Goal: Task Accomplishment & Management: Manage account settings

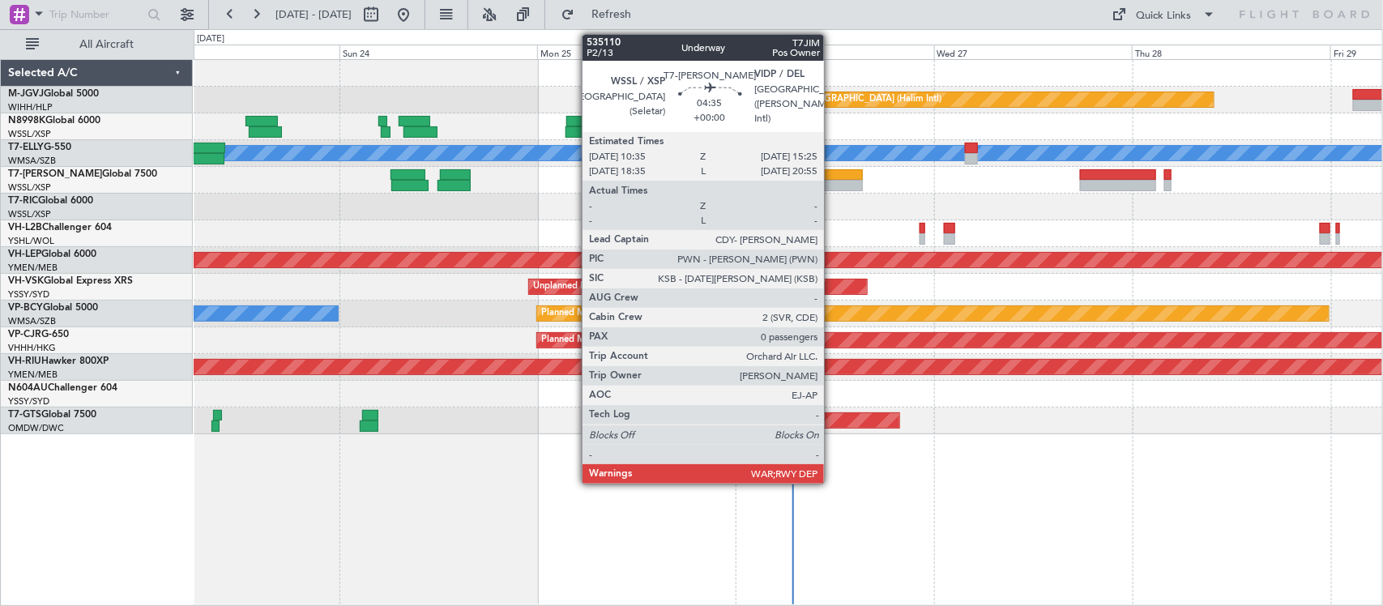
click at [832, 185] on div at bounding box center [843, 185] width 41 height 11
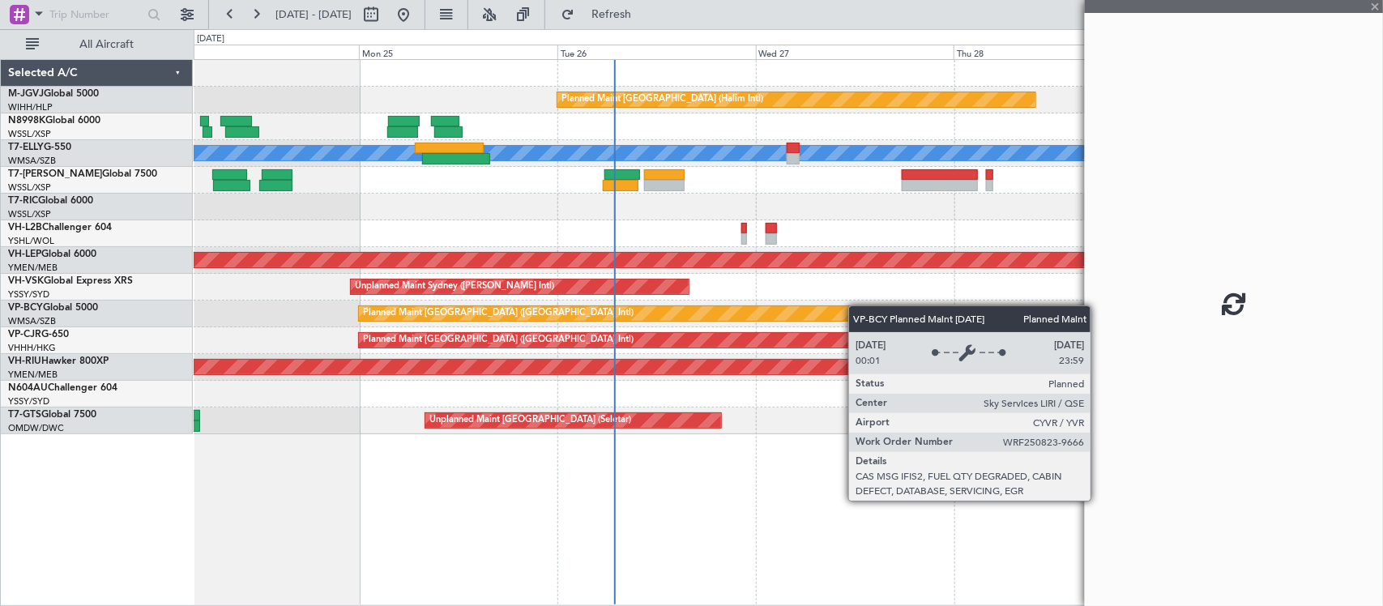
click at [563, 317] on div "Planned Maint [GEOGRAPHIC_DATA] (Halim Intl) [PERSON_NAME] Unplanned Maint Wich…" at bounding box center [788, 247] width 1189 height 374
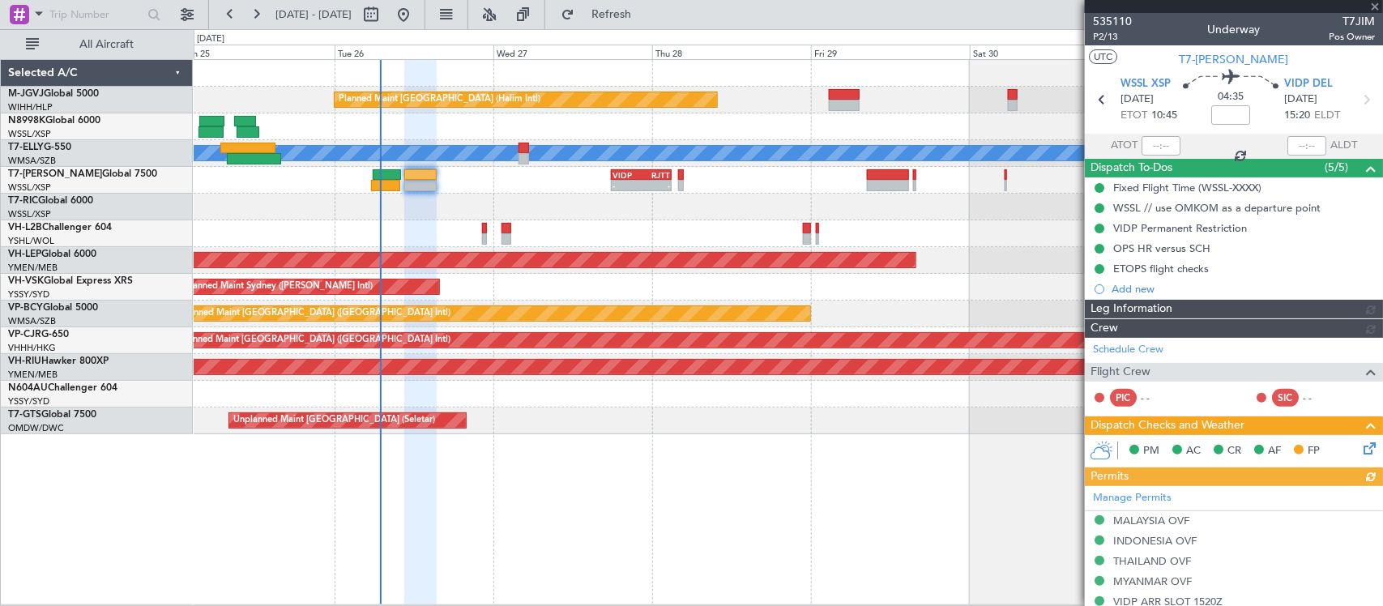
type input "[PERSON_NAME] (LEU)"
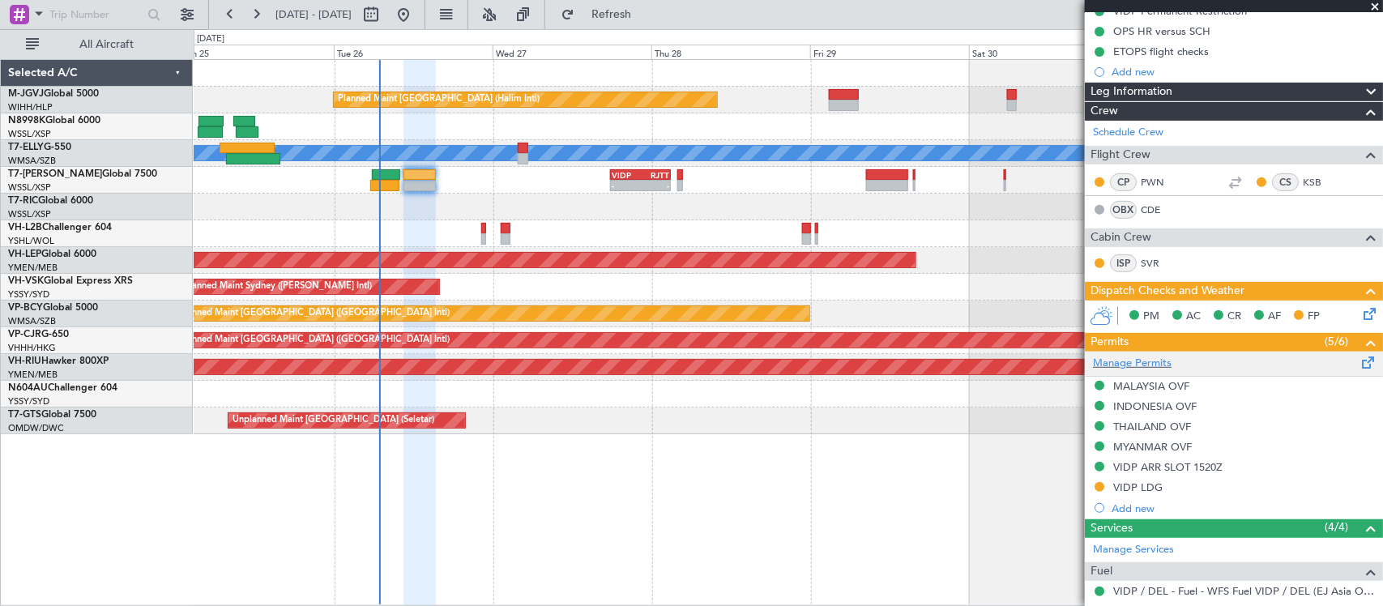
scroll to position [340, 0]
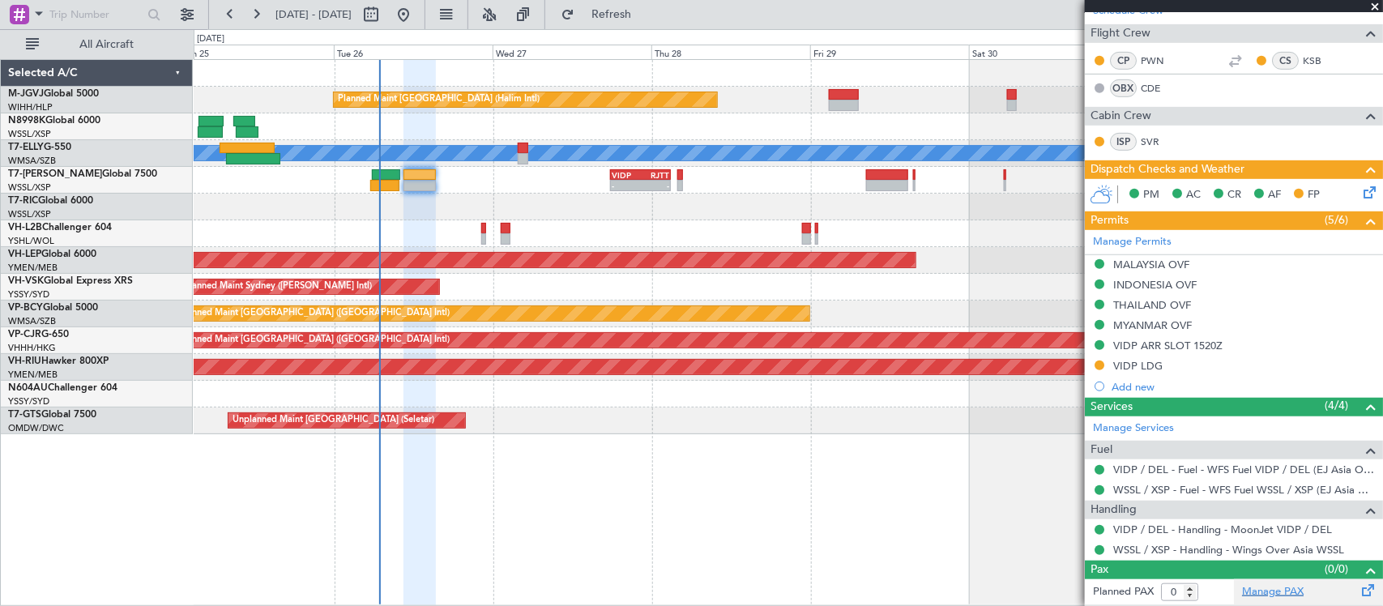
click at [1257, 589] on link "Manage PAX" at bounding box center [1273, 592] width 62 height 16
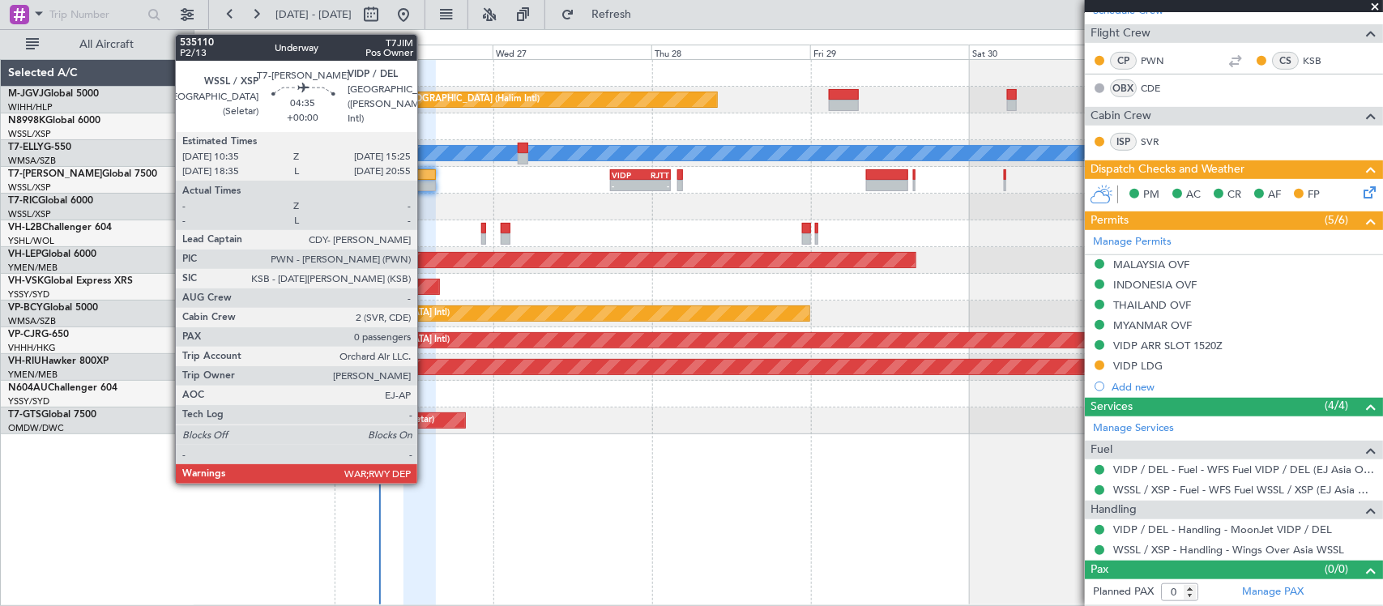
click at [425, 184] on div at bounding box center [420, 185] width 32 height 11
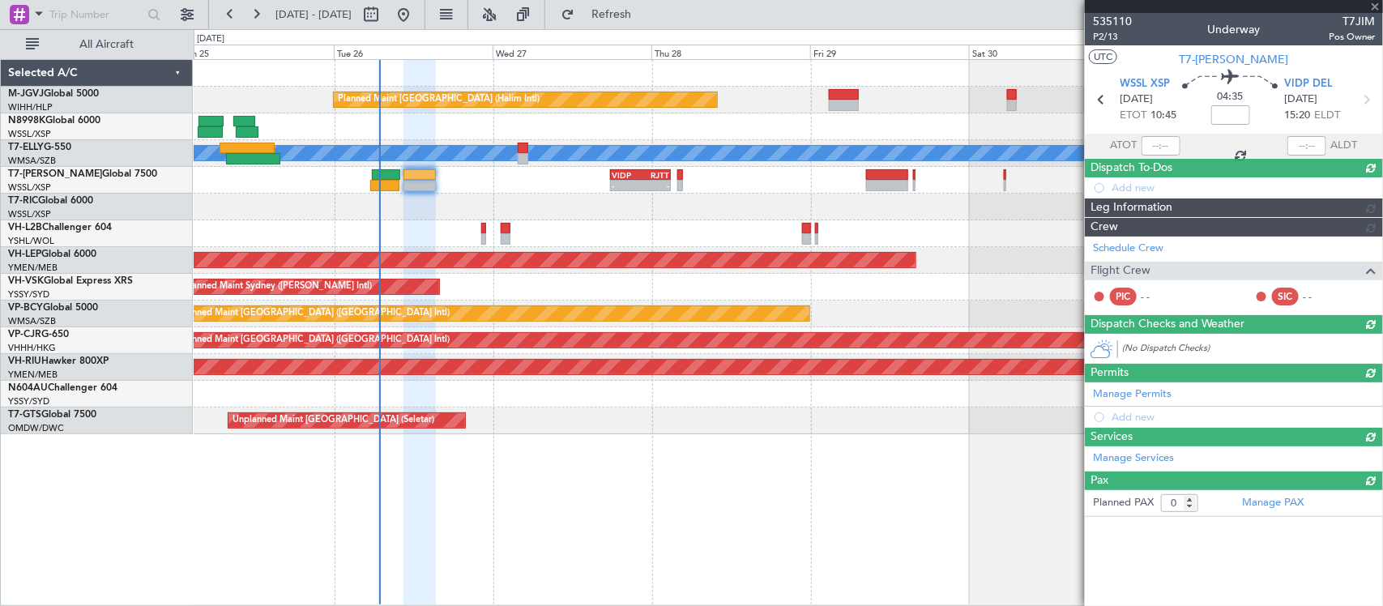
scroll to position [0, 0]
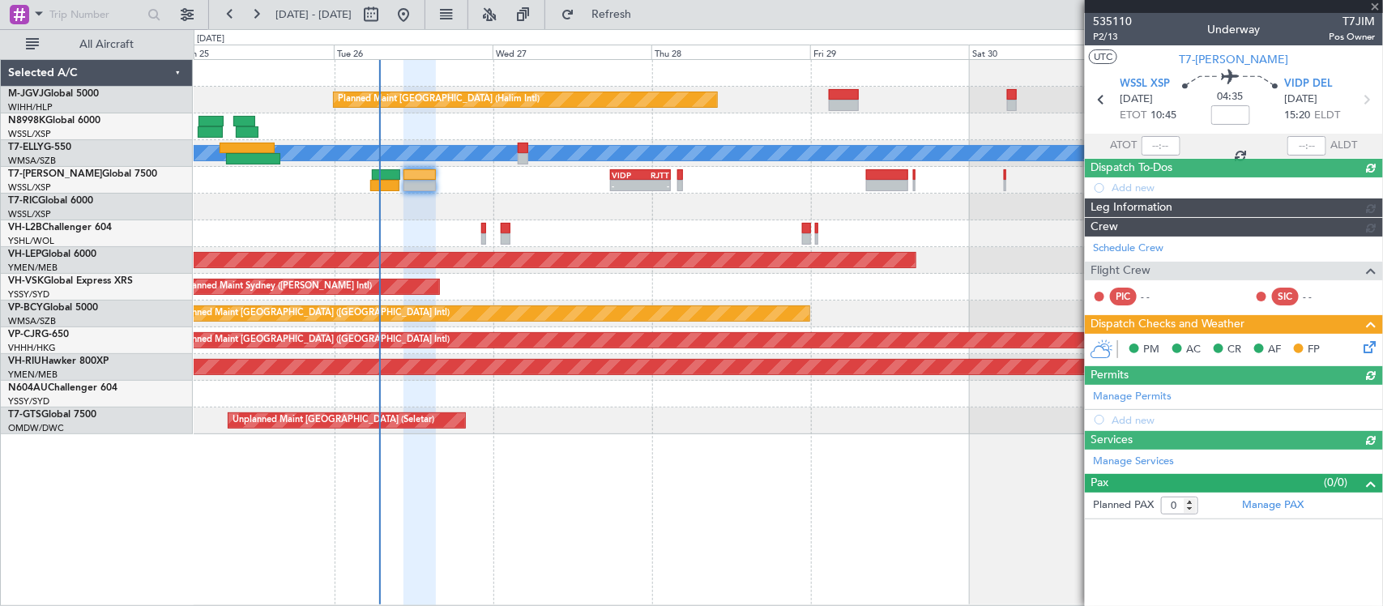
type input "[PERSON_NAME] (LEU)"
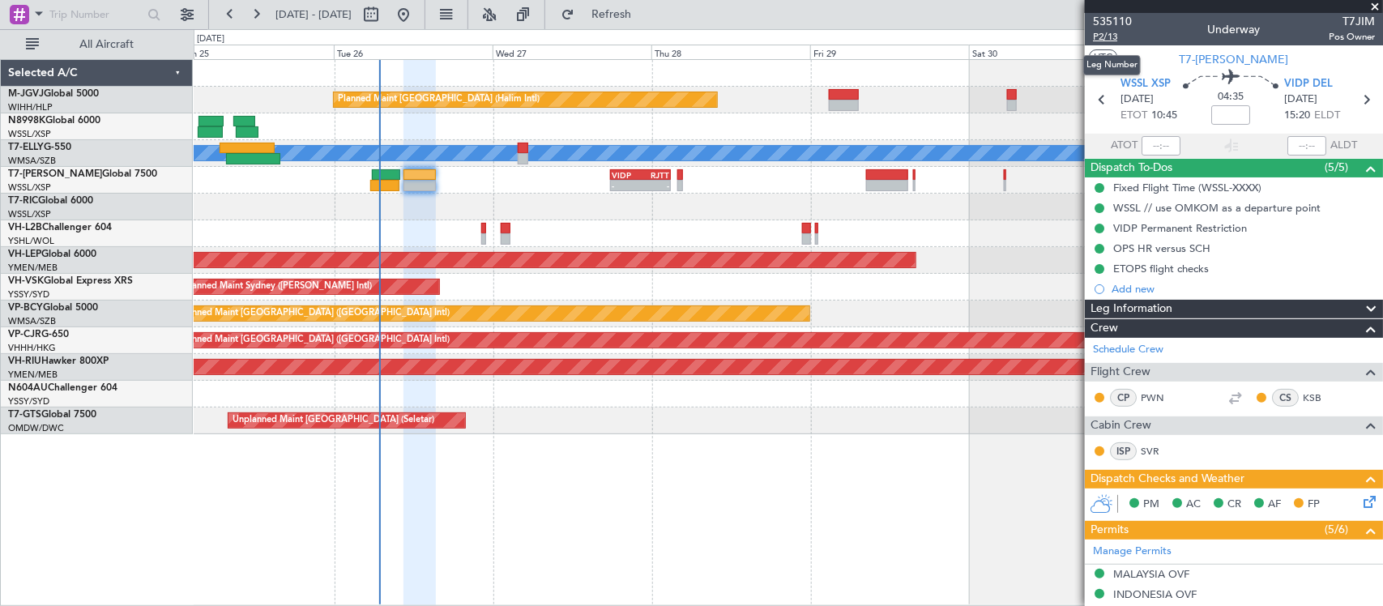
click at [1108, 38] on span "P2/13" at bounding box center [1112, 37] width 39 height 14
type input "[PERSON_NAME] (LEU)"
click at [1362, 504] on icon at bounding box center [1367, 499] width 13 height 13
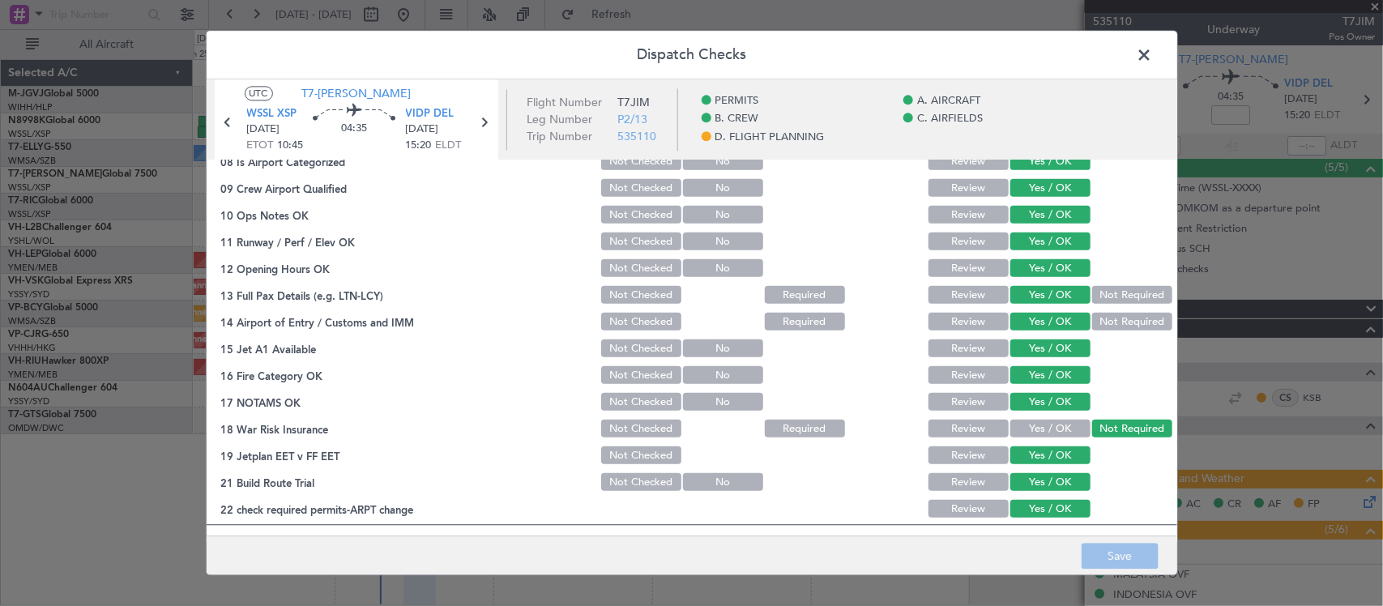
scroll to position [584, 0]
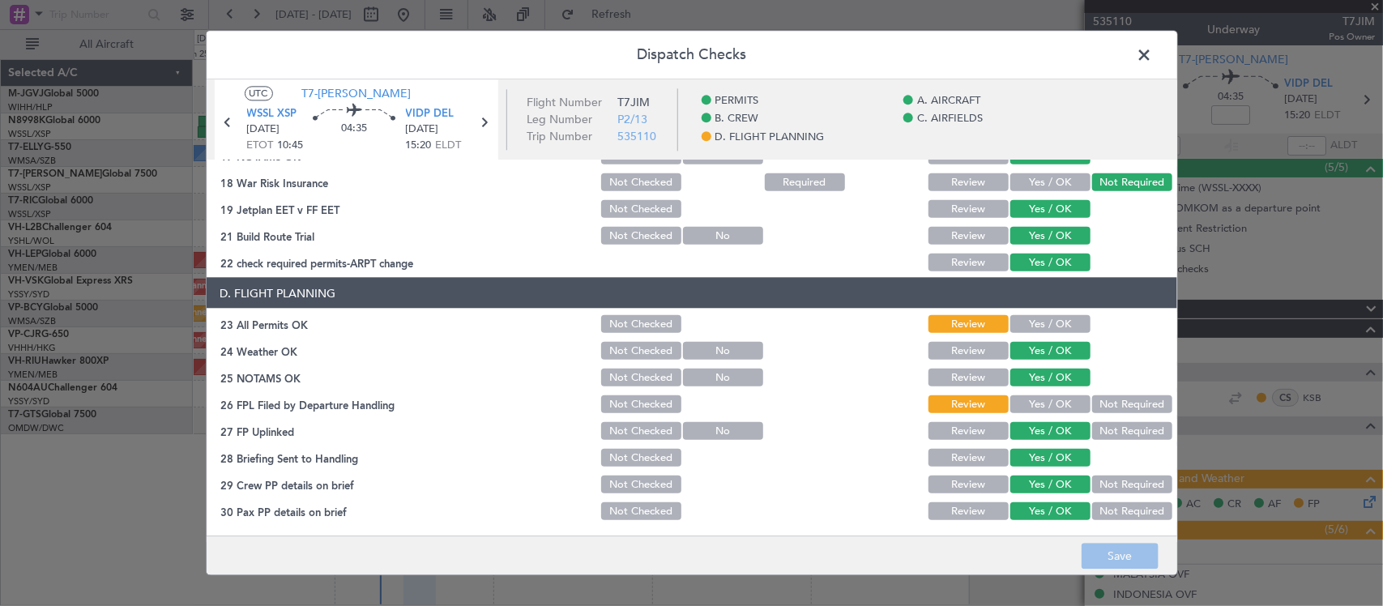
click at [1029, 324] on button "Yes / OK" at bounding box center [1051, 324] width 80 height 18
click at [1119, 403] on button "Not Required" at bounding box center [1132, 404] width 80 height 18
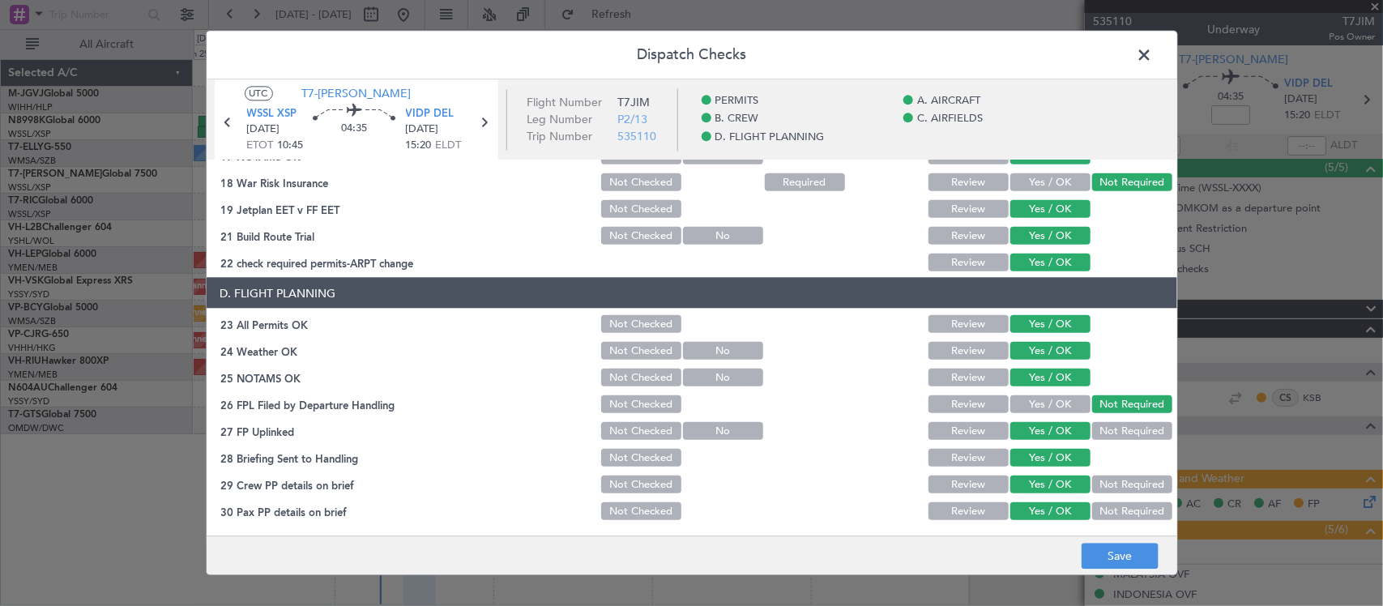
click at [942, 391] on section "D. FLIGHT PLANNING 23 All Permits OK Not Checked Review Yes / OK 24 Weather OK …" at bounding box center [692, 400] width 971 height 245
click at [626, 400] on button "Not Checked" at bounding box center [641, 404] width 80 height 18
click at [626, 321] on button "Not Checked" at bounding box center [641, 324] width 80 height 18
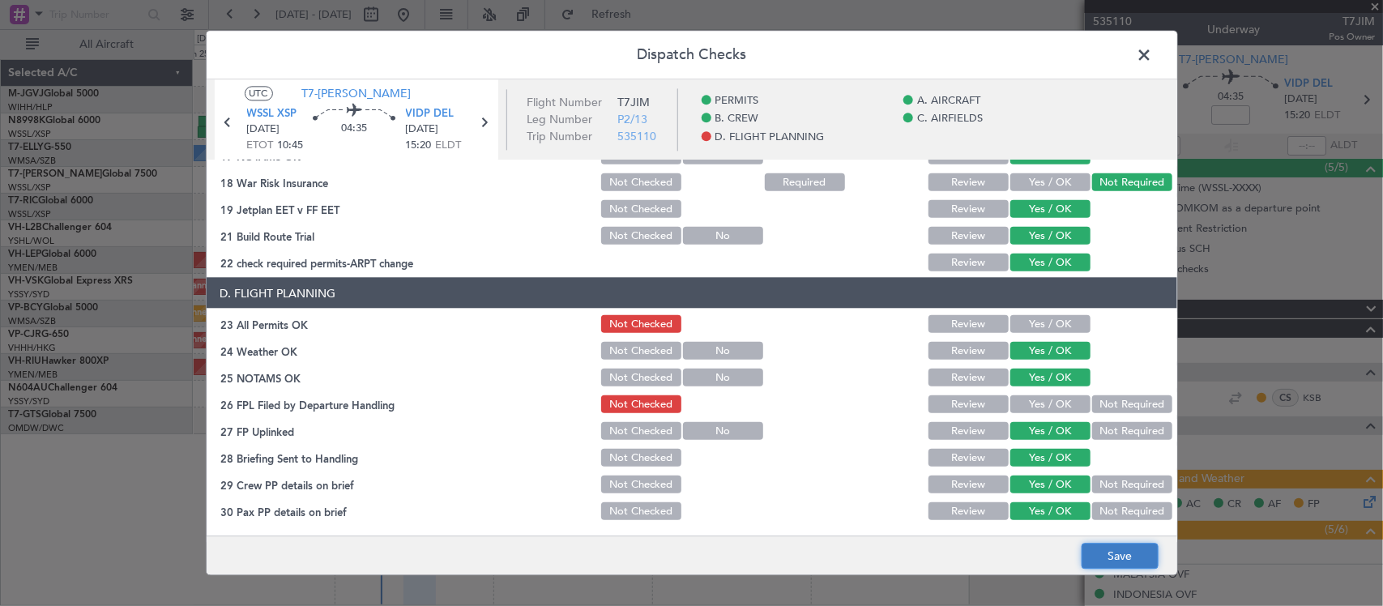
click at [1120, 555] on button "Save" at bounding box center [1120, 557] width 77 height 26
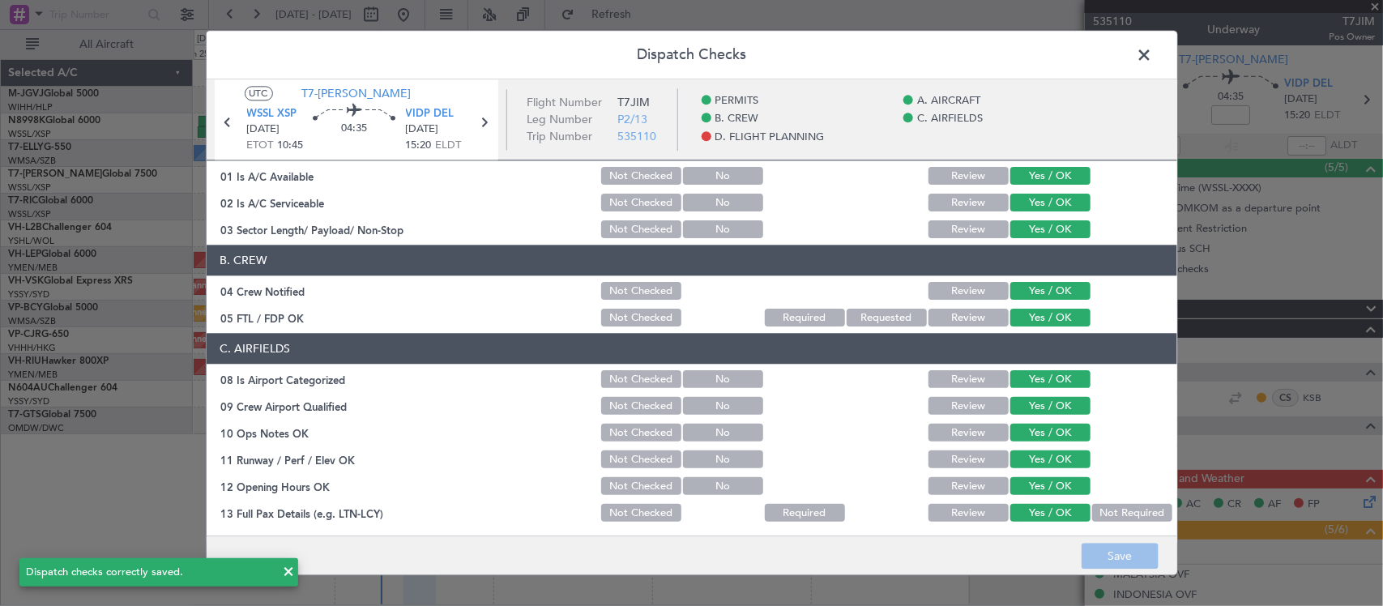
scroll to position [0, 0]
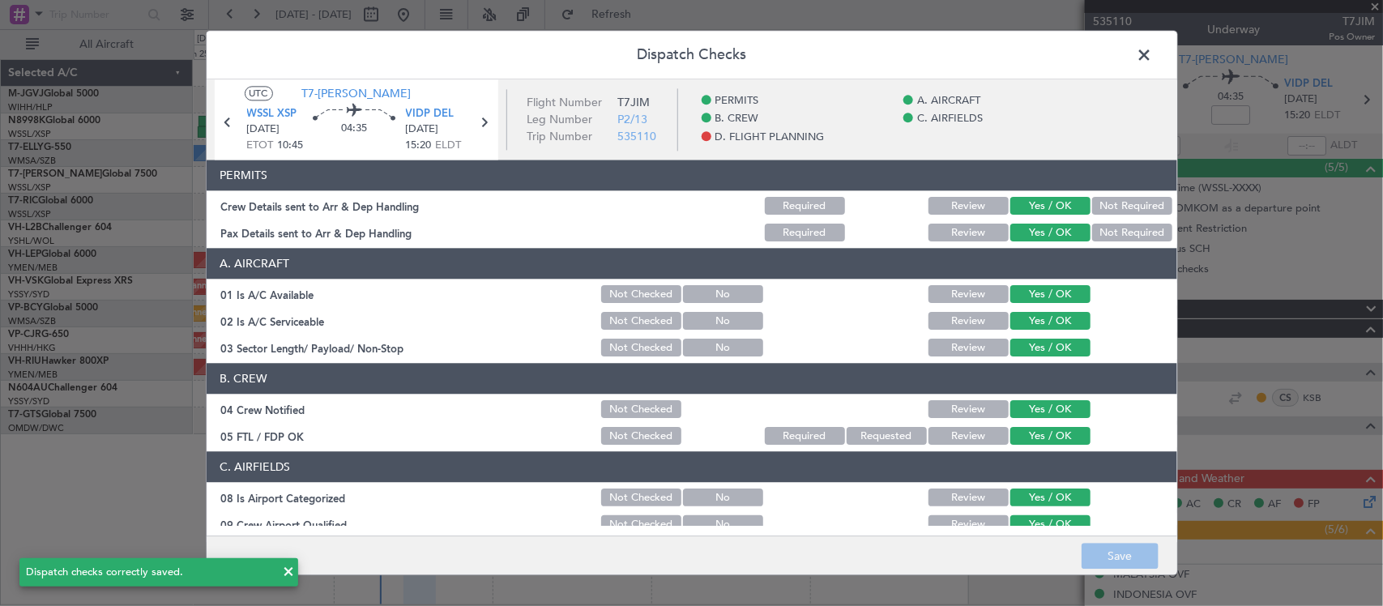
click at [1153, 51] on span at bounding box center [1153, 59] width 0 height 32
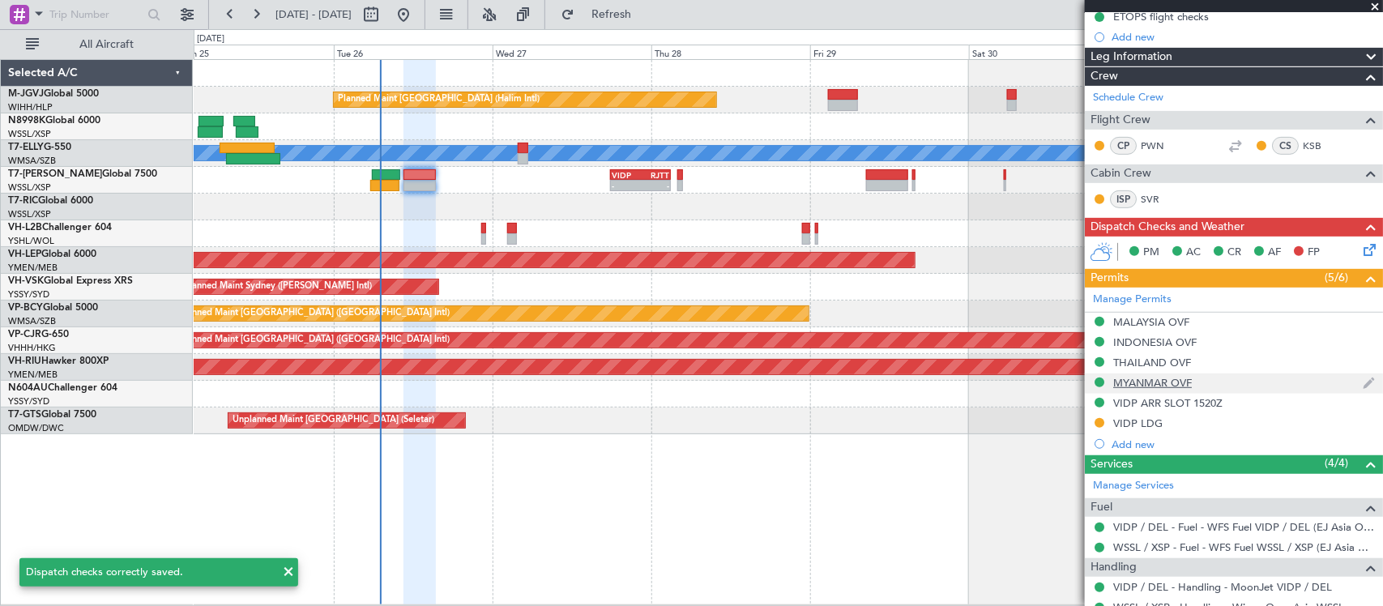
scroll to position [310, 0]
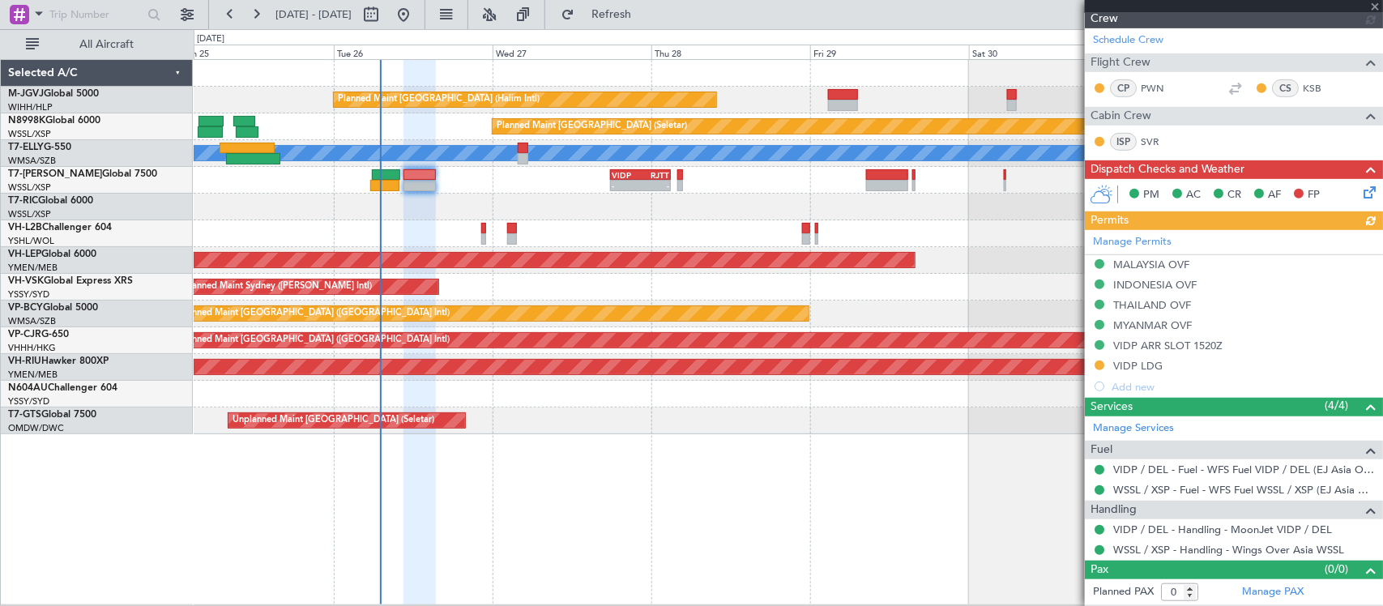
type input "[PERSON_NAME] (LEU)"
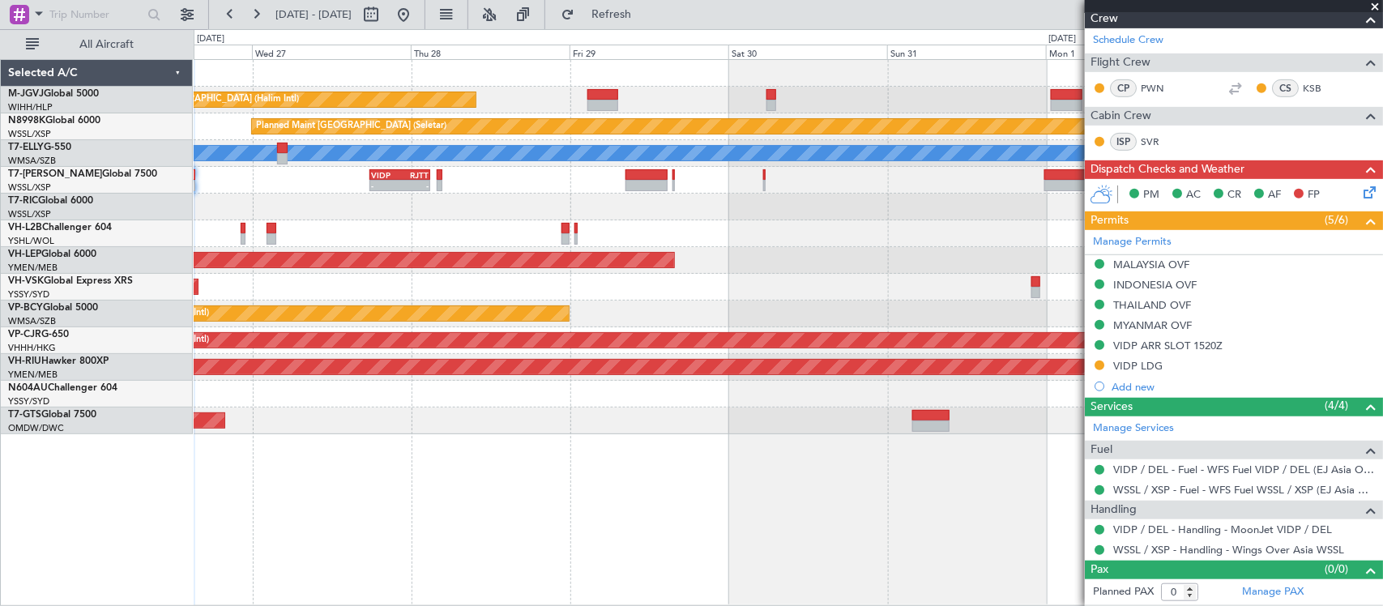
click at [644, 298] on div "Planned Maint [GEOGRAPHIC_DATA] (Halim Intl) Planned Maint [GEOGRAPHIC_DATA] (S…" at bounding box center [788, 247] width 1189 height 374
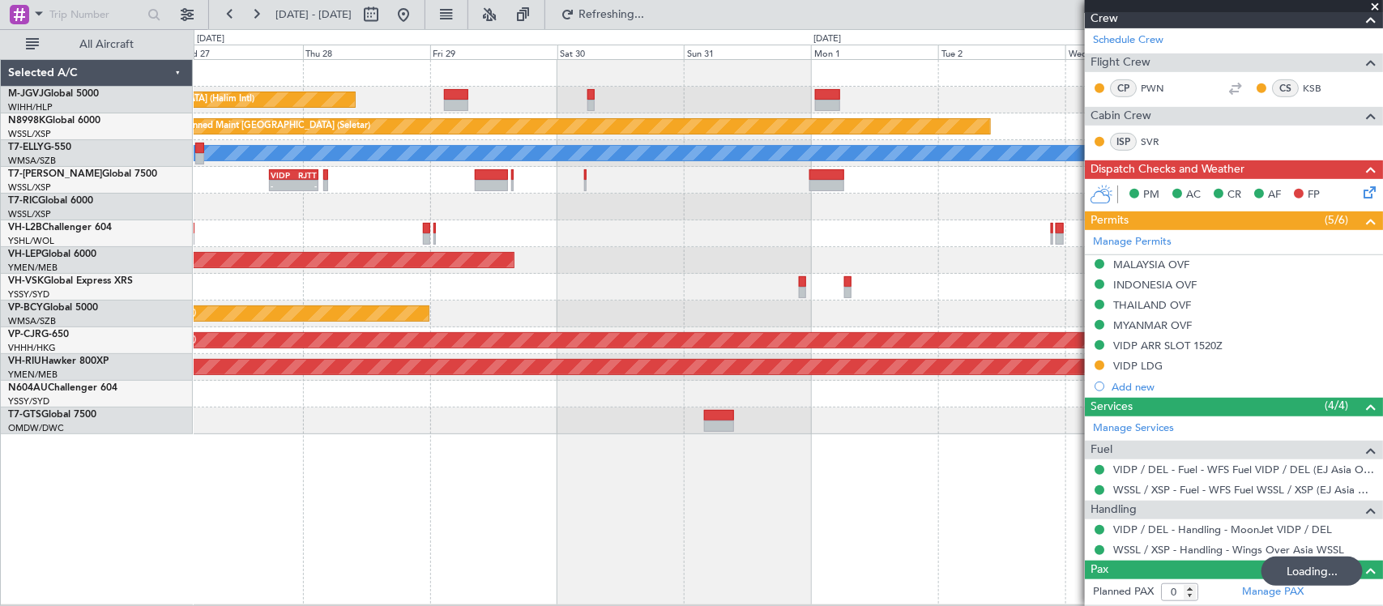
click at [1011, 271] on div "Planned Maint [GEOGRAPHIC_DATA] (Halim Intl) Planned Maint [GEOGRAPHIC_DATA] (S…" at bounding box center [788, 247] width 1189 height 374
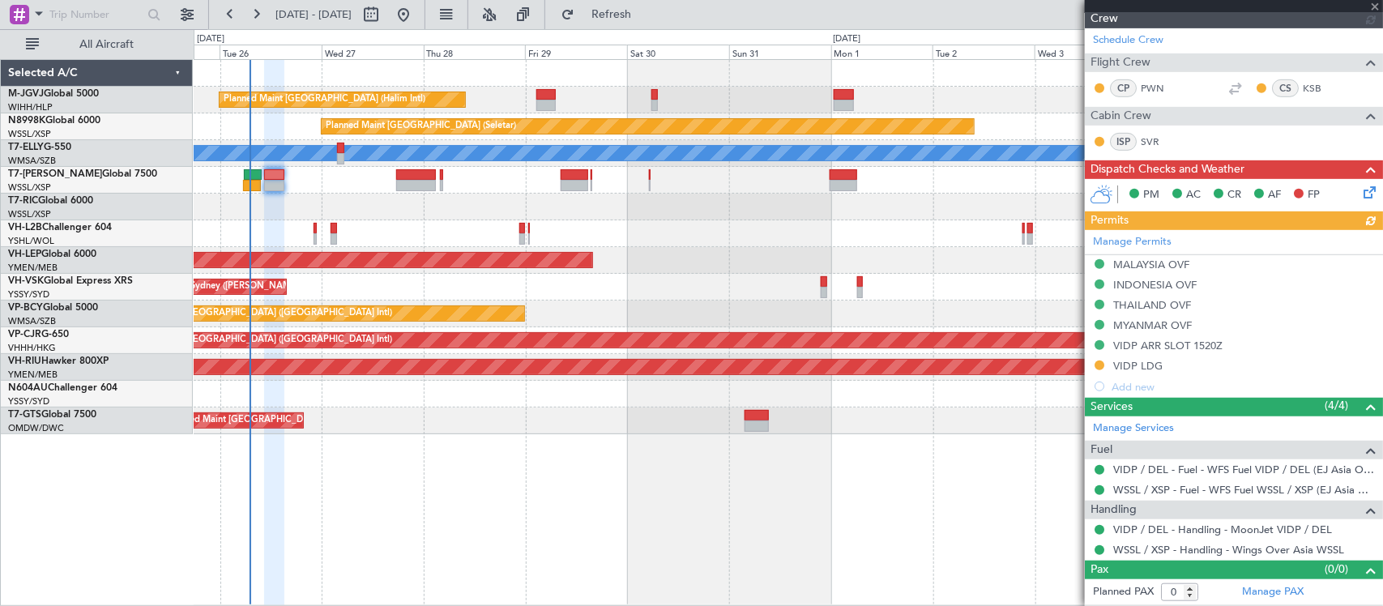
type input "[PERSON_NAME] (LEU)"
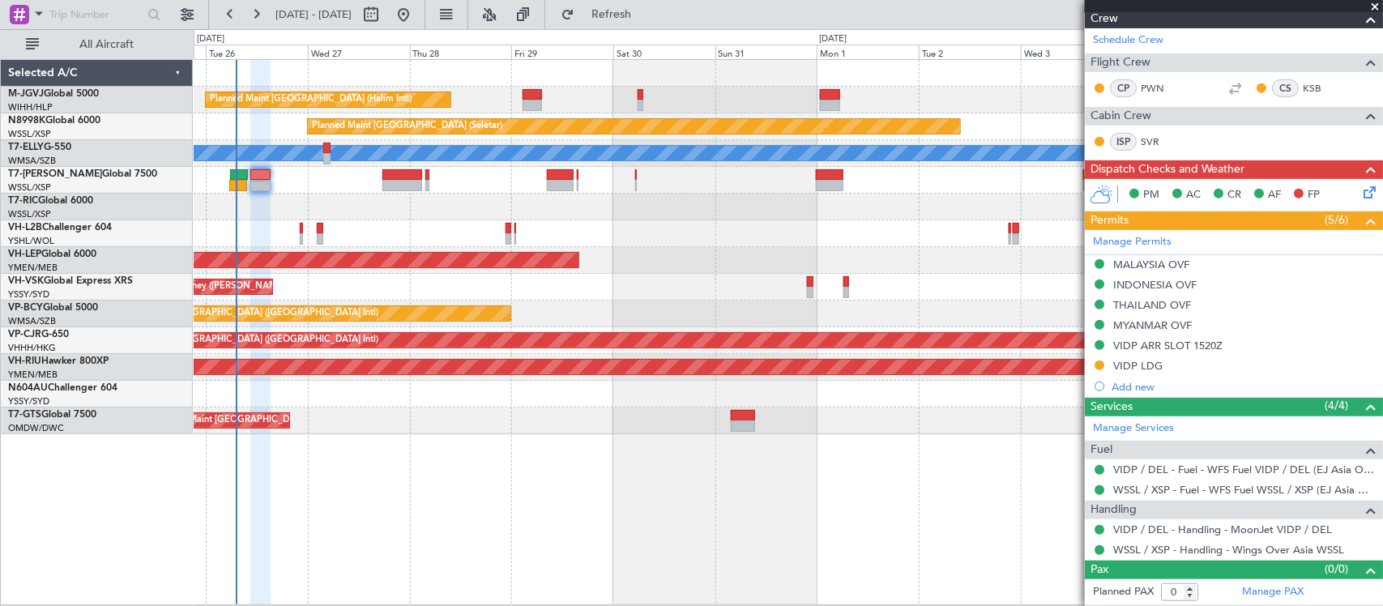
click at [418, 263] on div "Unplanned Maint Wichita (Wichita Mid-continent)" at bounding box center [788, 260] width 1189 height 27
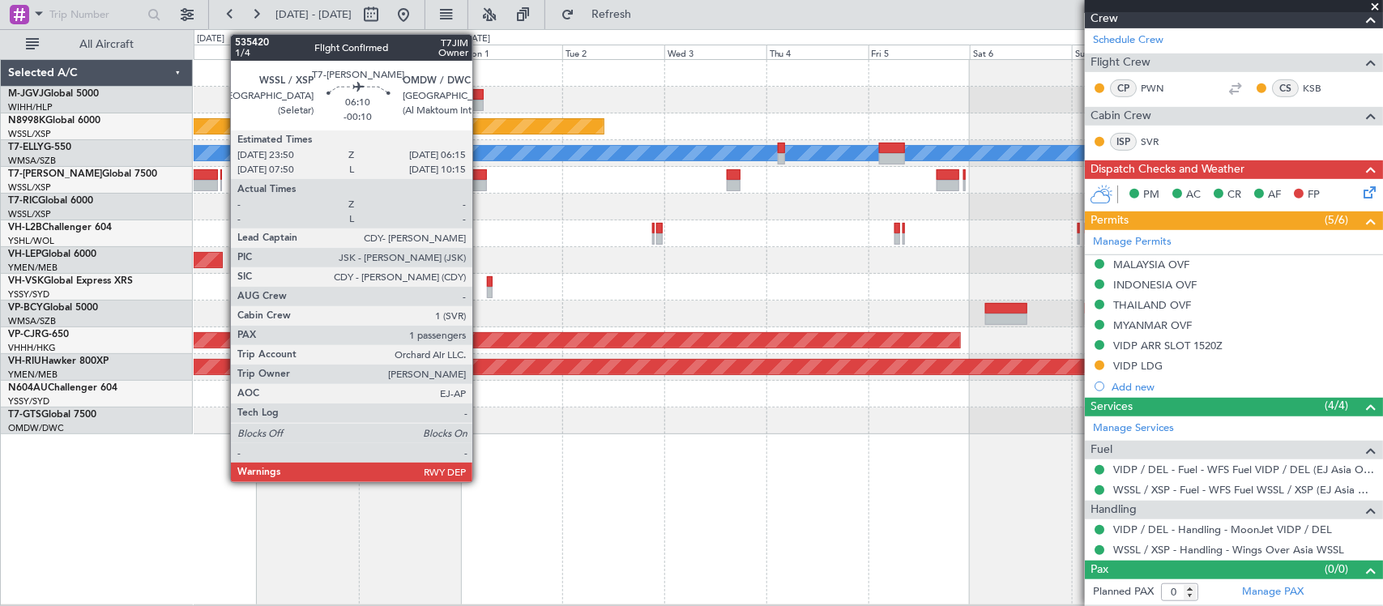
click at [481, 184] on div at bounding box center [474, 185] width 28 height 11
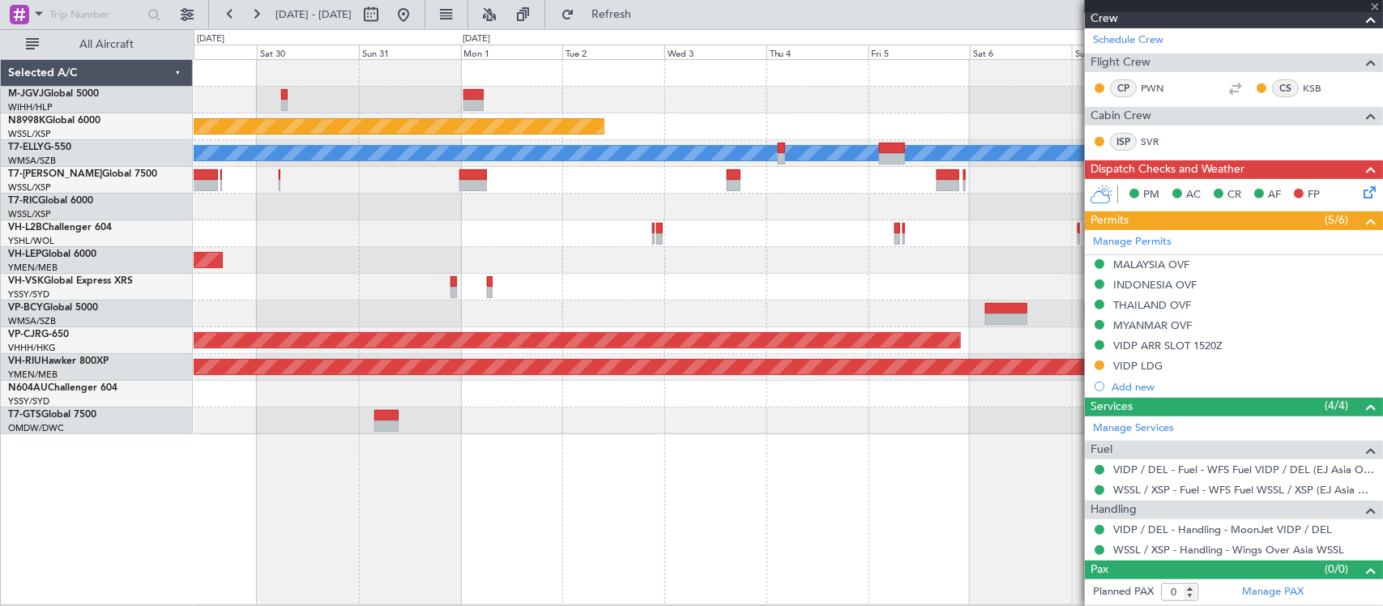
type input "-00:10"
type input "1"
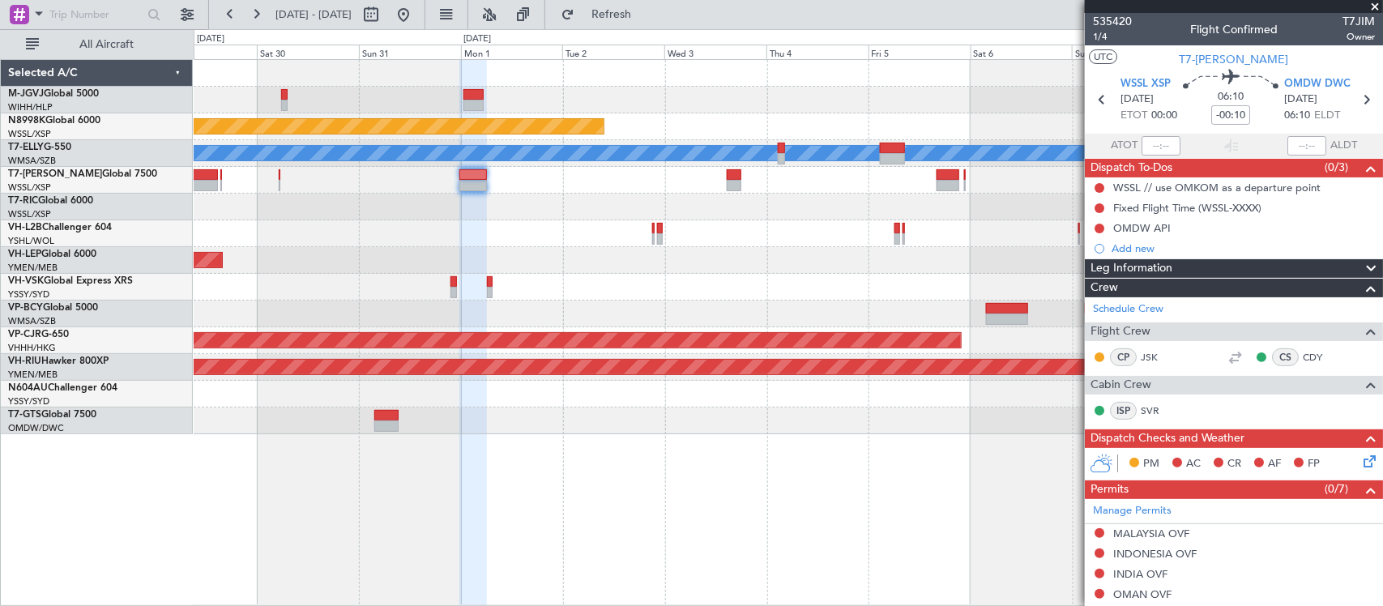
click at [844, 179] on div "Planned Maint [GEOGRAPHIC_DATA] (Halim Intl) Planned Maint [GEOGRAPHIC_DATA] (S…" at bounding box center [788, 247] width 1189 height 374
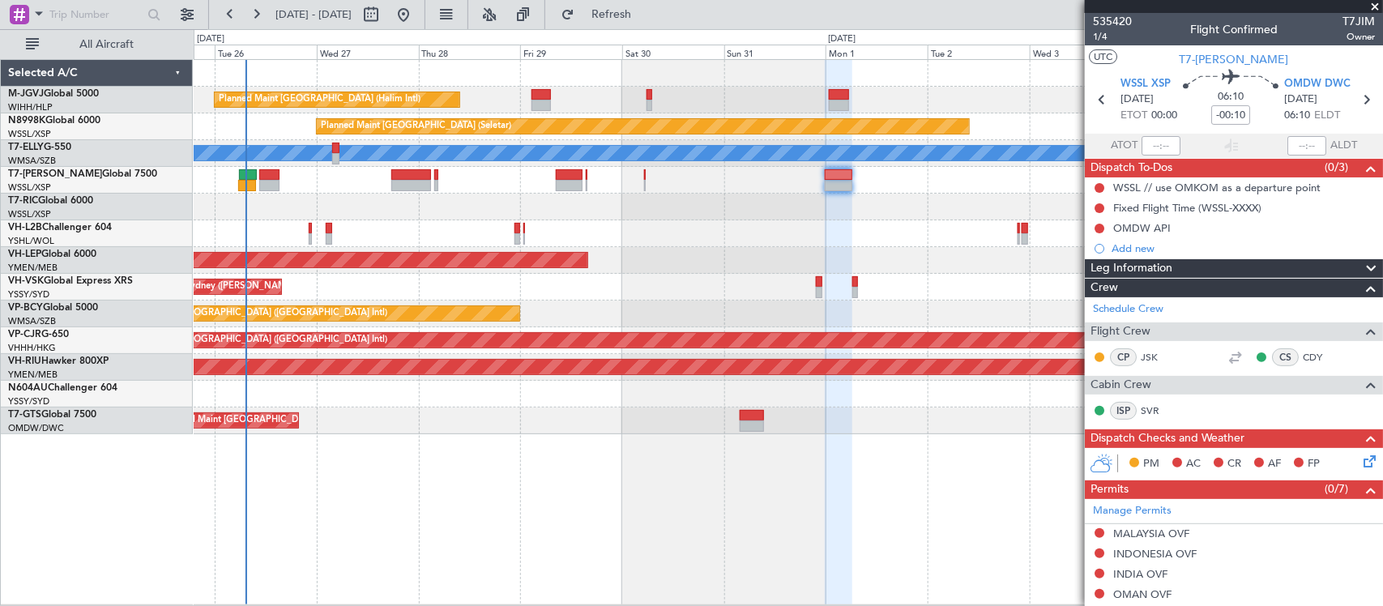
click at [639, 219] on div "Planned Maint [GEOGRAPHIC_DATA] (Halim Intl) Planned Maint [GEOGRAPHIC_DATA] (S…" at bounding box center [788, 247] width 1189 height 374
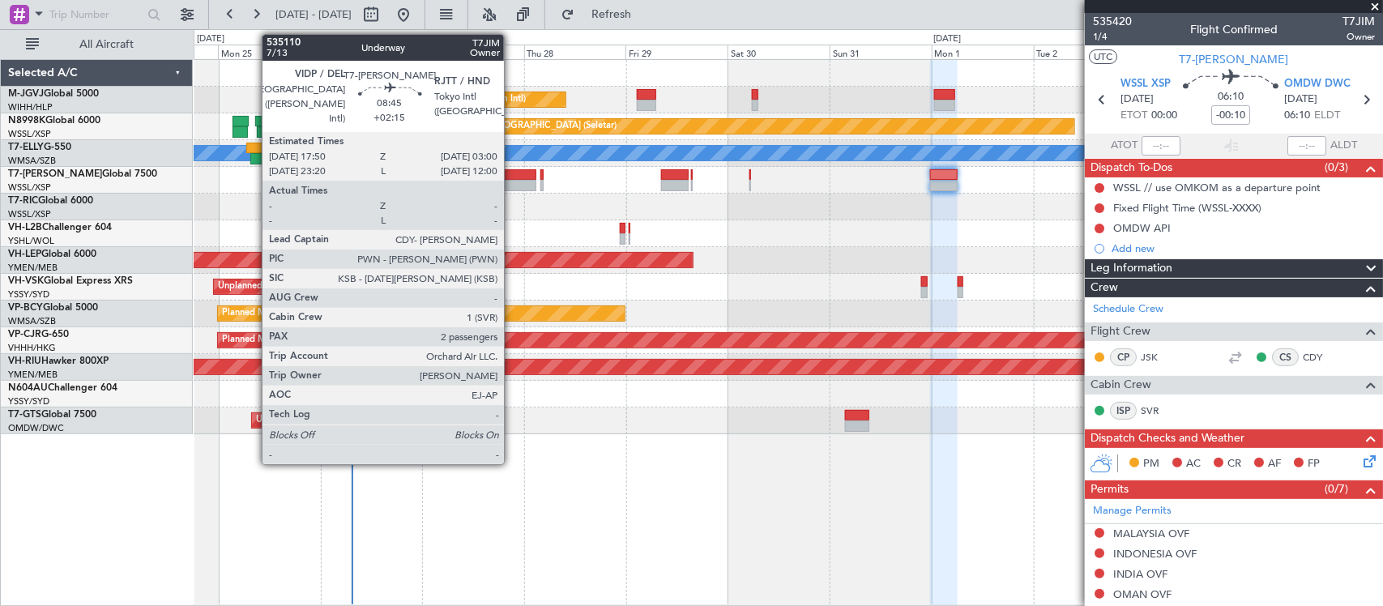
click at [512, 184] on div at bounding box center [517, 185] width 40 height 11
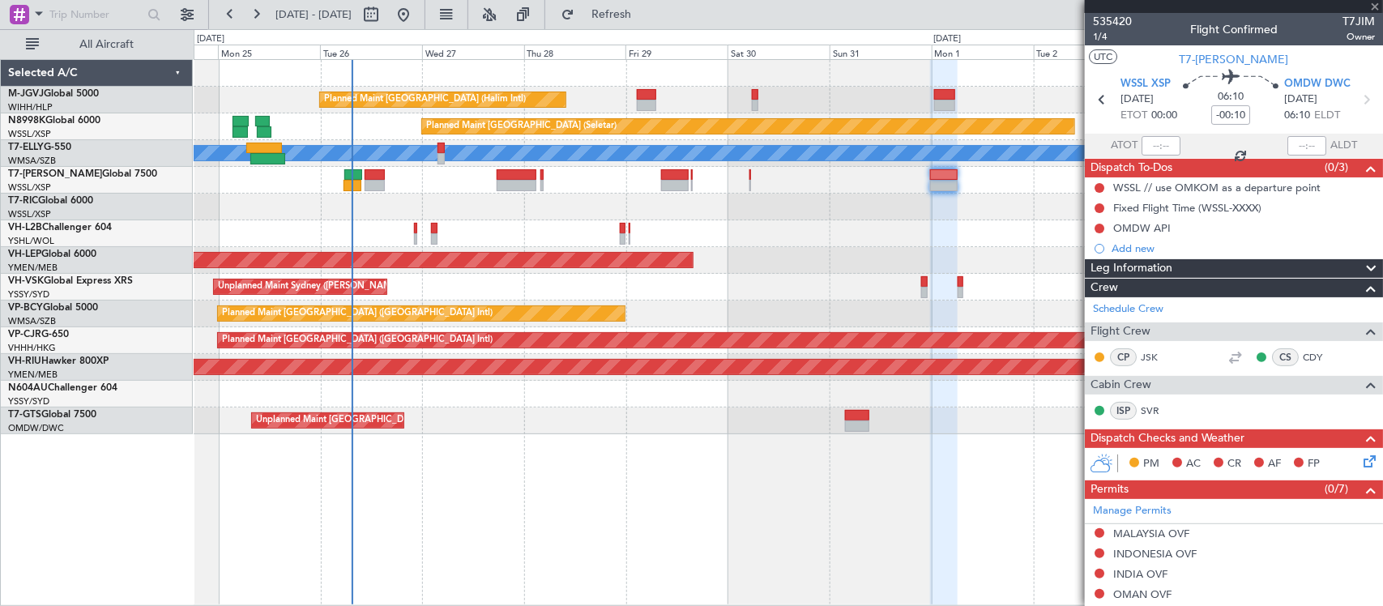
type input "+02:15"
type input "2"
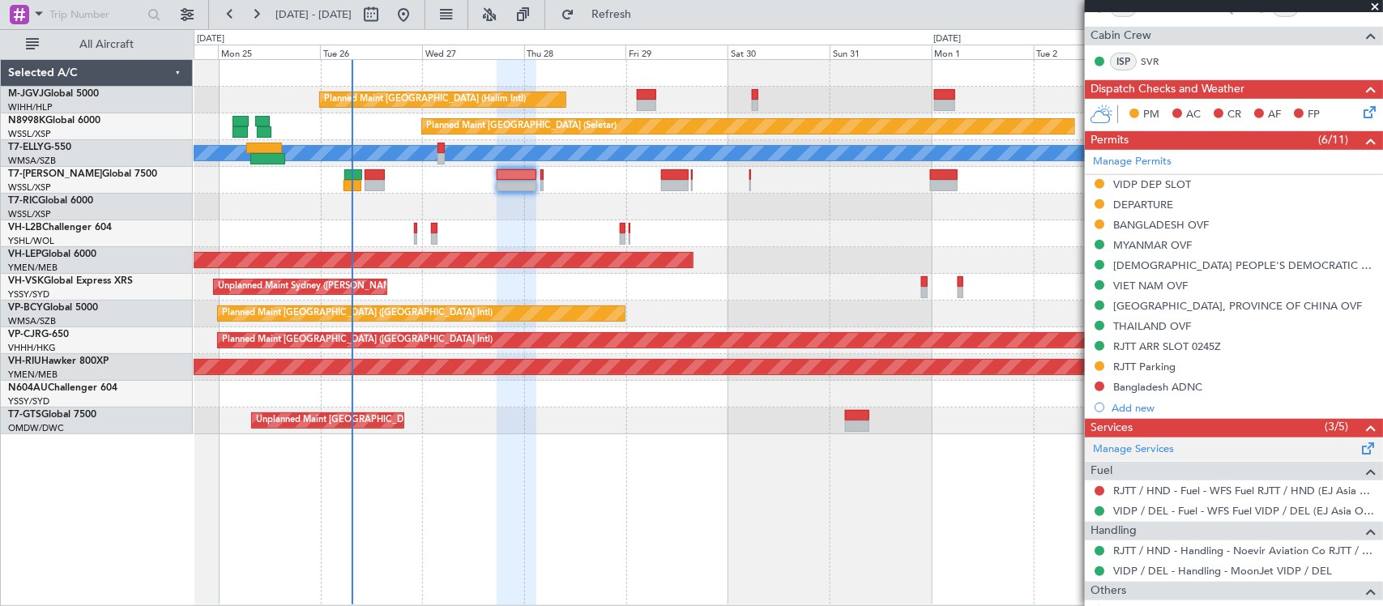
scroll to position [314, 0]
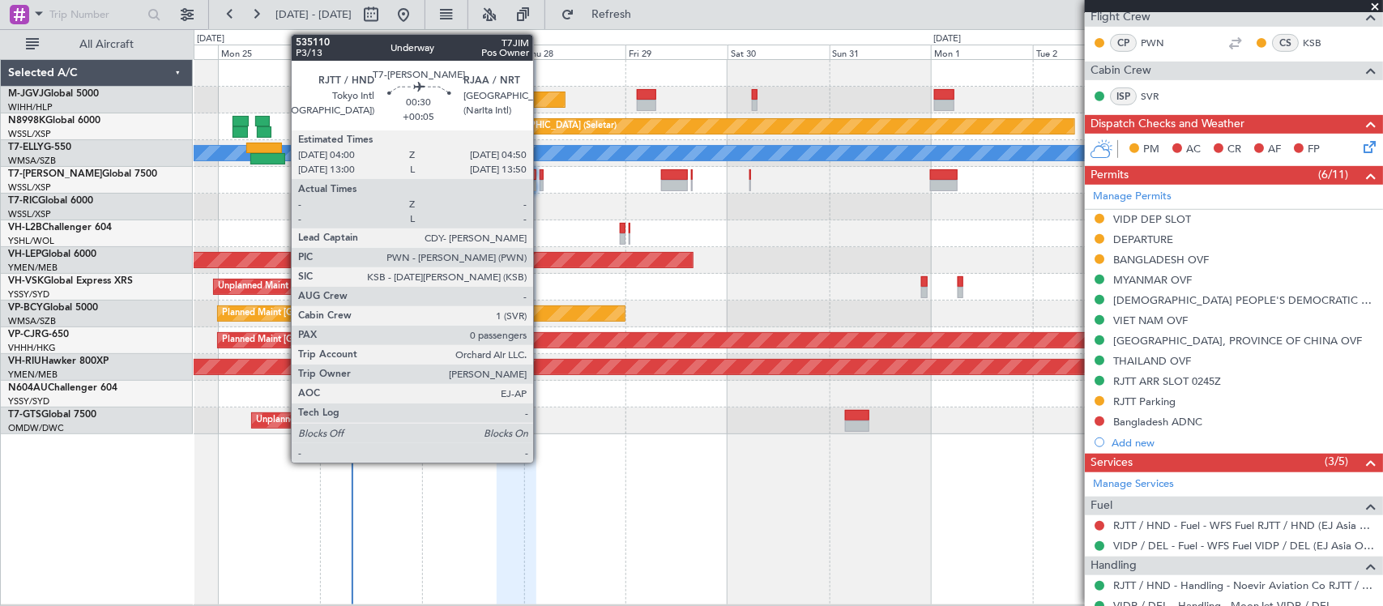
click at [541, 184] on div at bounding box center [542, 185] width 4 height 11
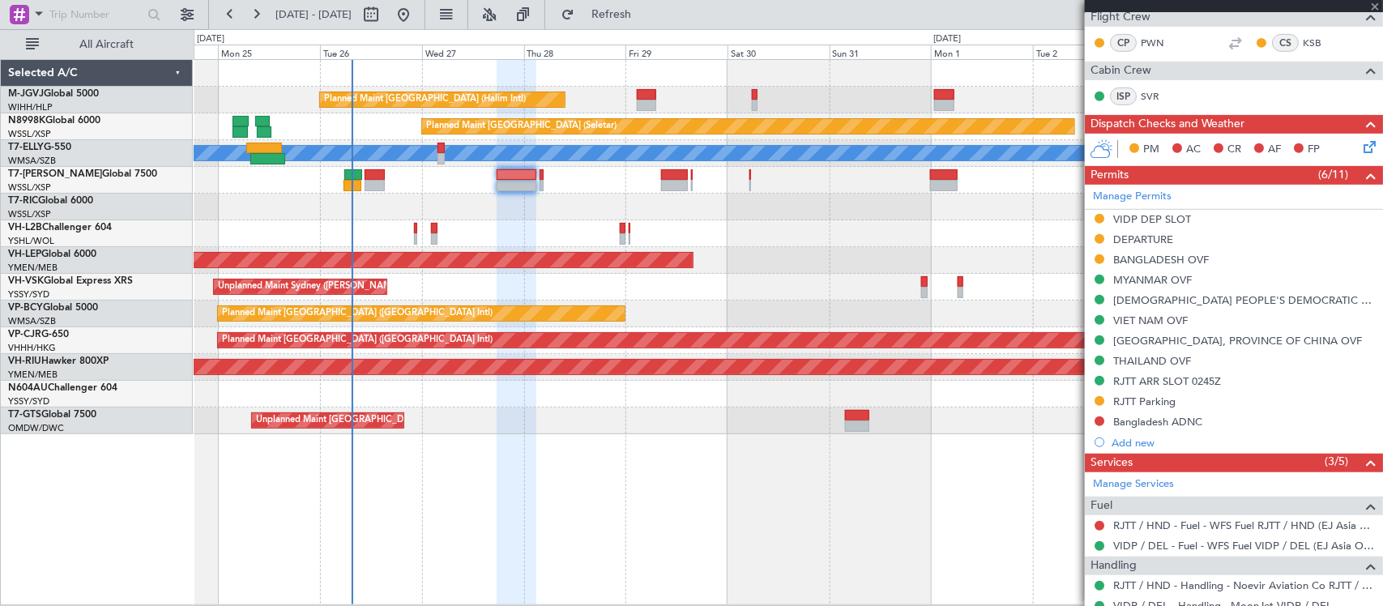
type input "+00:05"
type input "0"
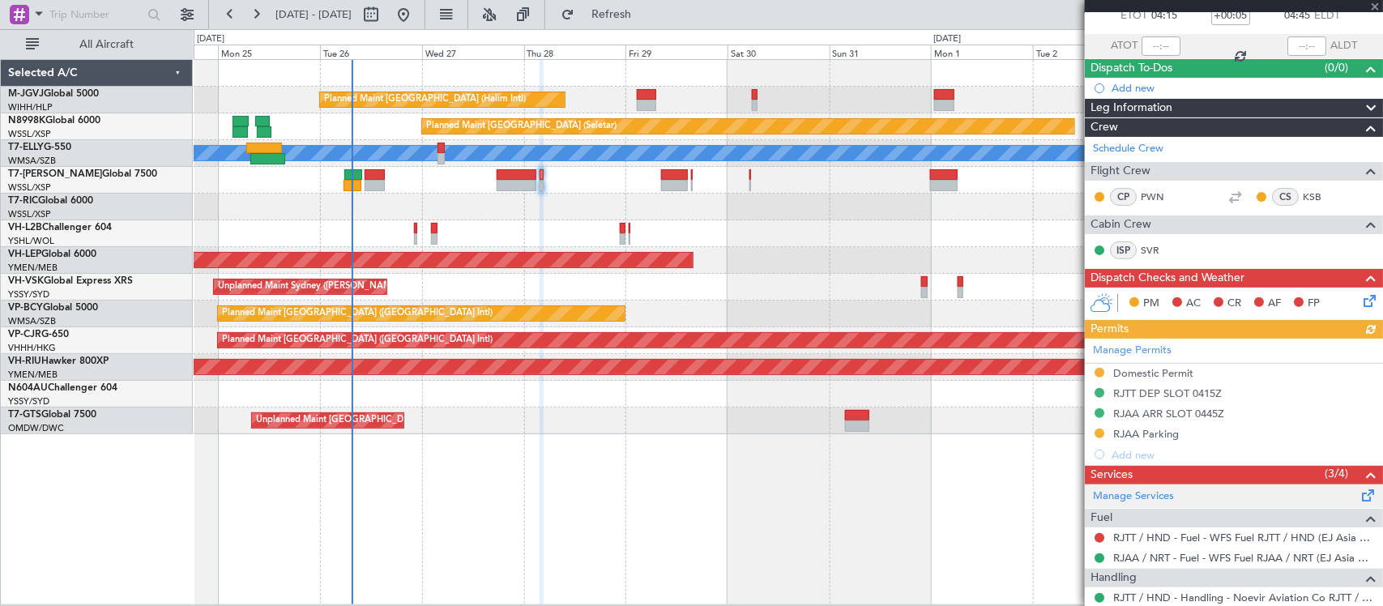
scroll to position [169, 0]
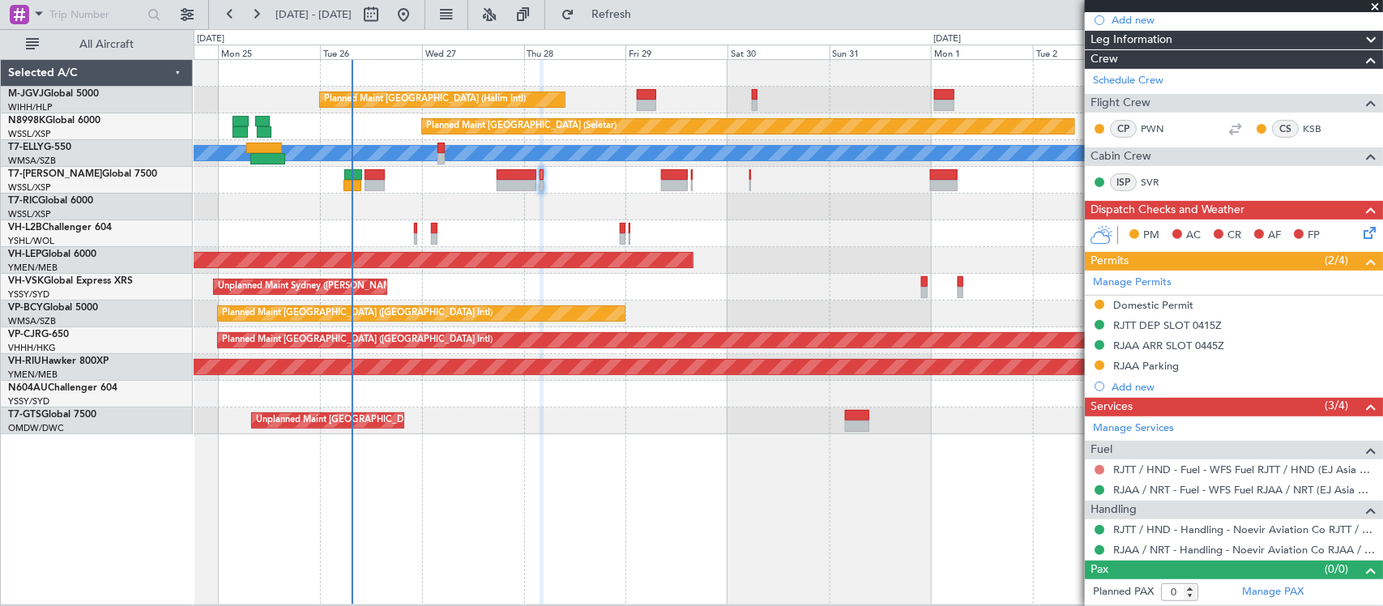
click at [1098, 467] on button at bounding box center [1100, 470] width 10 height 10
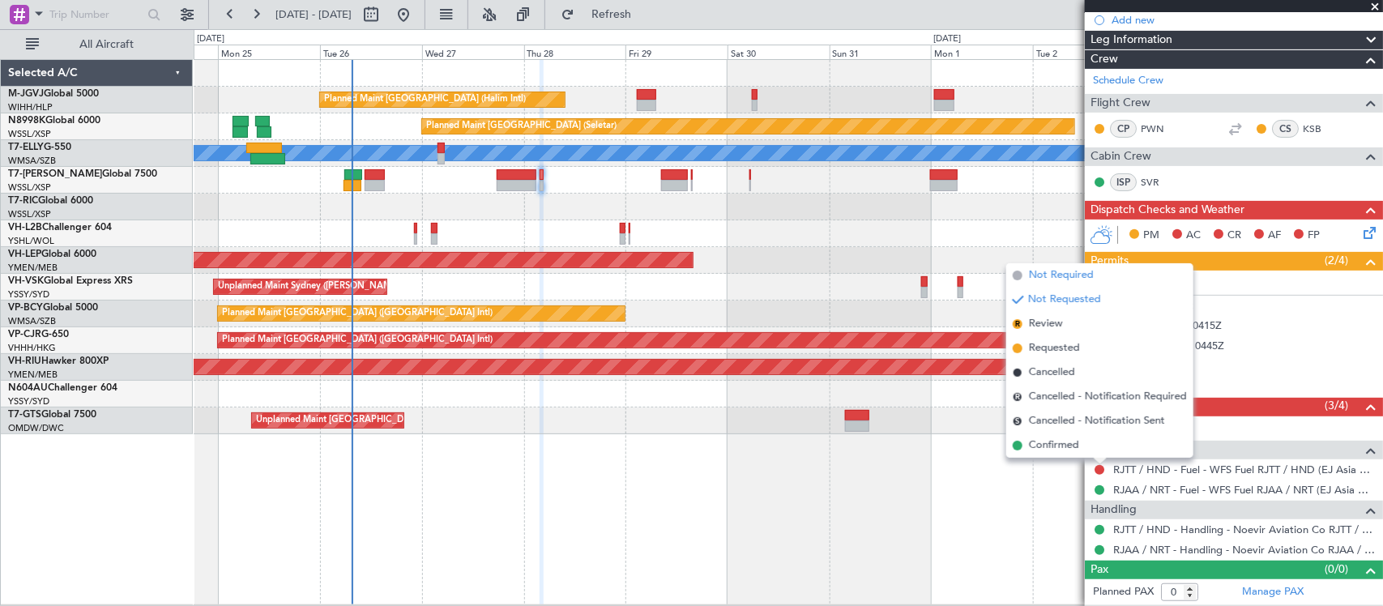
click at [1067, 271] on span "Not Required" at bounding box center [1061, 275] width 65 height 16
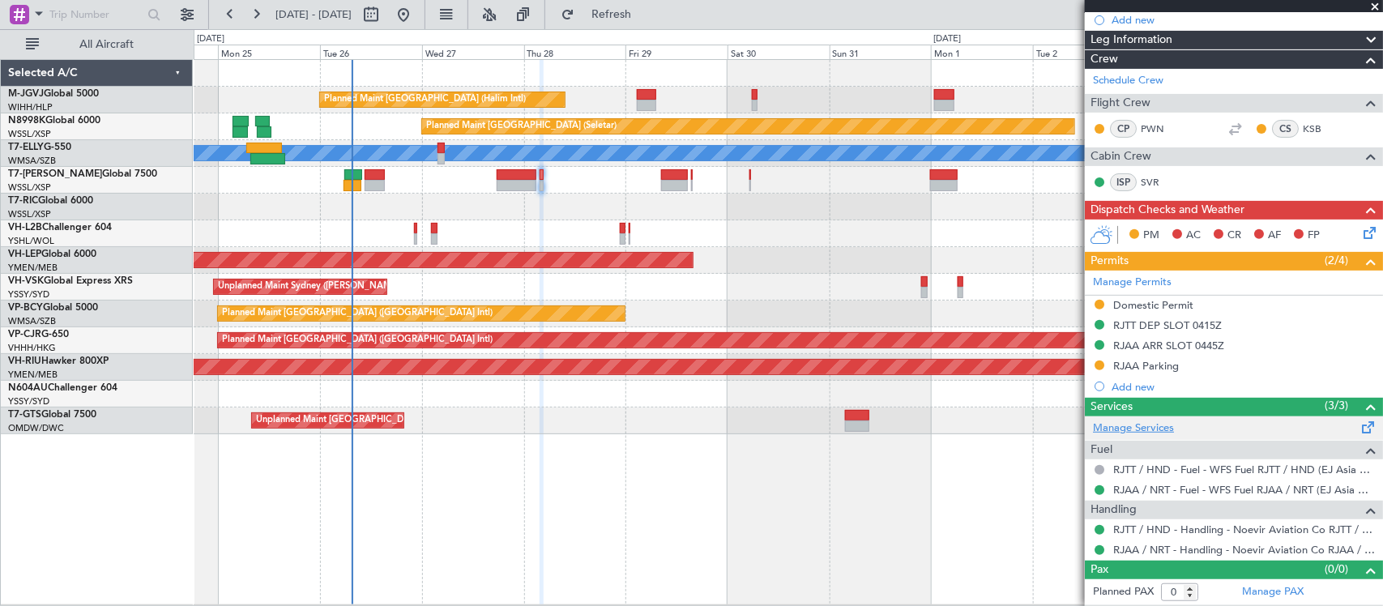
click at [1140, 425] on link "Manage Services" at bounding box center [1133, 429] width 81 height 16
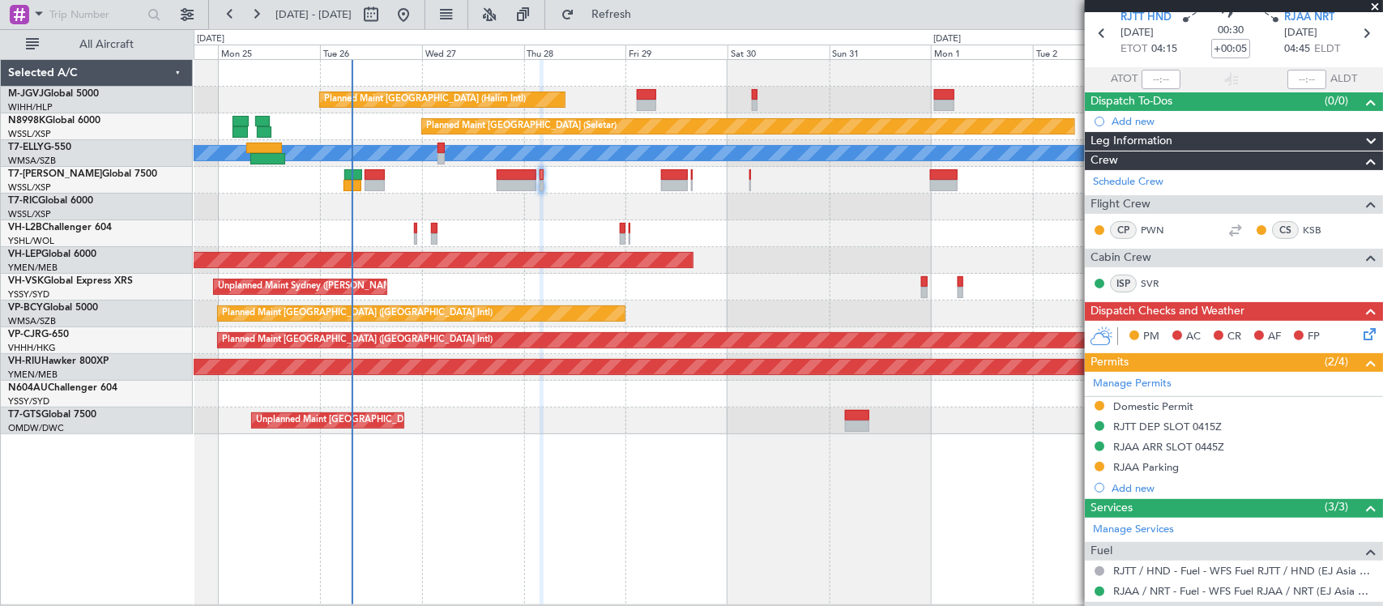
scroll to position [0, 0]
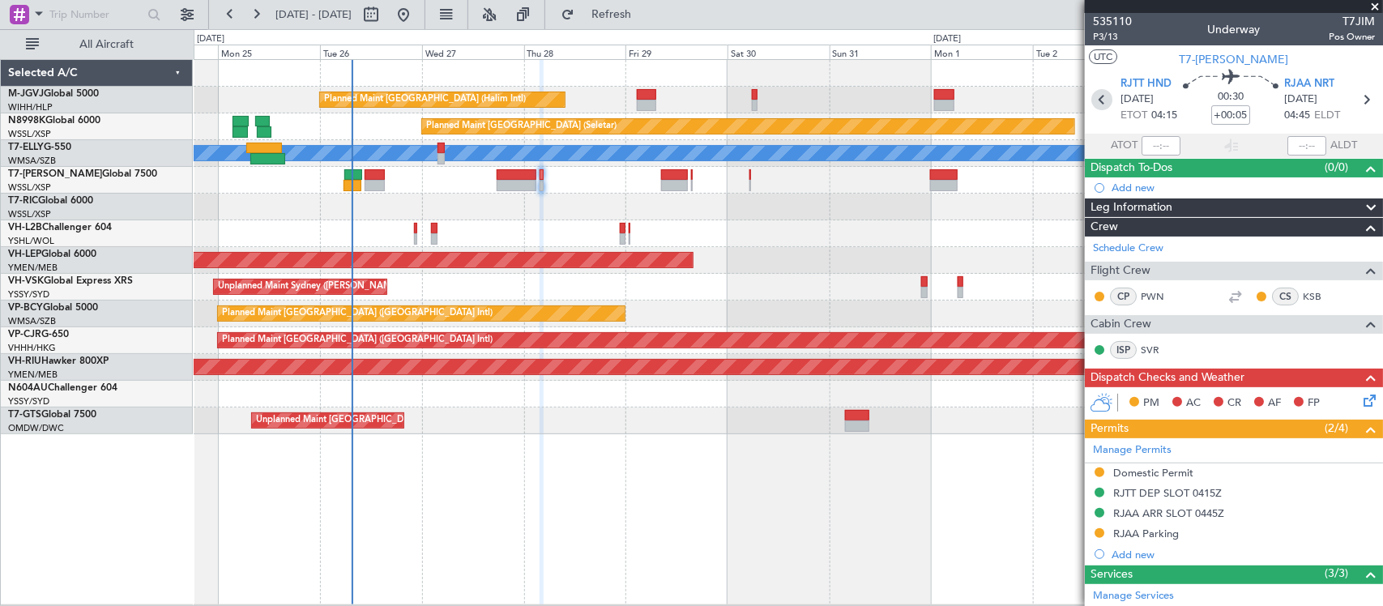
click at [1092, 103] on icon at bounding box center [1102, 99] width 21 height 21
type input "+02:15"
type input "2"
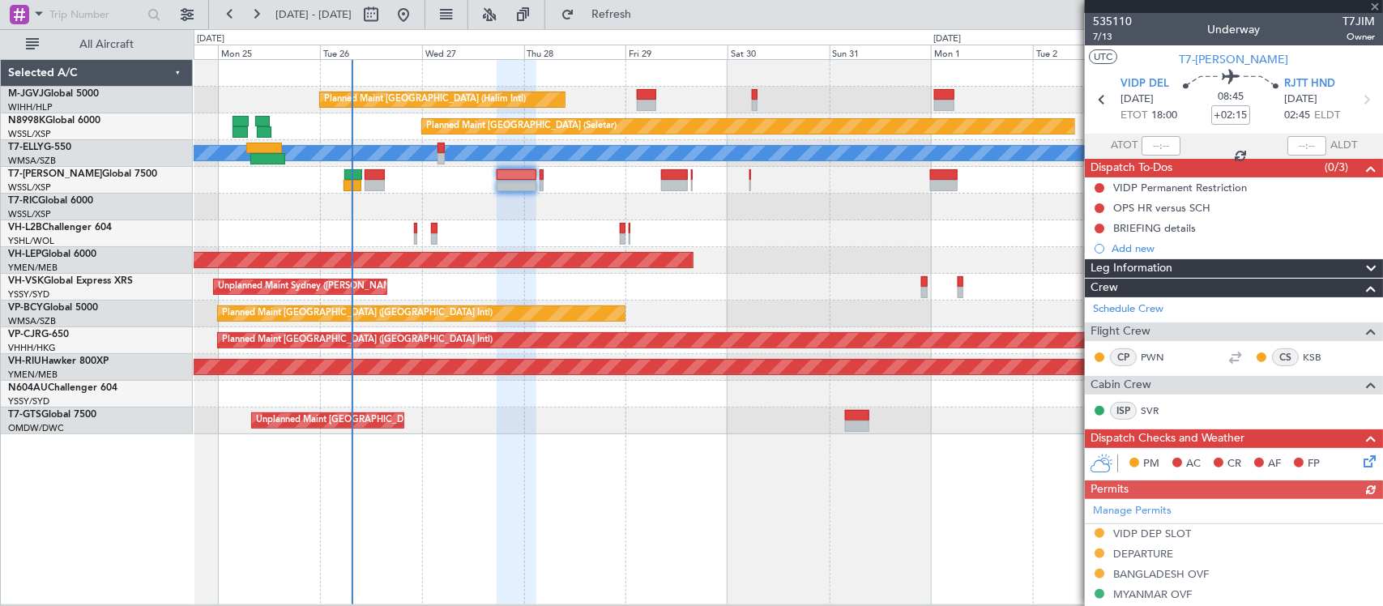
scroll to position [484, 0]
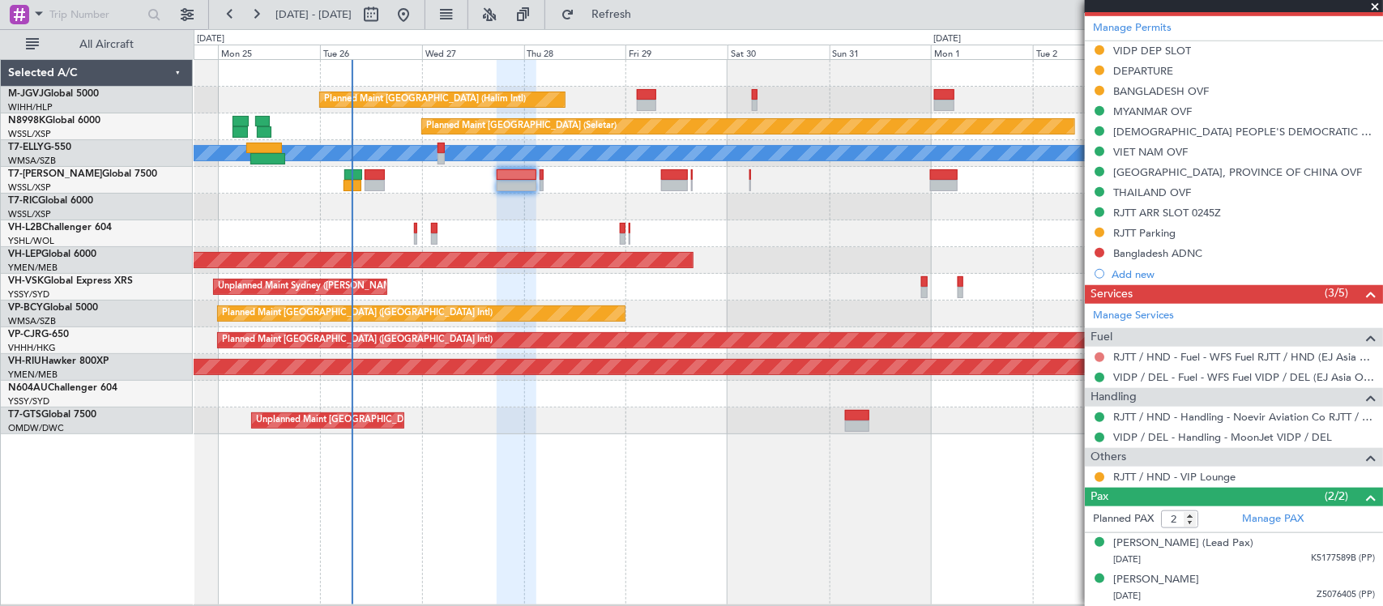
click at [1096, 355] on button at bounding box center [1100, 358] width 10 height 10
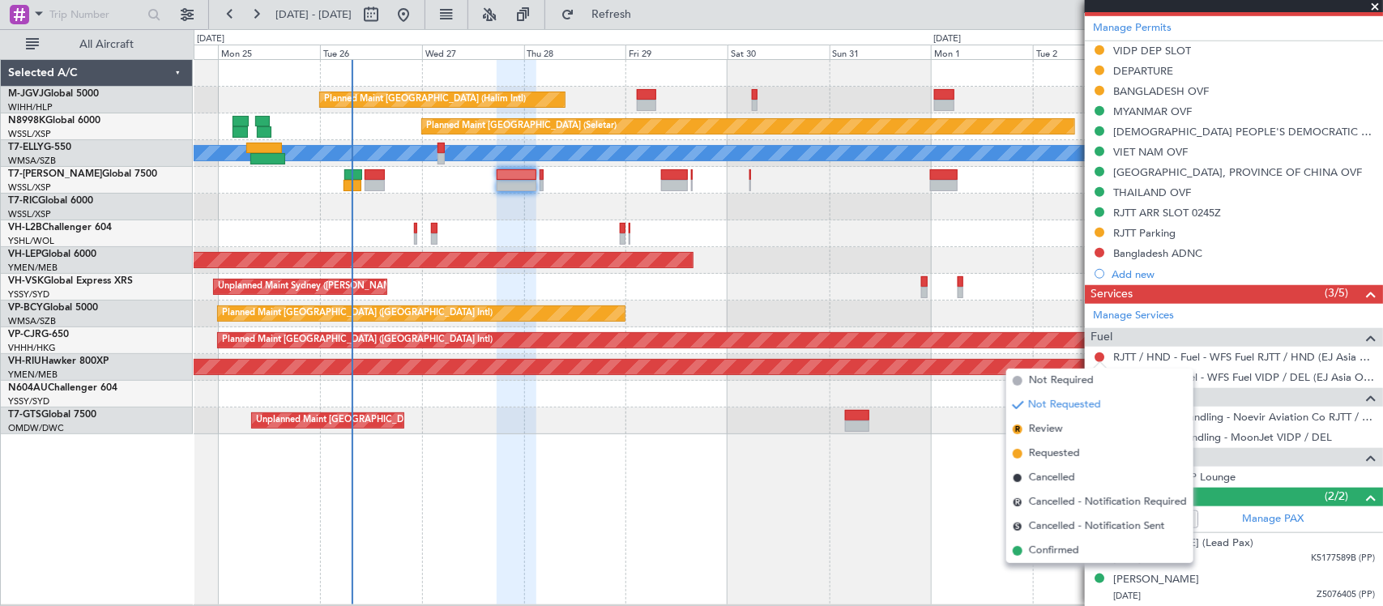
click at [1080, 382] on span "Not Required" at bounding box center [1061, 381] width 65 height 16
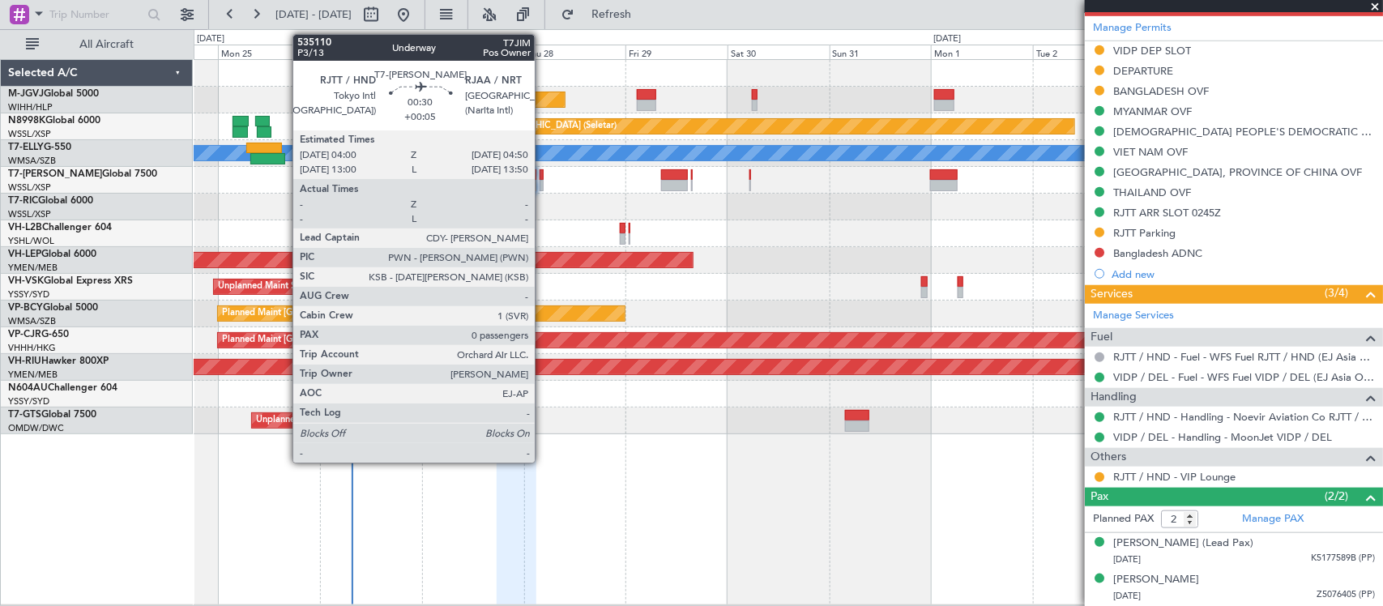
click at [543, 181] on div at bounding box center [542, 185] width 4 height 11
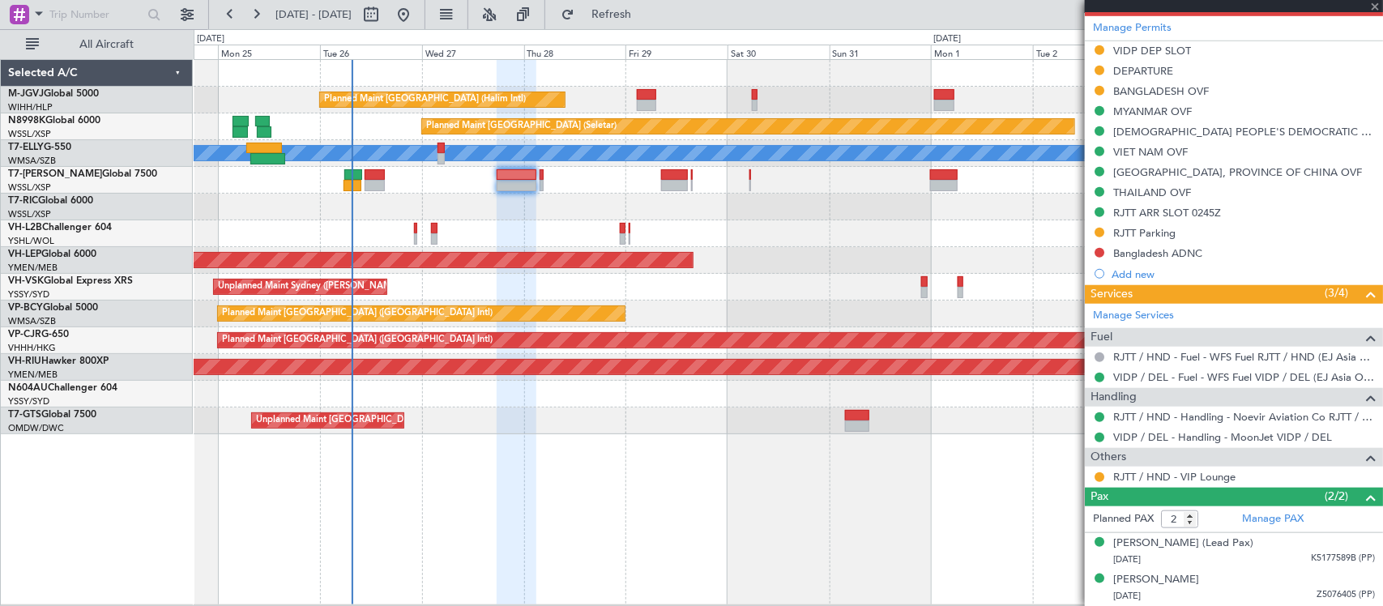
type input "+00:05"
type input "0"
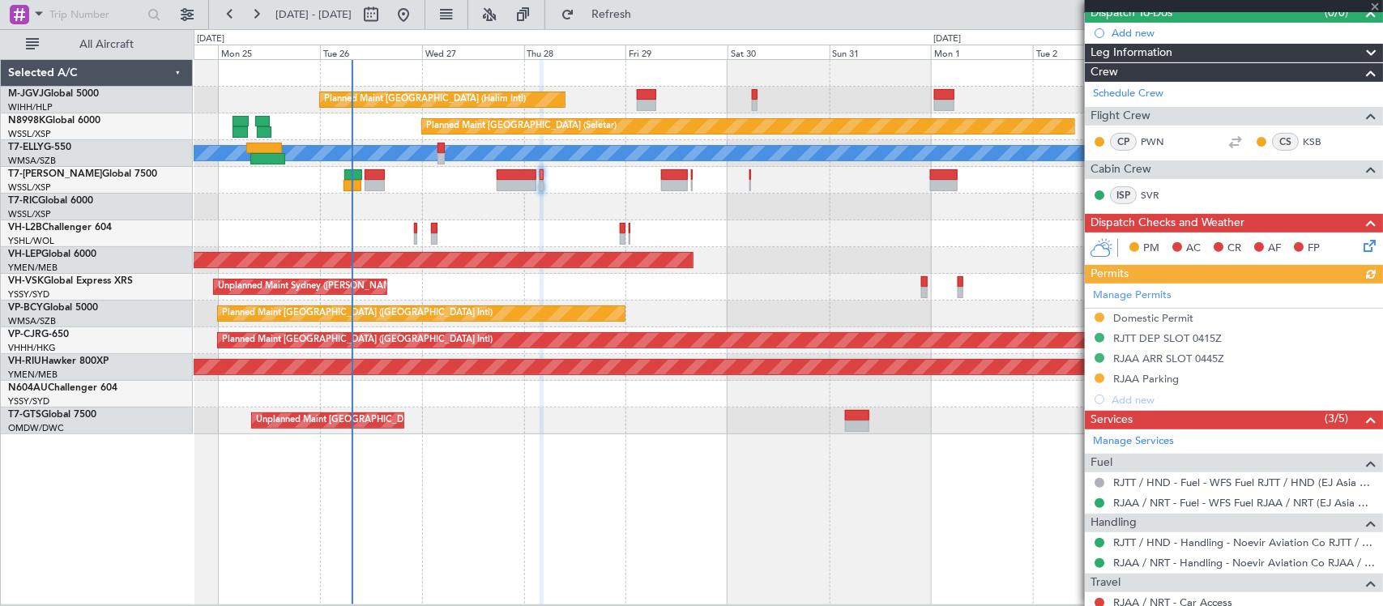
scroll to position [249, 0]
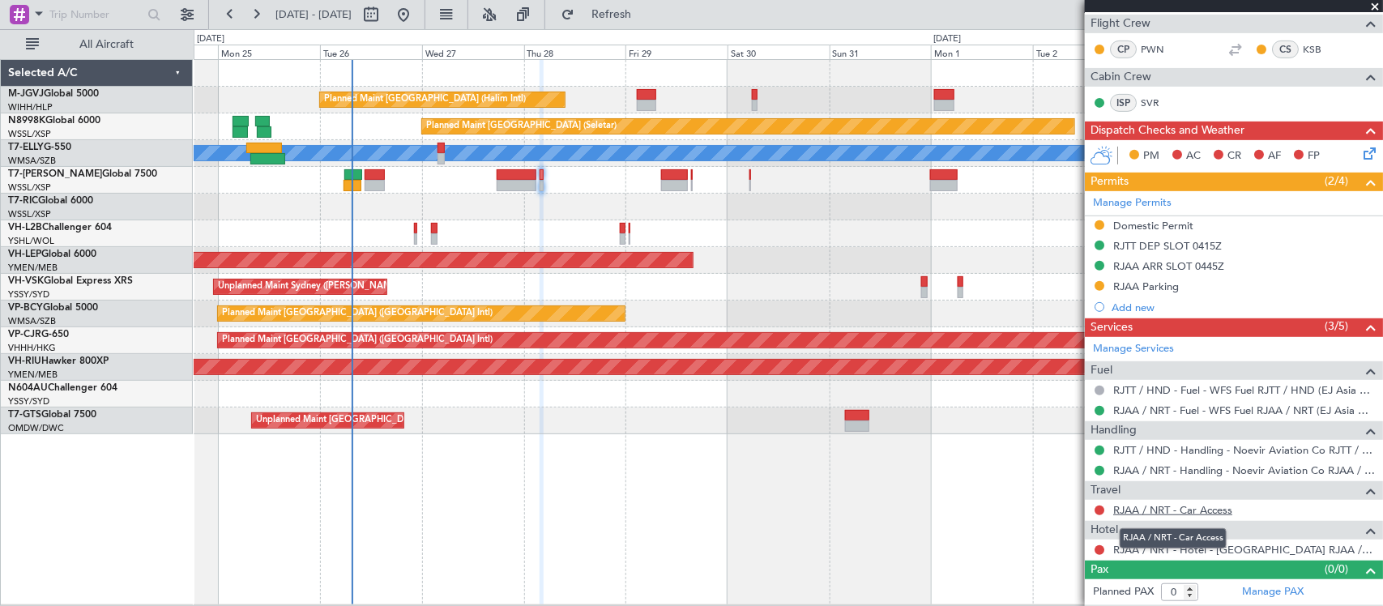
click at [1147, 513] on link "RJAA / NRT - Car Access" at bounding box center [1173, 510] width 119 height 14
click at [1098, 552] on button at bounding box center [1100, 550] width 10 height 10
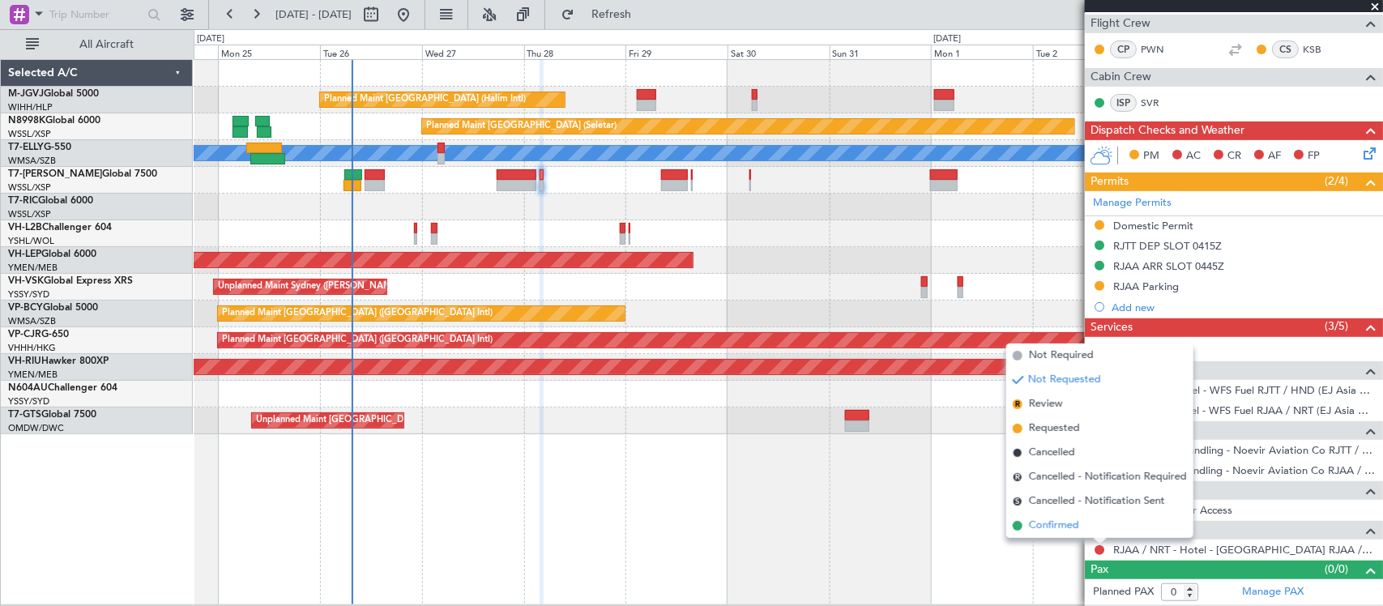
click at [1051, 528] on span "Confirmed" at bounding box center [1054, 526] width 50 height 16
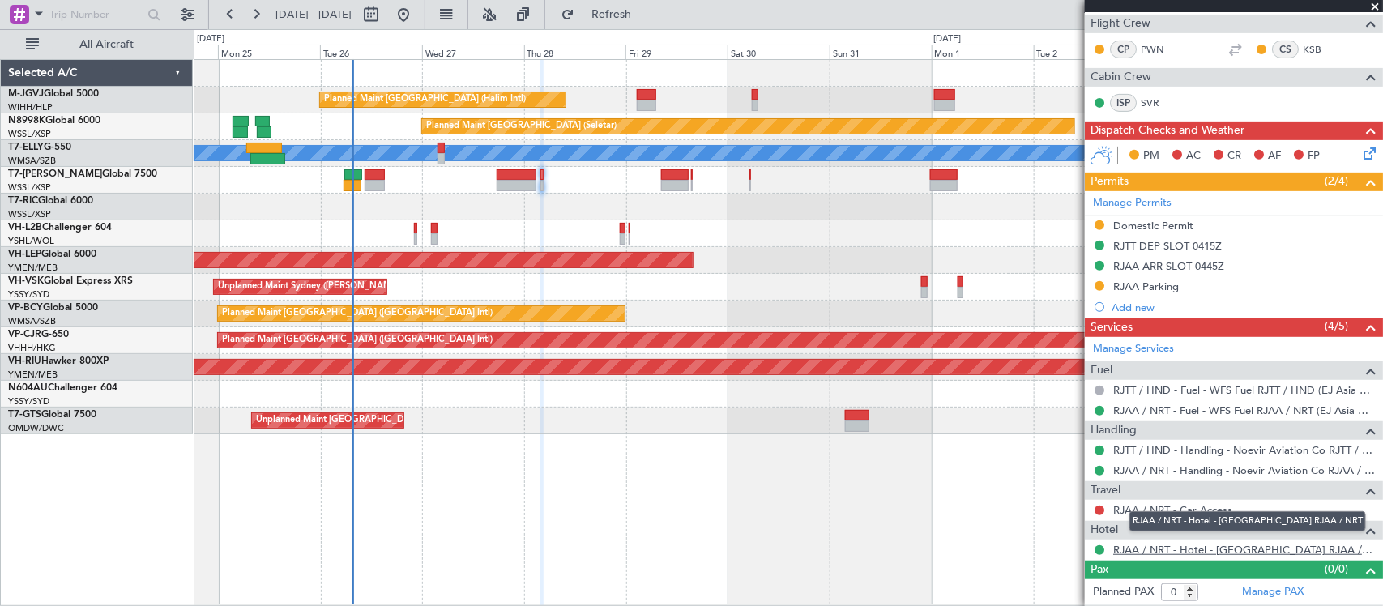
click at [1156, 545] on link "RJAA / NRT - Hotel - [GEOGRAPHIC_DATA] RJAA / NRT" at bounding box center [1245, 550] width 262 height 14
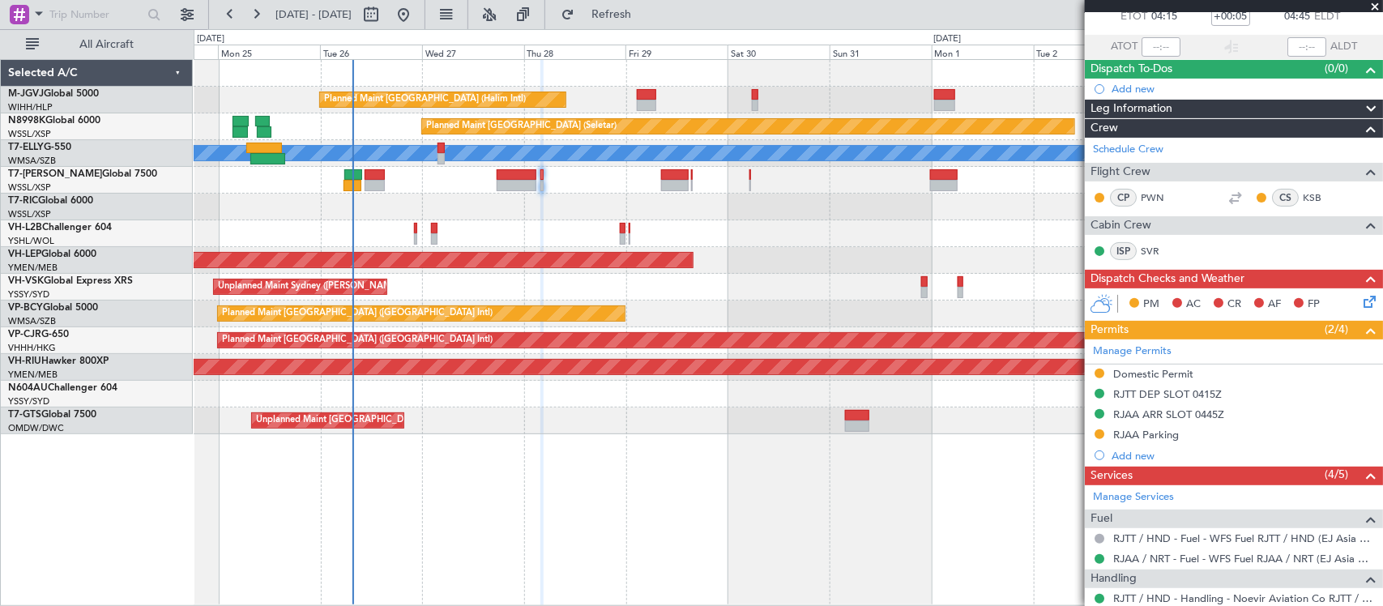
scroll to position [0, 0]
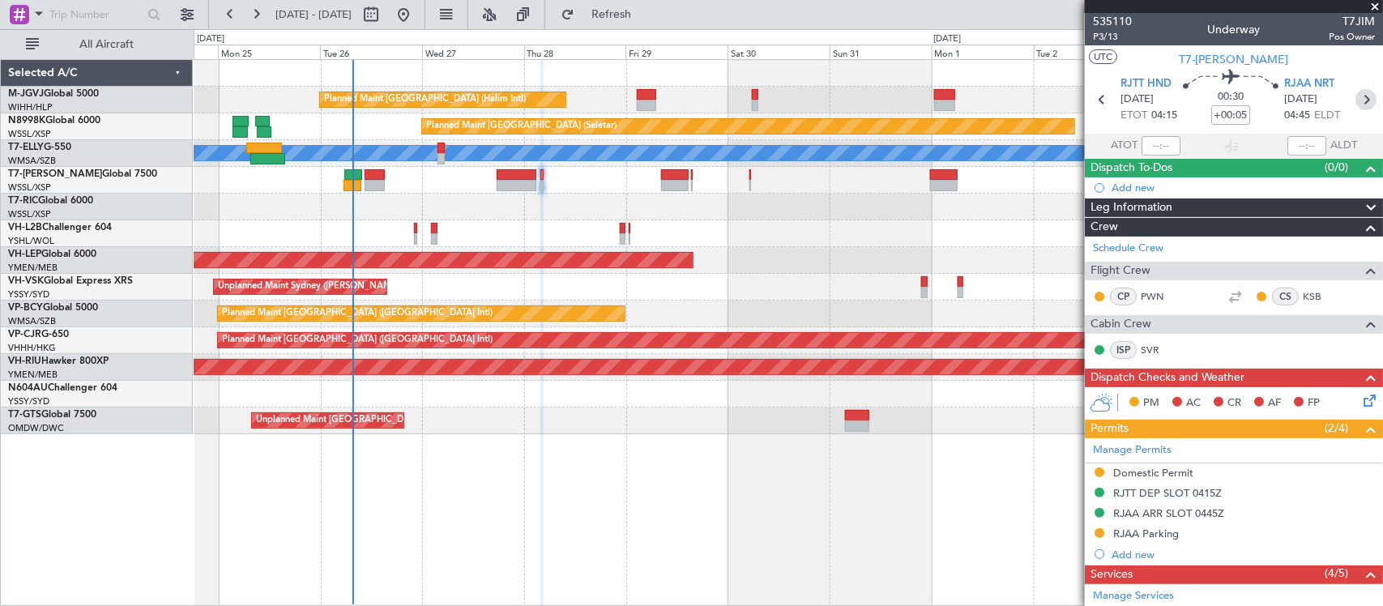
click at [1356, 98] on icon at bounding box center [1366, 99] width 21 height 21
type input "2"
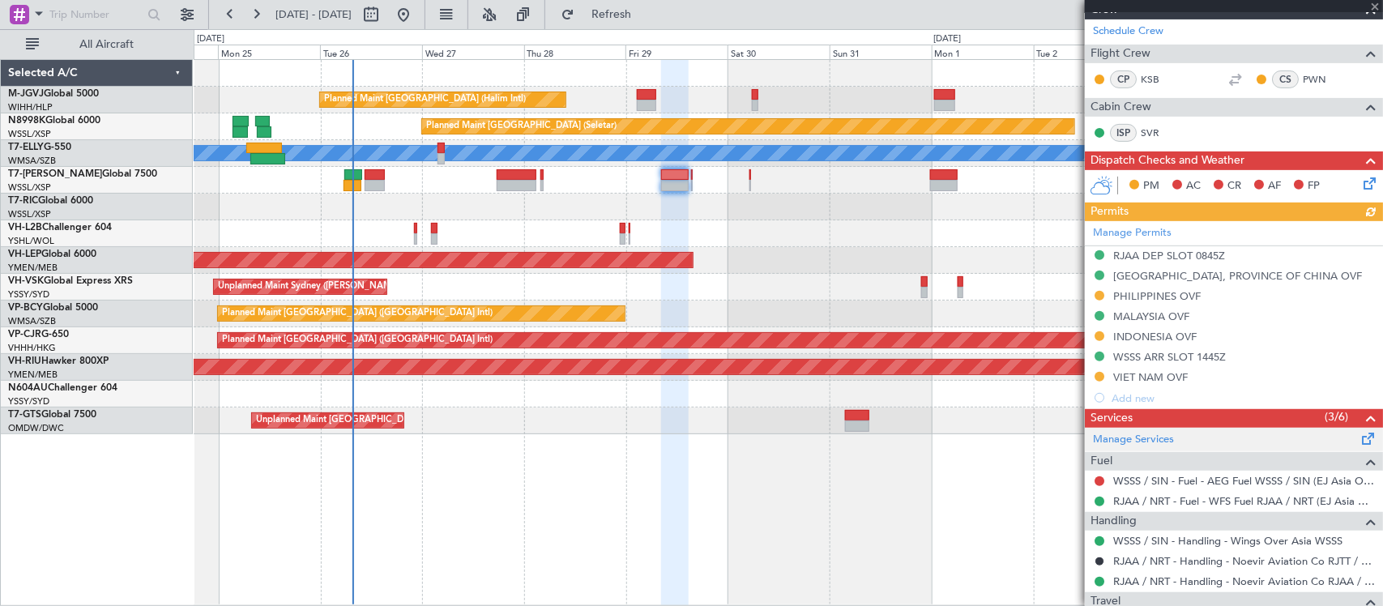
scroll to position [403, 0]
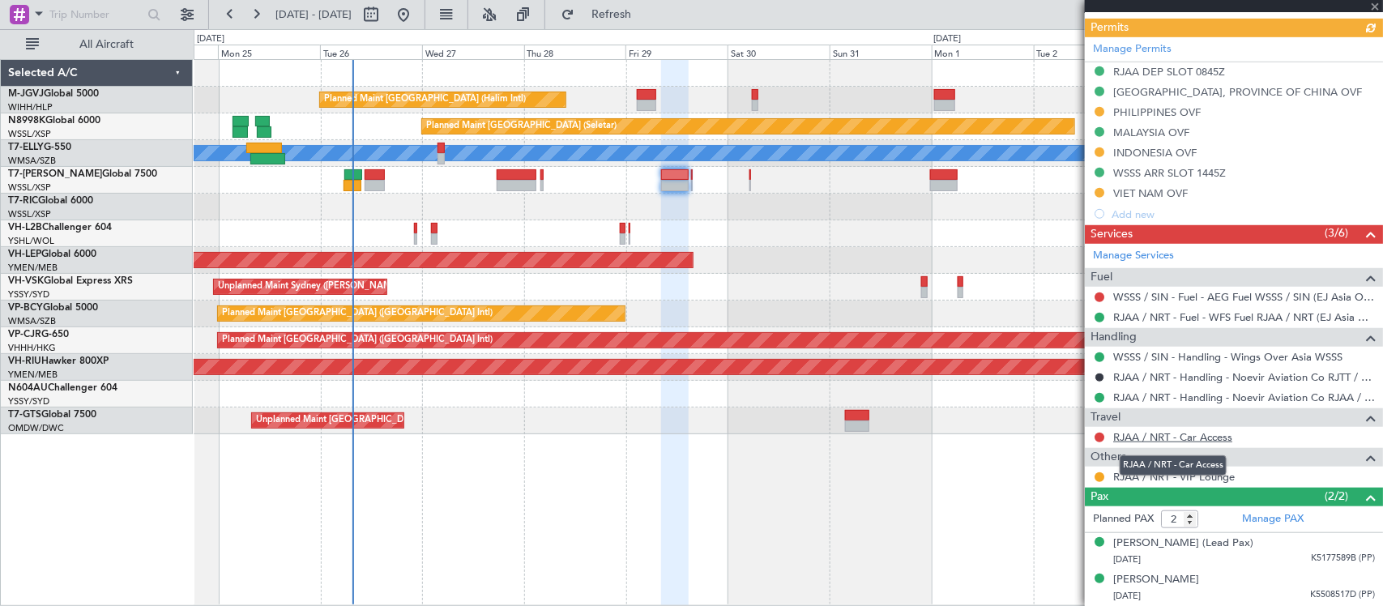
click at [1127, 432] on link "RJAA / NRT - Car Access" at bounding box center [1173, 437] width 119 height 14
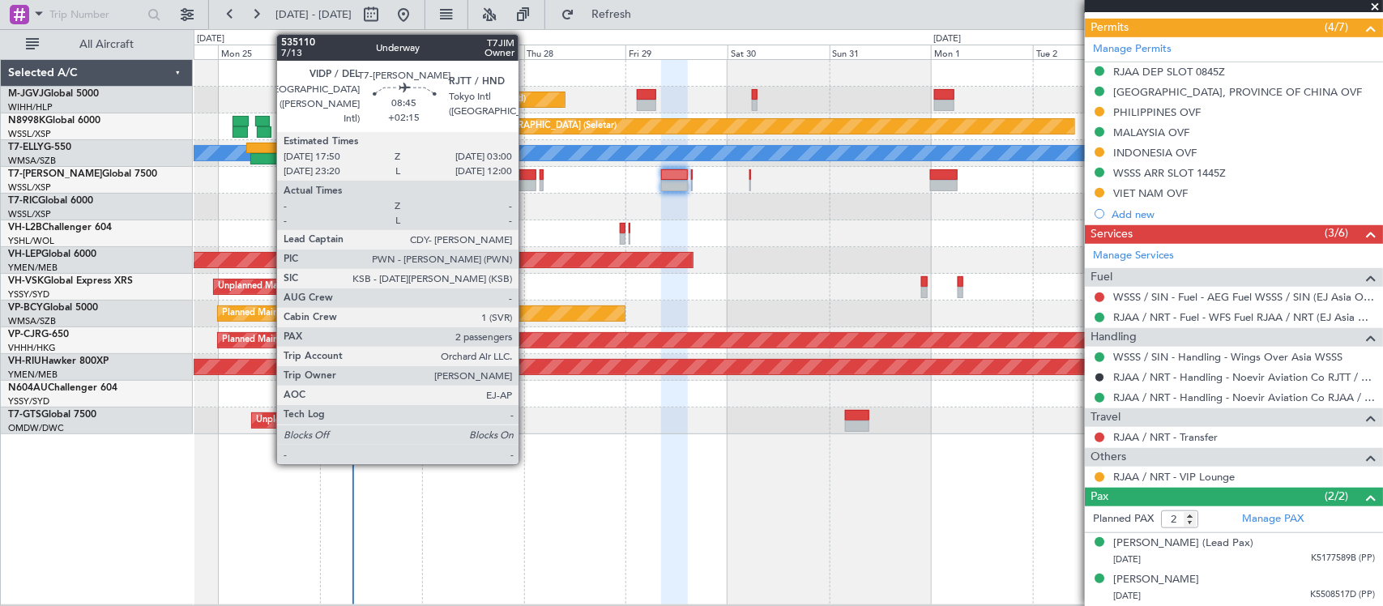
click at [527, 182] on div at bounding box center [517, 185] width 40 height 11
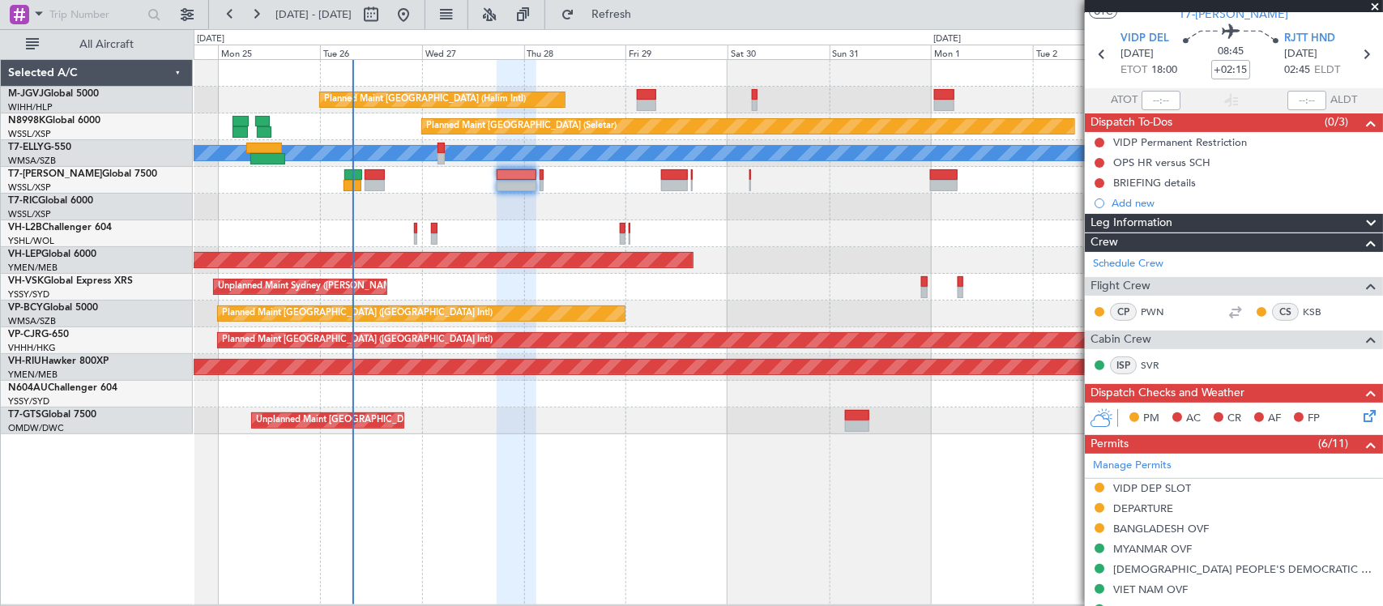
scroll to position [0, 0]
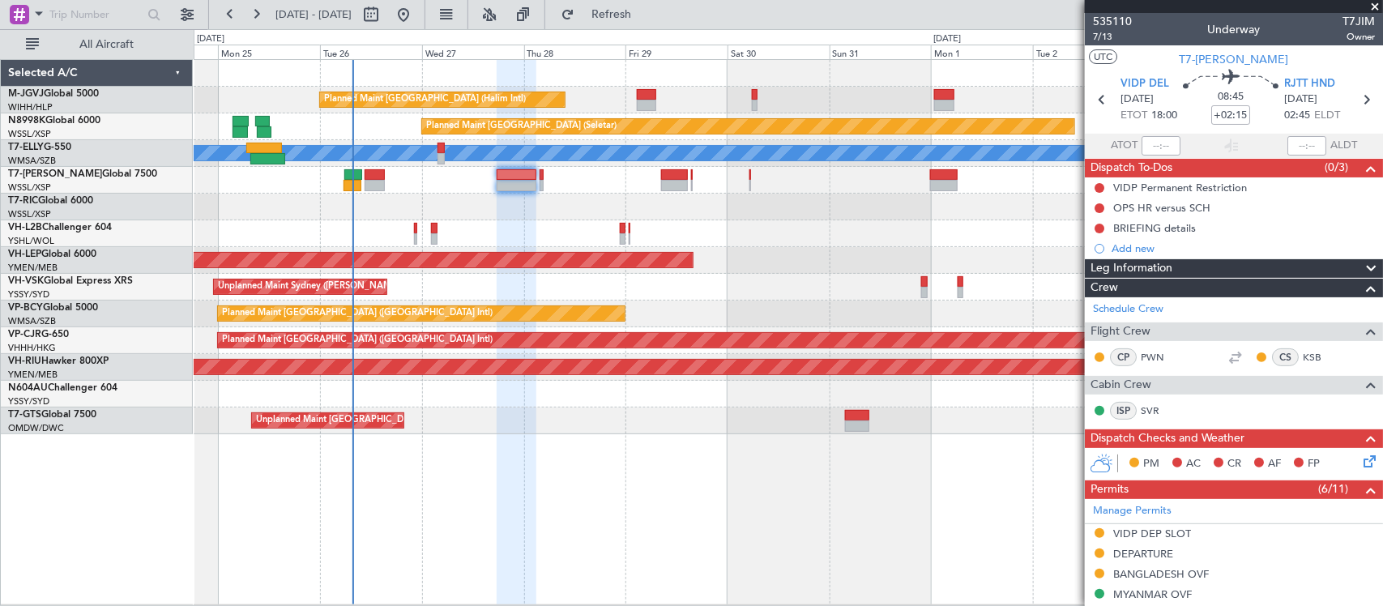
click at [1356, 98] on icon at bounding box center [1366, 99] width 21 height 21
type input "+00:05"
type input "0"
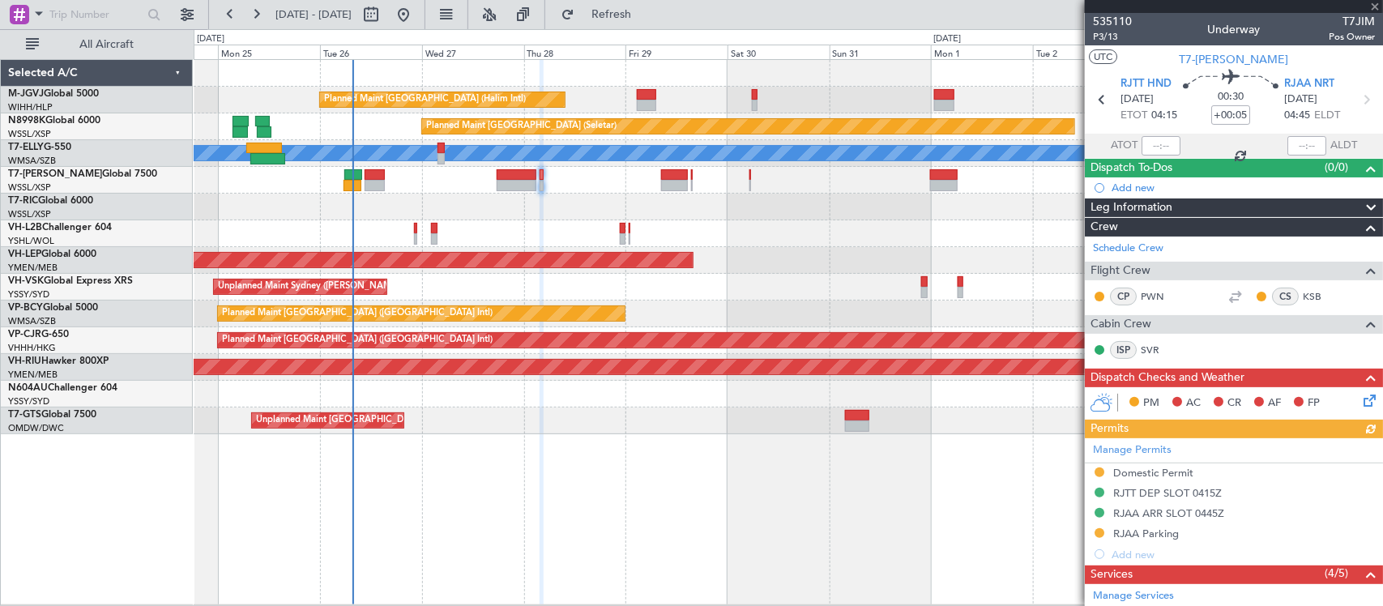
scroll to position [249, 0]
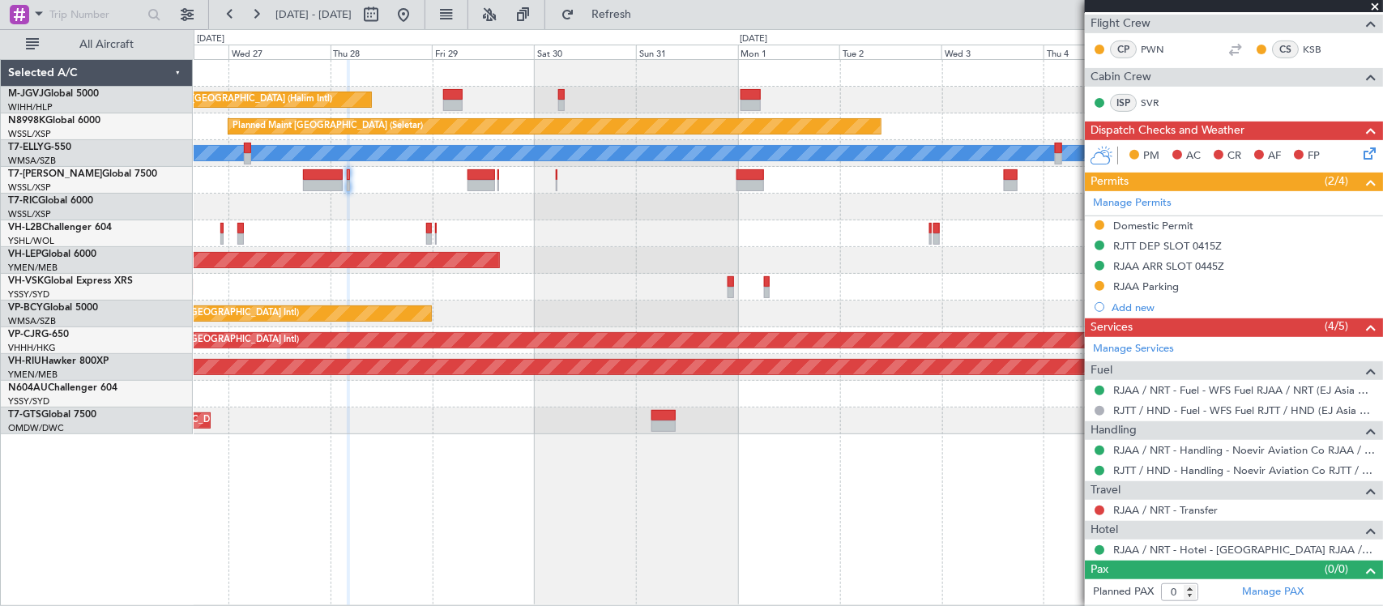
click at [717, 272] on div "Unplanned Maint Wichita (Wichita Mid-continent)" at bounding box center [788, 260] width 1189 height 27
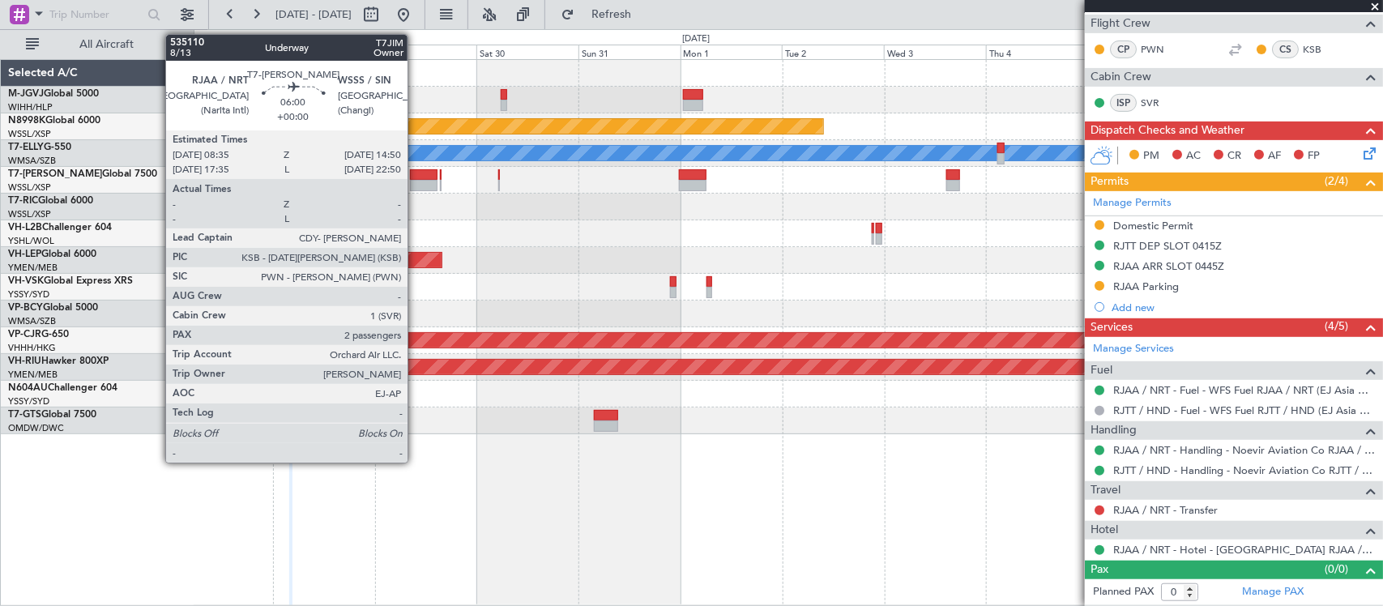
click at [417, 184] on div at bounding box center [423, 185] width 27 height 11
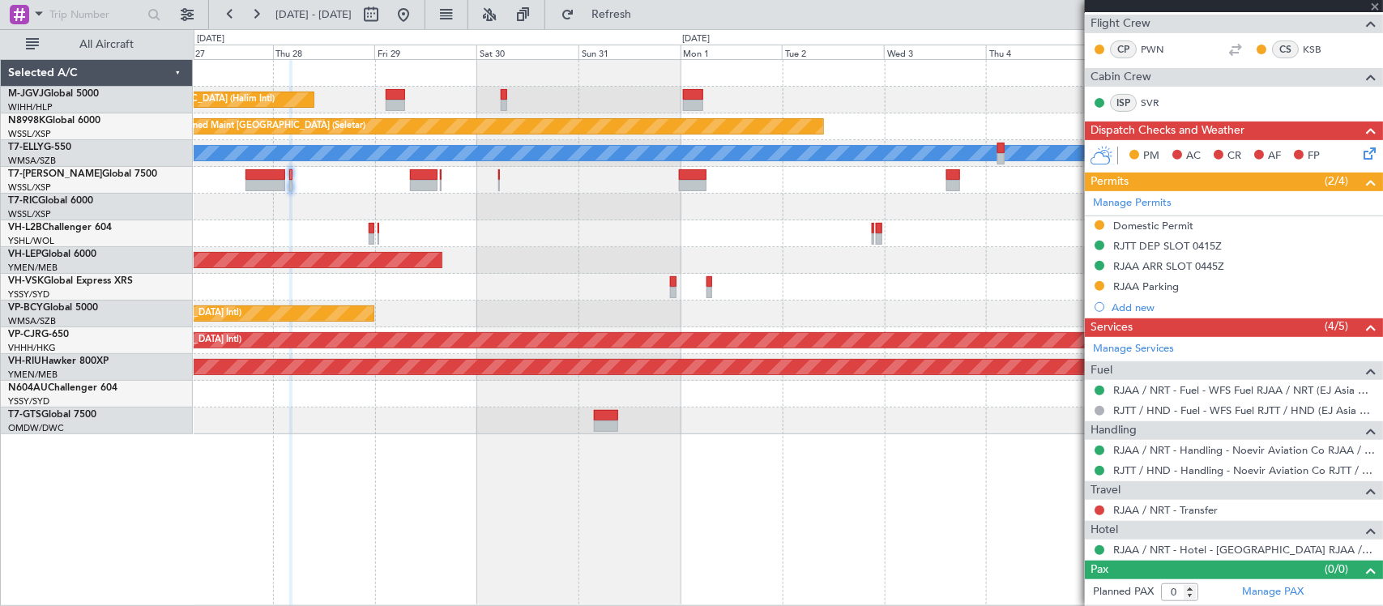
type input "2"
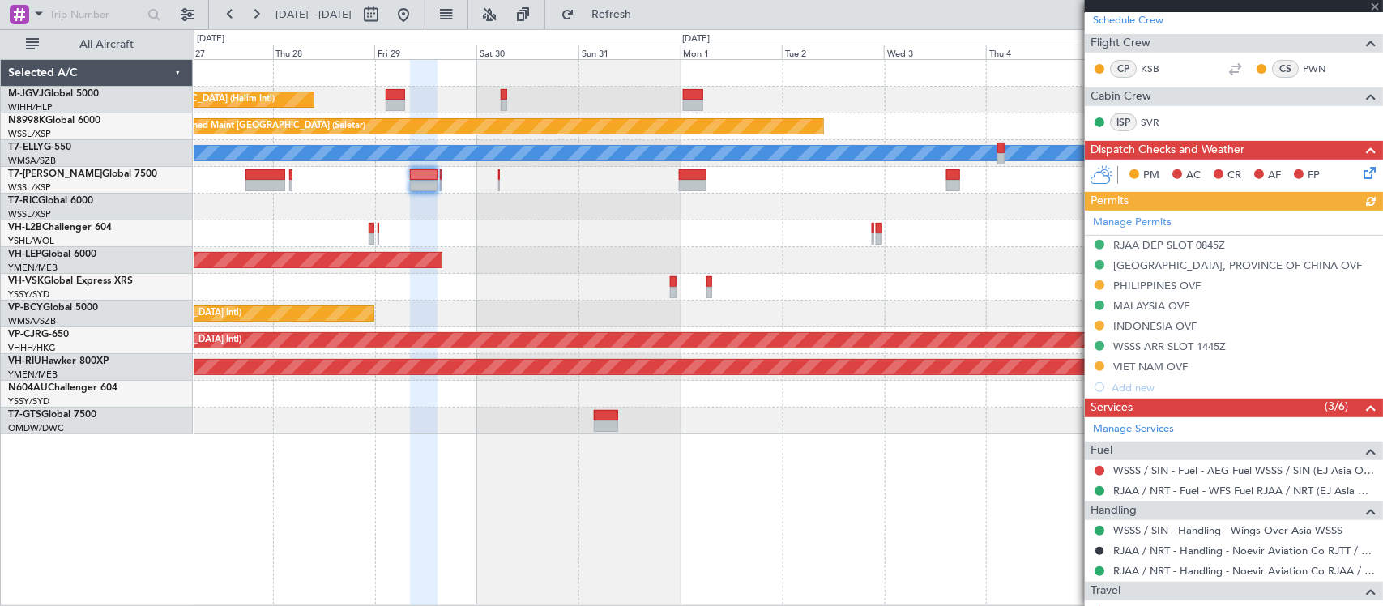
scroll to position [349, 0]
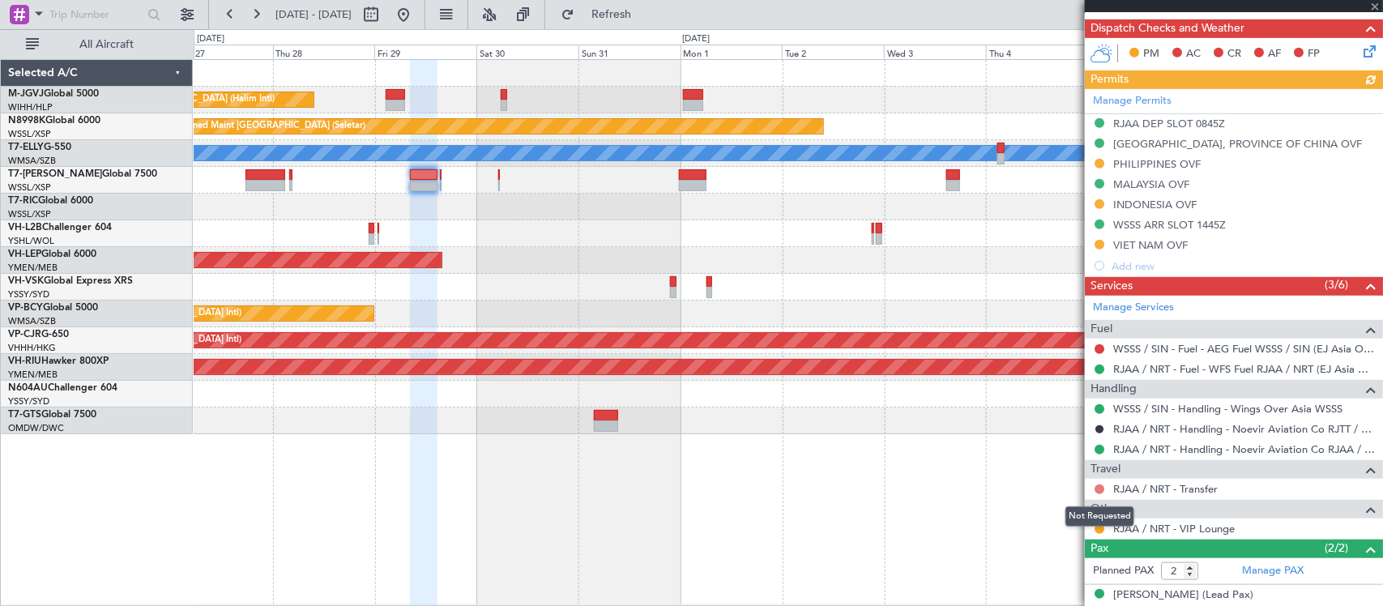
click at [1103, 492] on button at bounding box center [1100, 490] width 10 height 10
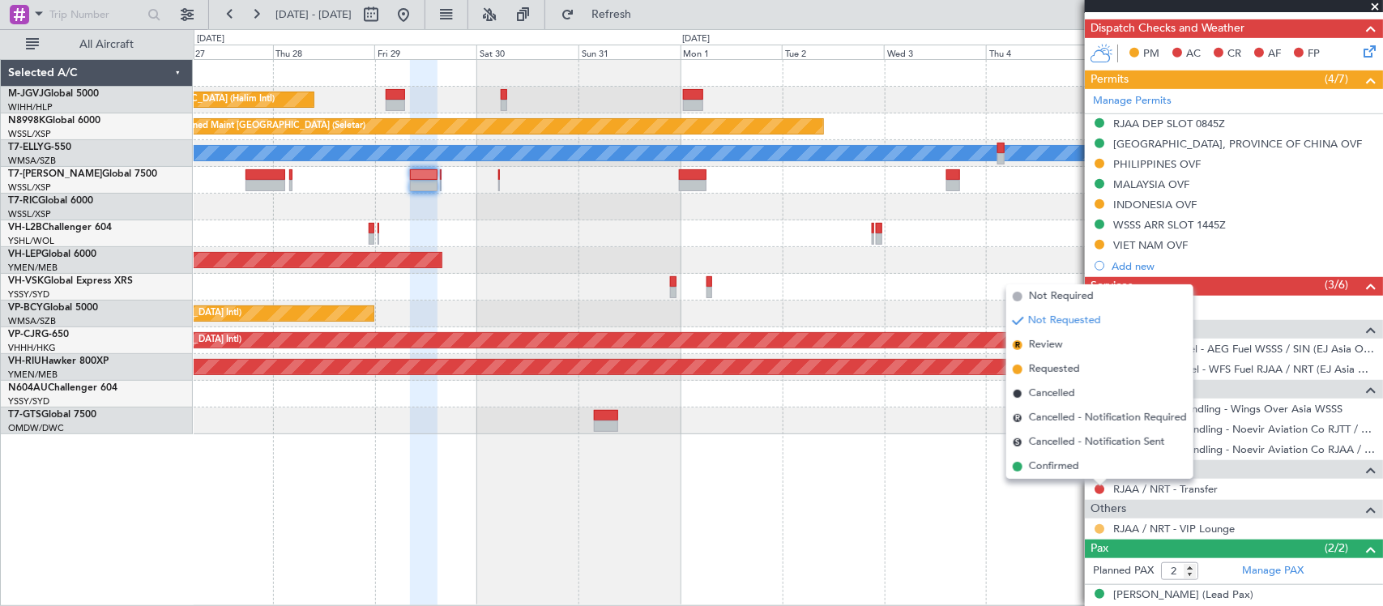
click at [1096, 527] on button at bounding box center [1100, 529] width 10 height 10
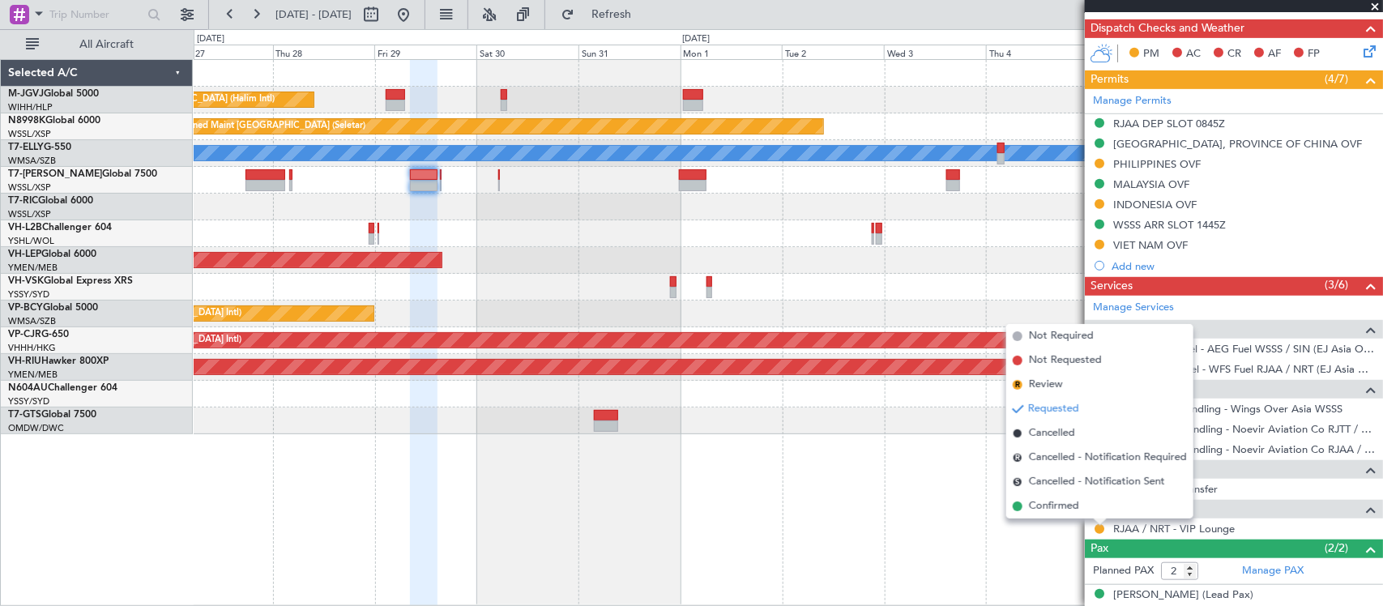
click at [1083, 511] on li "Confirmed" at bounding box center [1100, 506] width 187 height 24
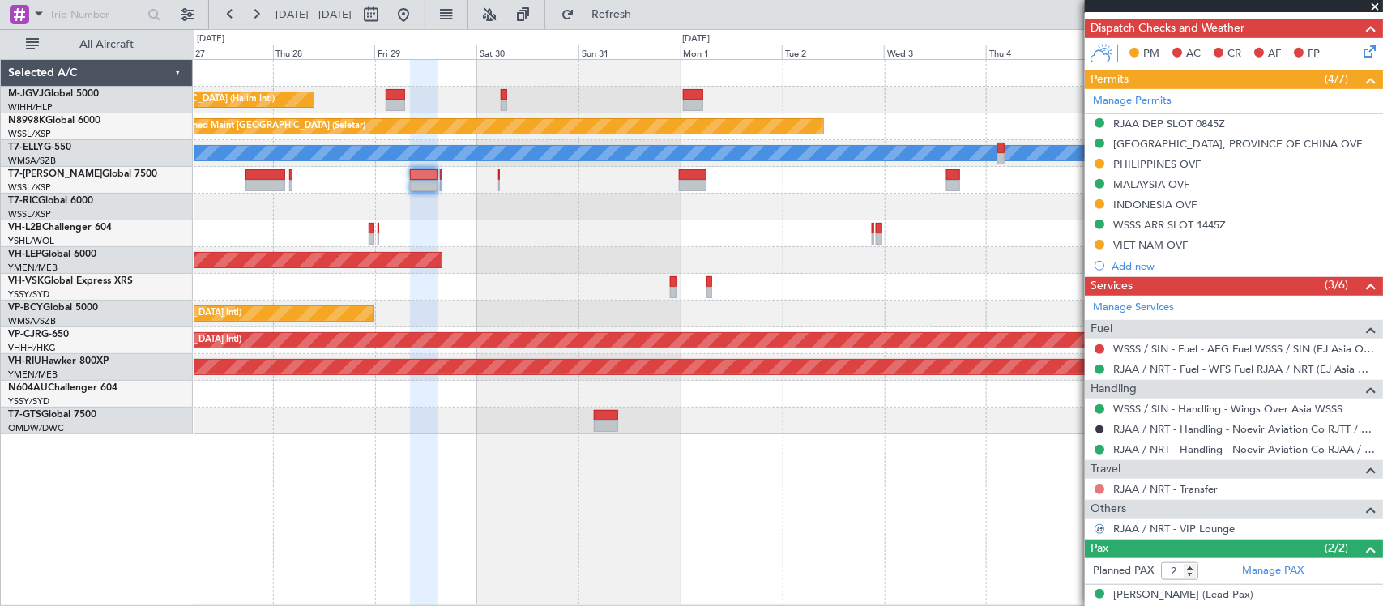
click at [1101, 493] on button at bounding box center [1100, 490] width 10 height 10
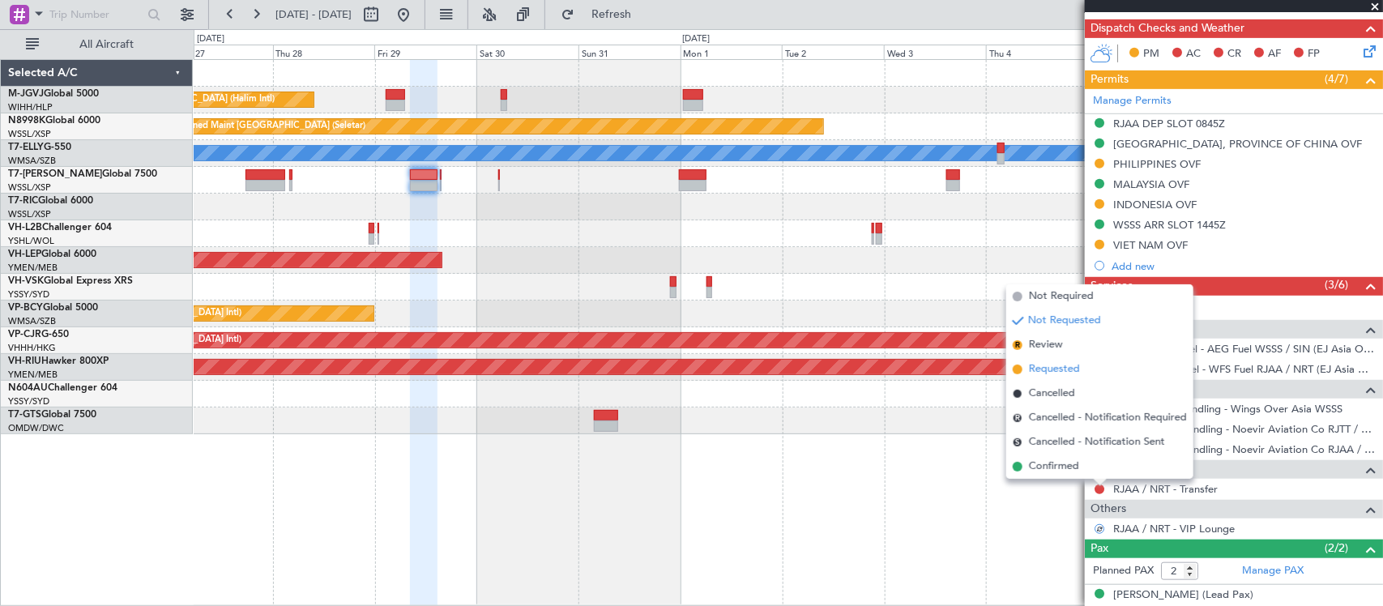
click at [1063, 370] on span "Requested" at bounding box center [1054, 369] width 51 height 16
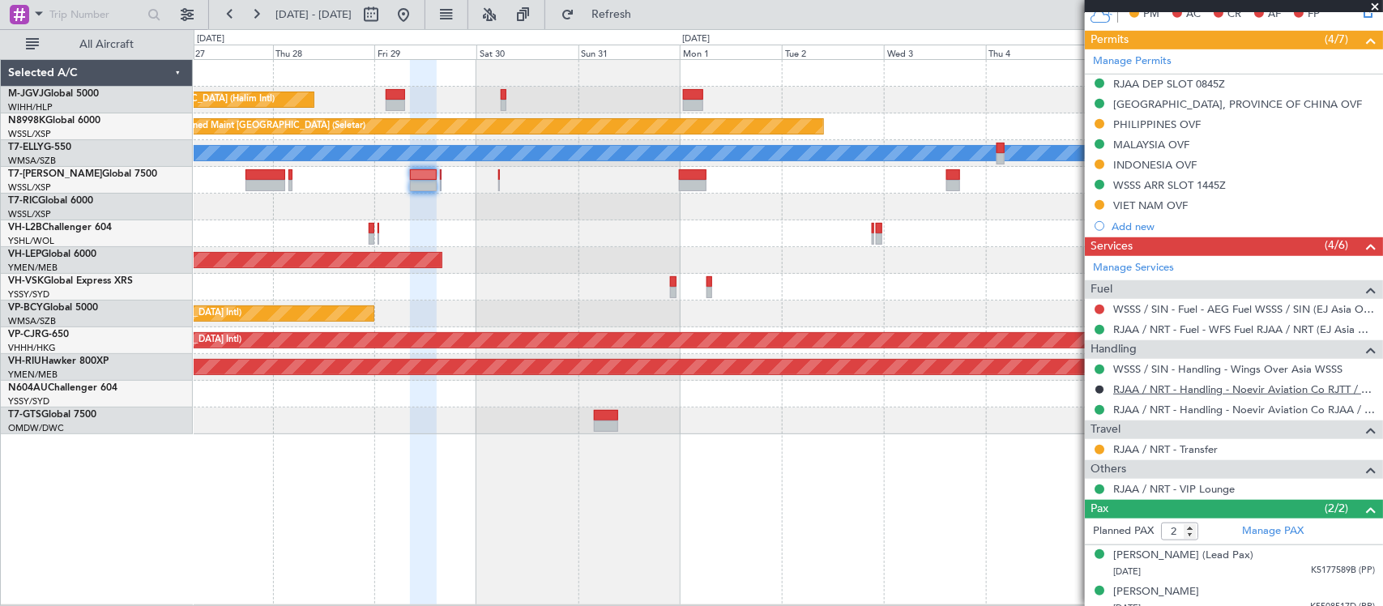
scroll to position [403, 0]
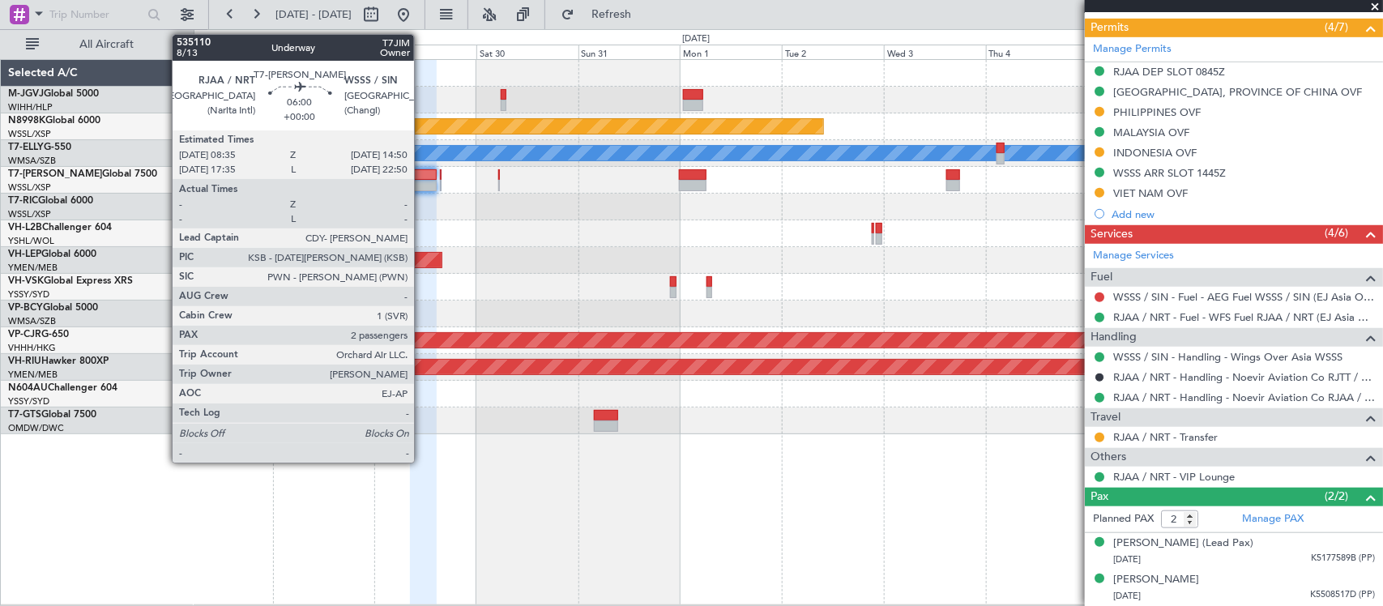
click at [422, 177] on div at bounding box center [423, 174] width 27 height 11
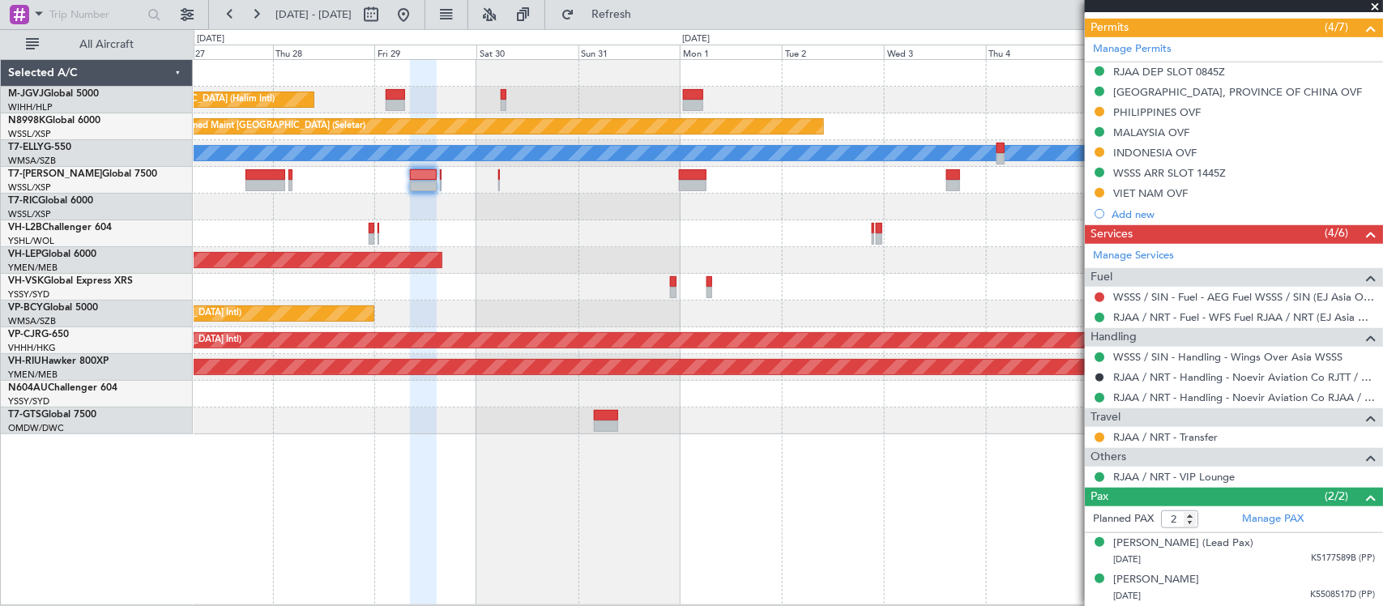
scroll to position [0, 0]
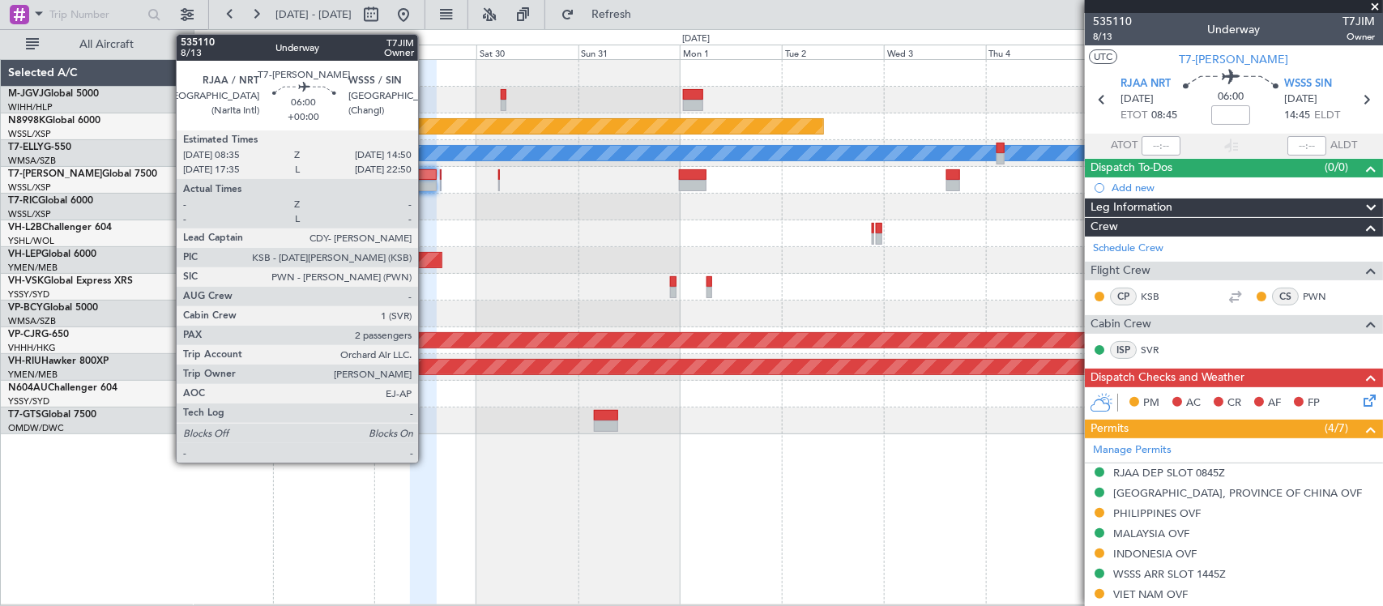
click at [426, 182] on div at bounding box center [423, 185] width 27 height 11
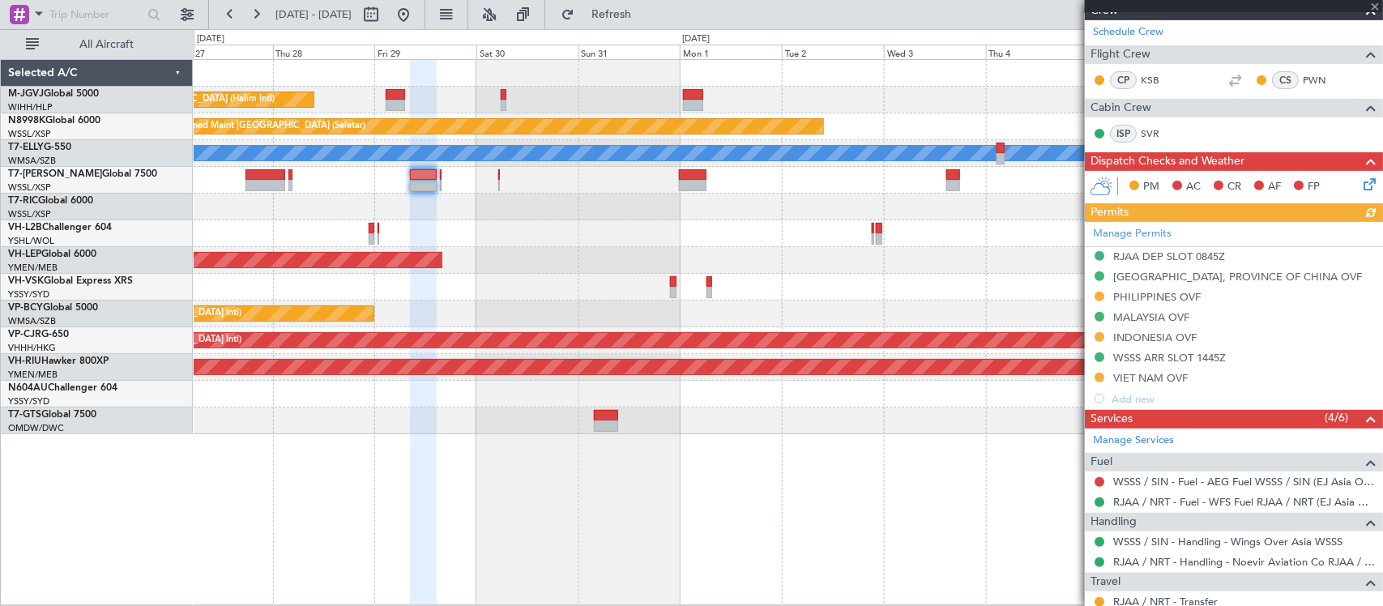
scroll to position [383, 0]
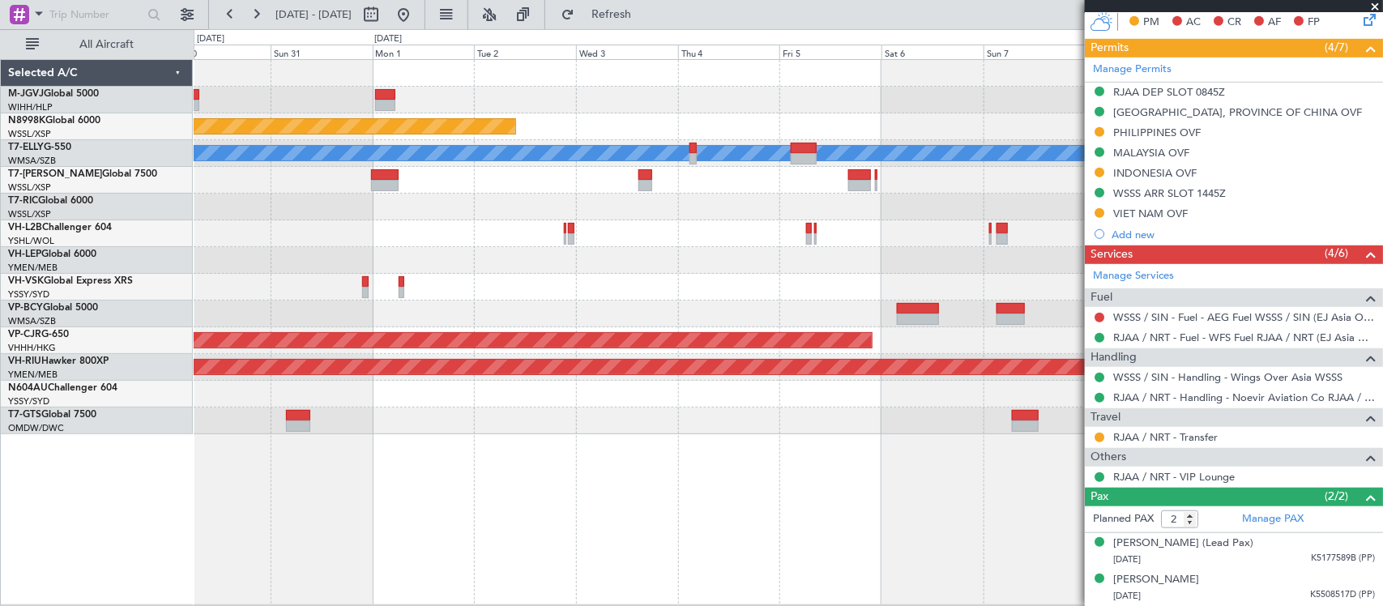
click at [491, 244] on div at bounding box center [788, 233] width 1189 height 27
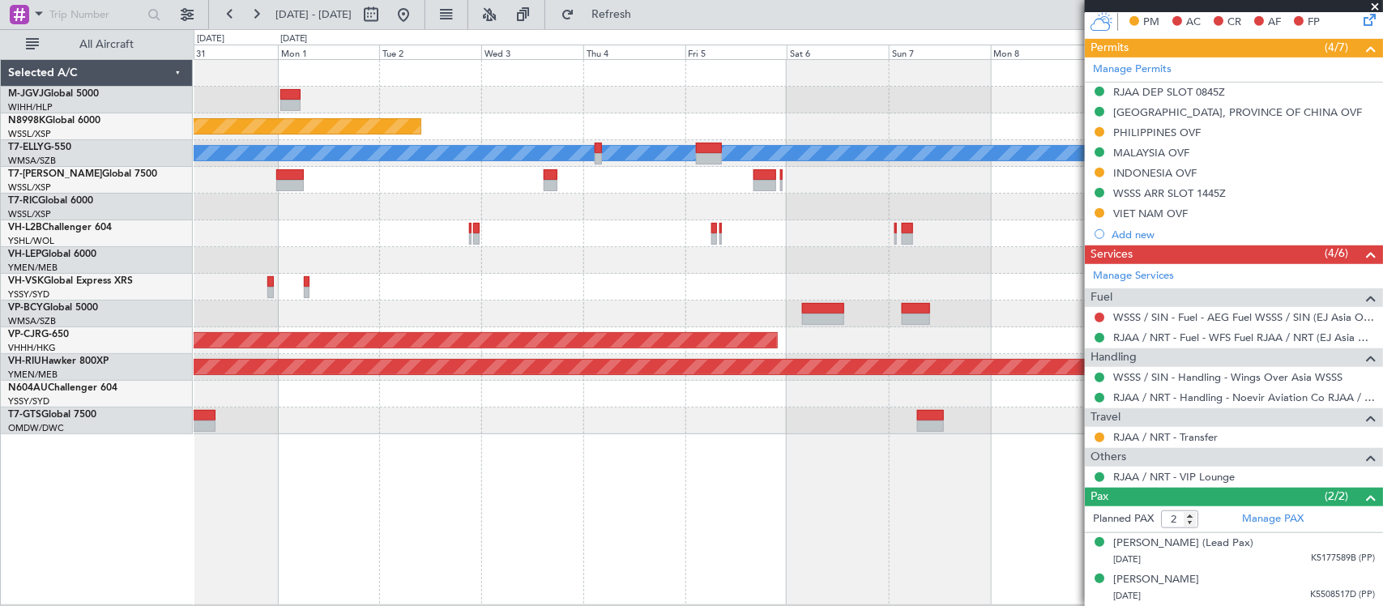
click at [674, 242] on div at bounding box center [788, 233] width 1189 height 27
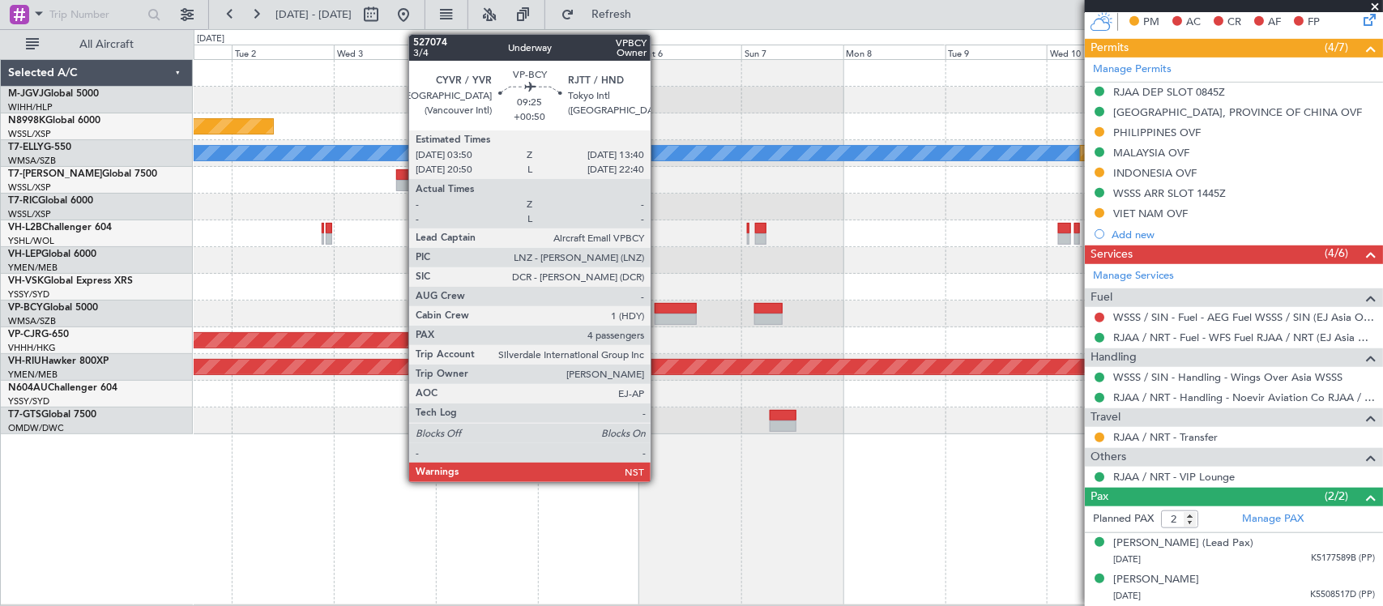
click at [660, 314] on div at bounding box center [676, 319] width 42 height 11
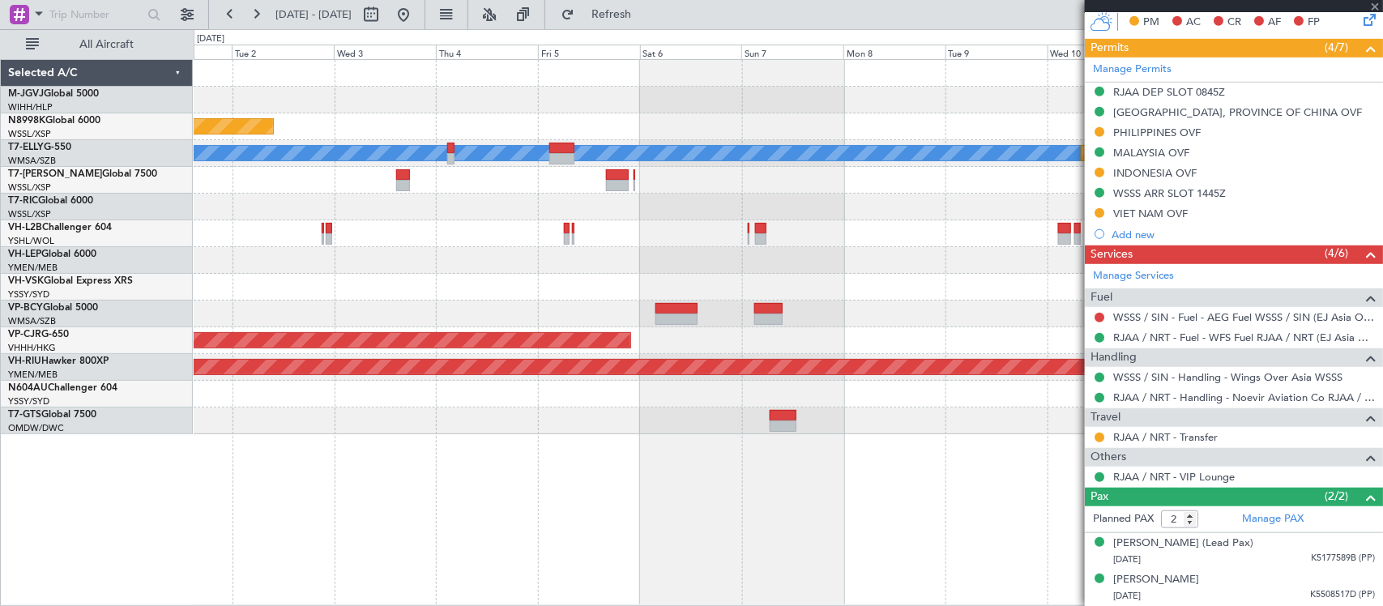
type input "+00:50"
type input "4"
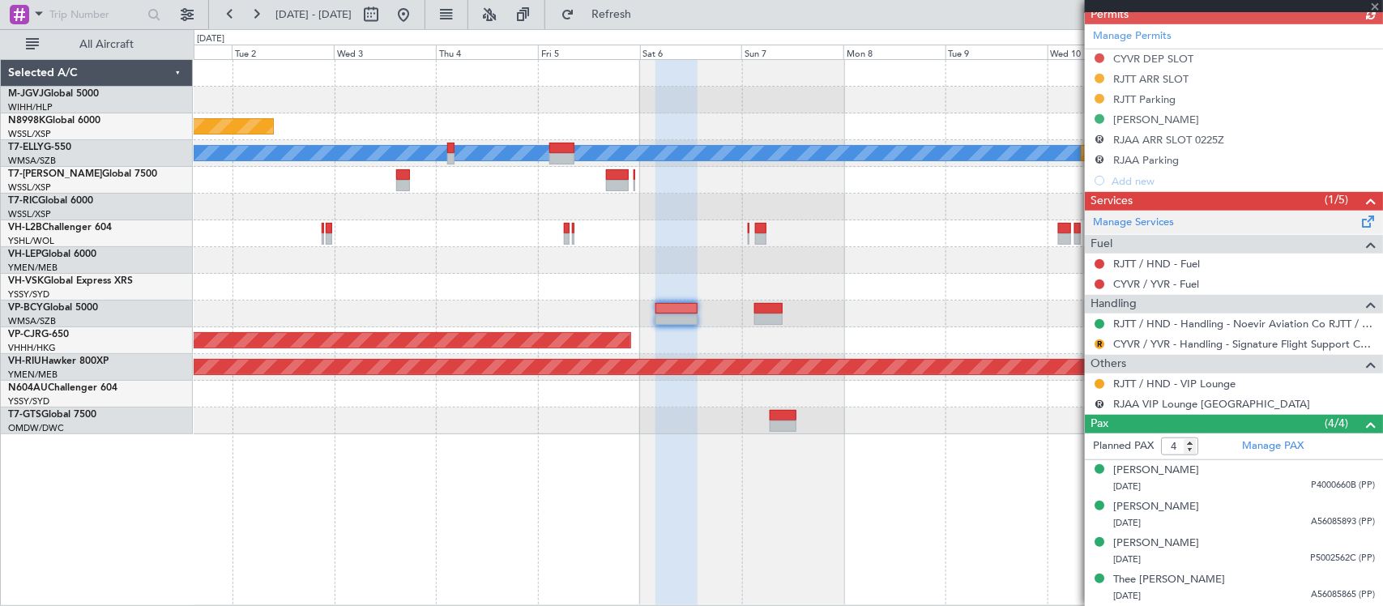
scroll to position [266, 0]
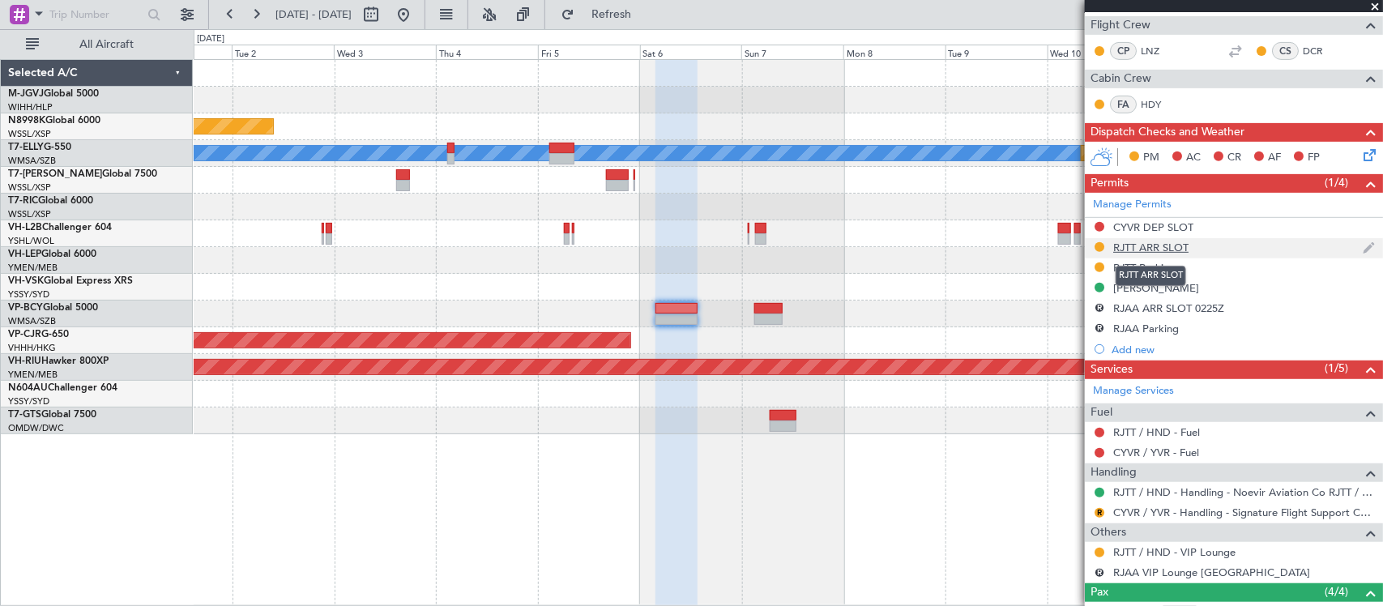
click at [1161, 249] on div "RJTT ARR SLOT" at bounding box center [1151, 248] width 75 height 14
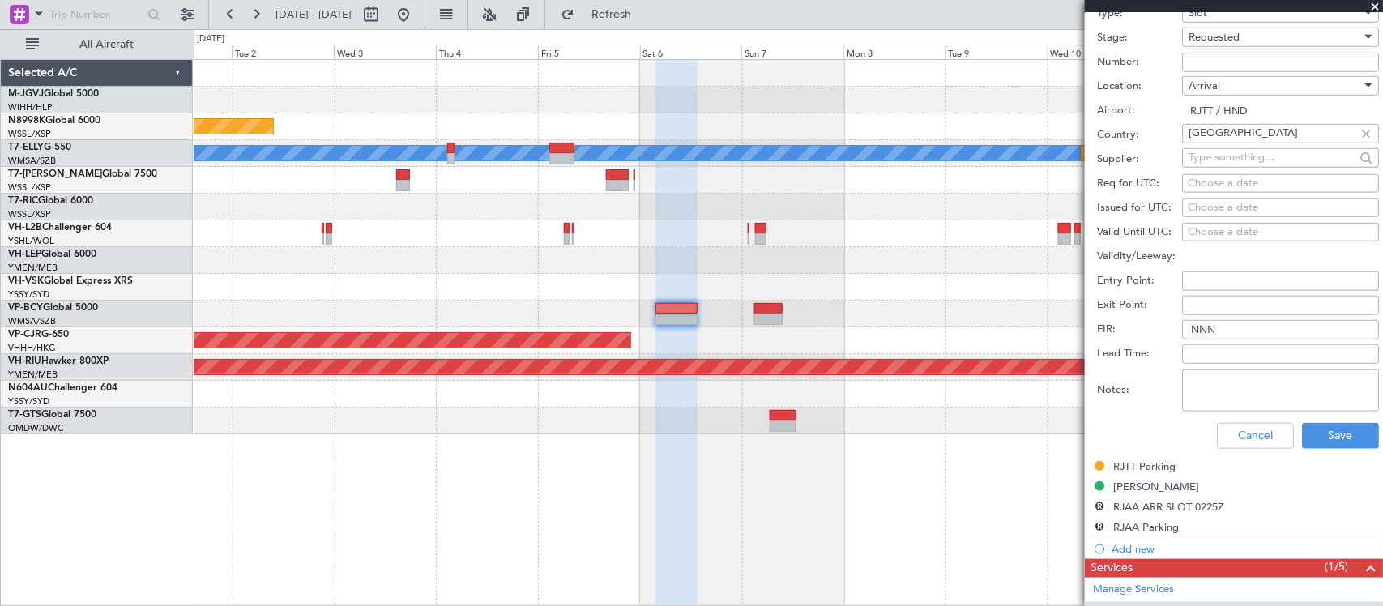
scroll to position [507, 0]
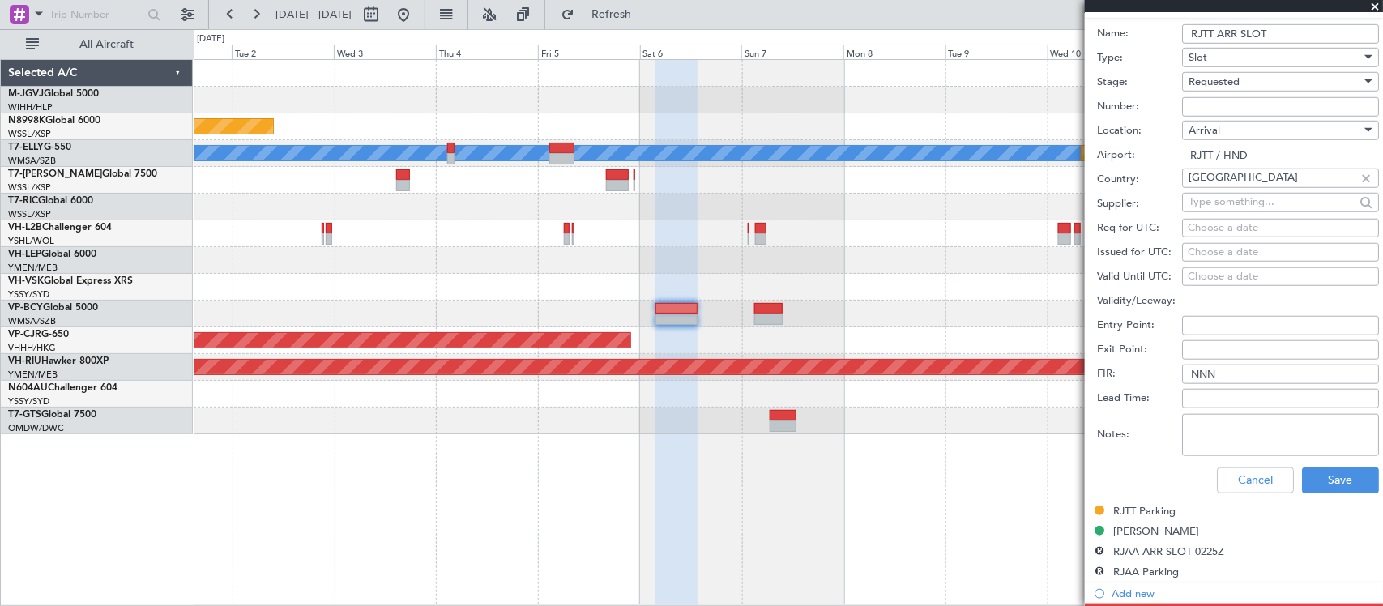
click at [1233, 248] on div "Choose a date" at bounding box center [1281, 253] width 186 height 16
select select "8"
select select "2025"
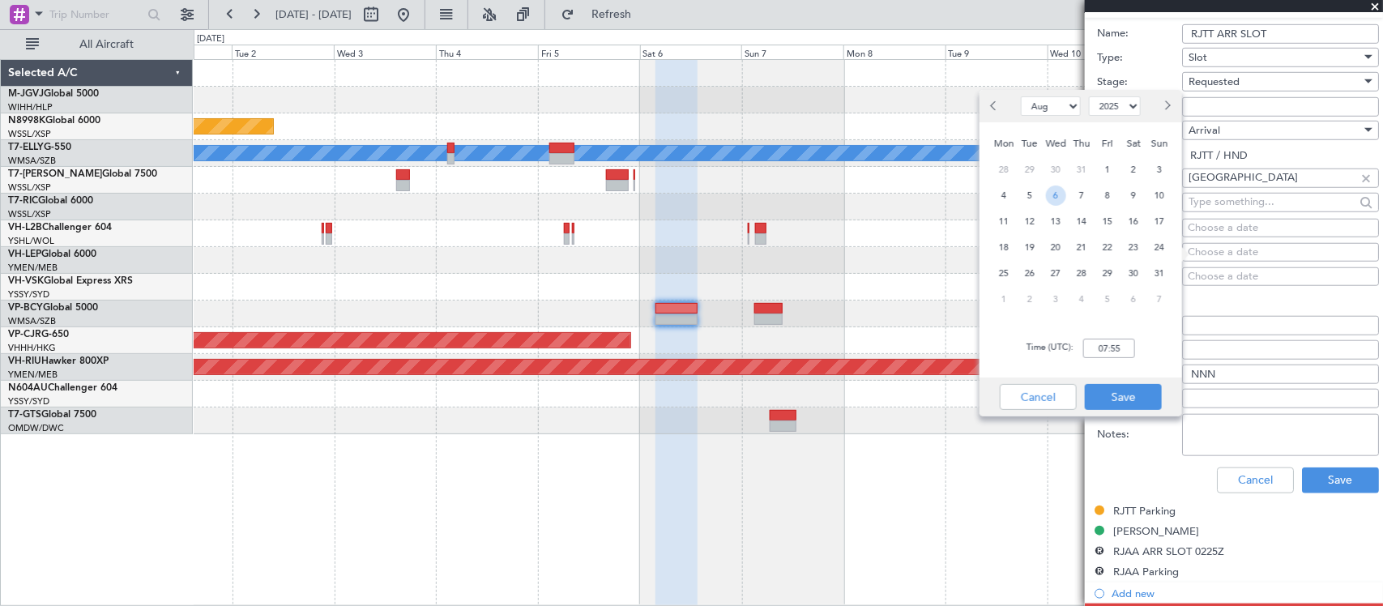
click at [1051, 195] on span "6" at bounding box center [1056, 196] width 20 height 20
click at [1117, 346] on input "00:00" at bounding box center [1110, 348] width 52 height 19
type input "16:00"
click at [1133, 395] on button "Save" at bounding box center [1123, 397] width 77 height 26
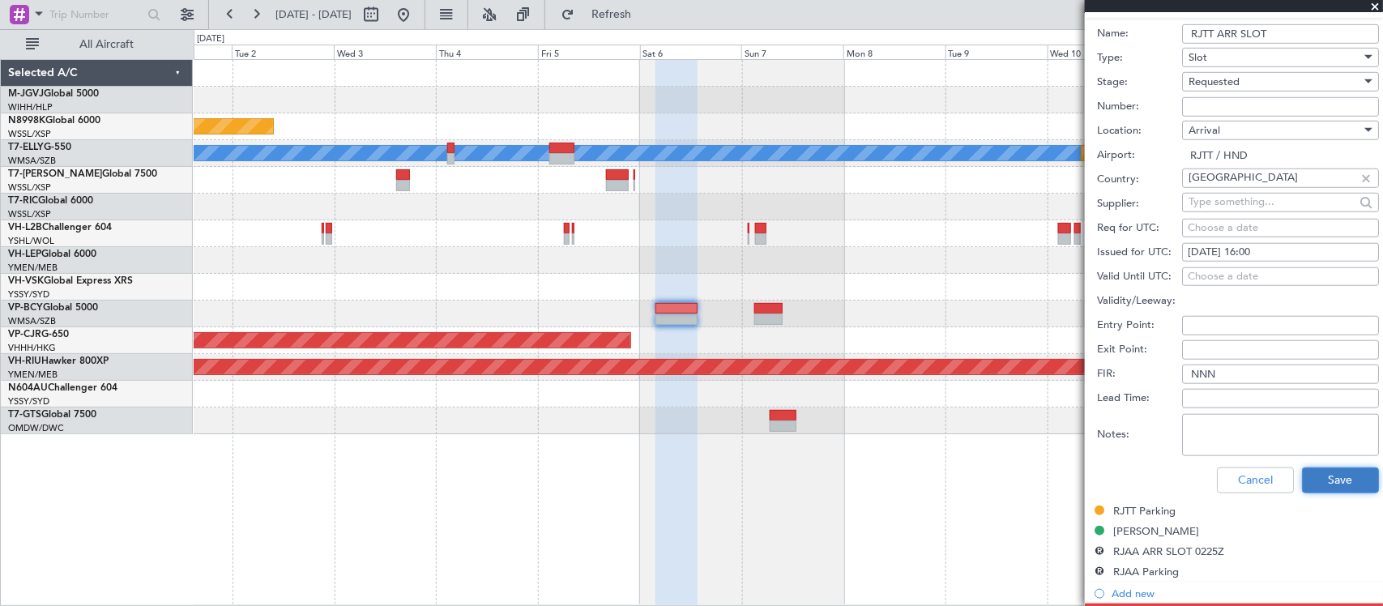
click at [1319, 483] on button "Save" at bounding box center [1340, 481] width 77 height 26
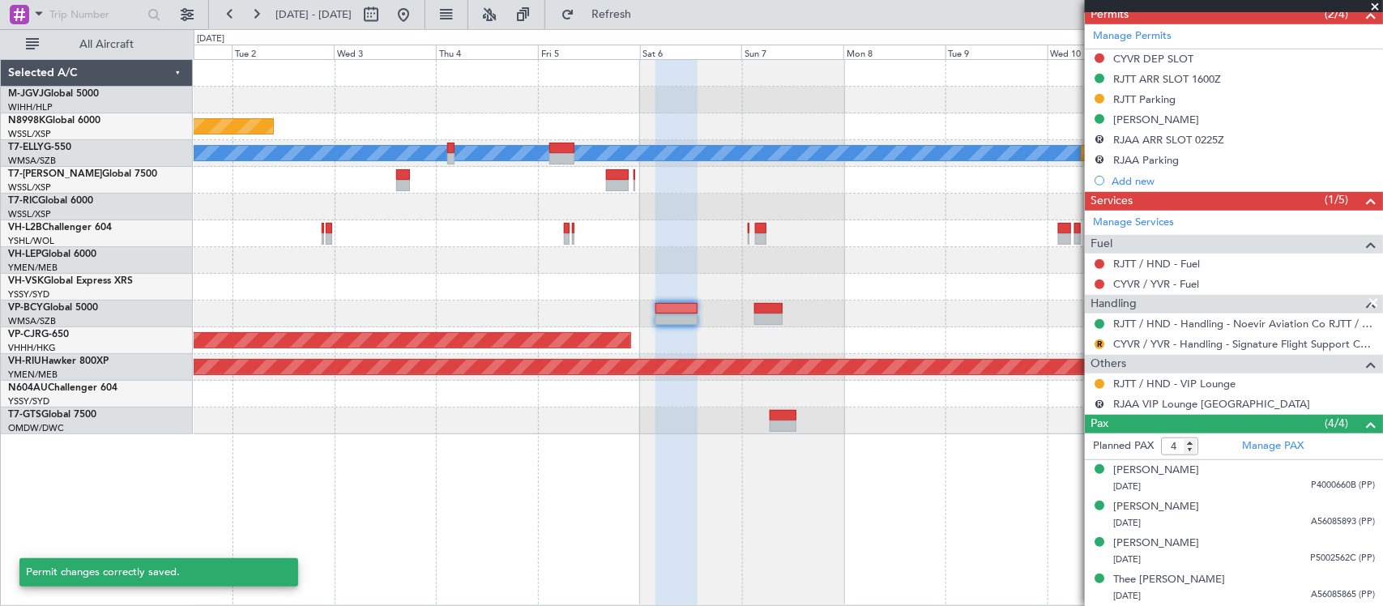
scroll to position [22, 0]
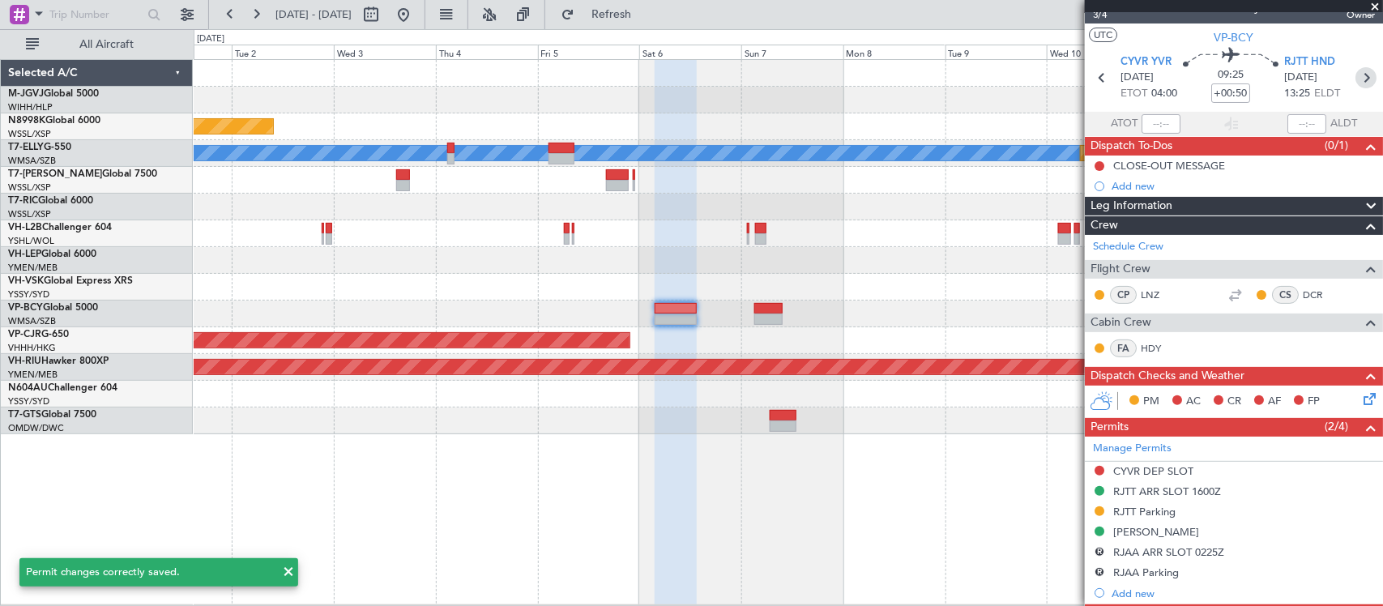
click at [1356, 79] on icon at bounding box center [1366, 77] width 21 height 21
type input "+00:10"
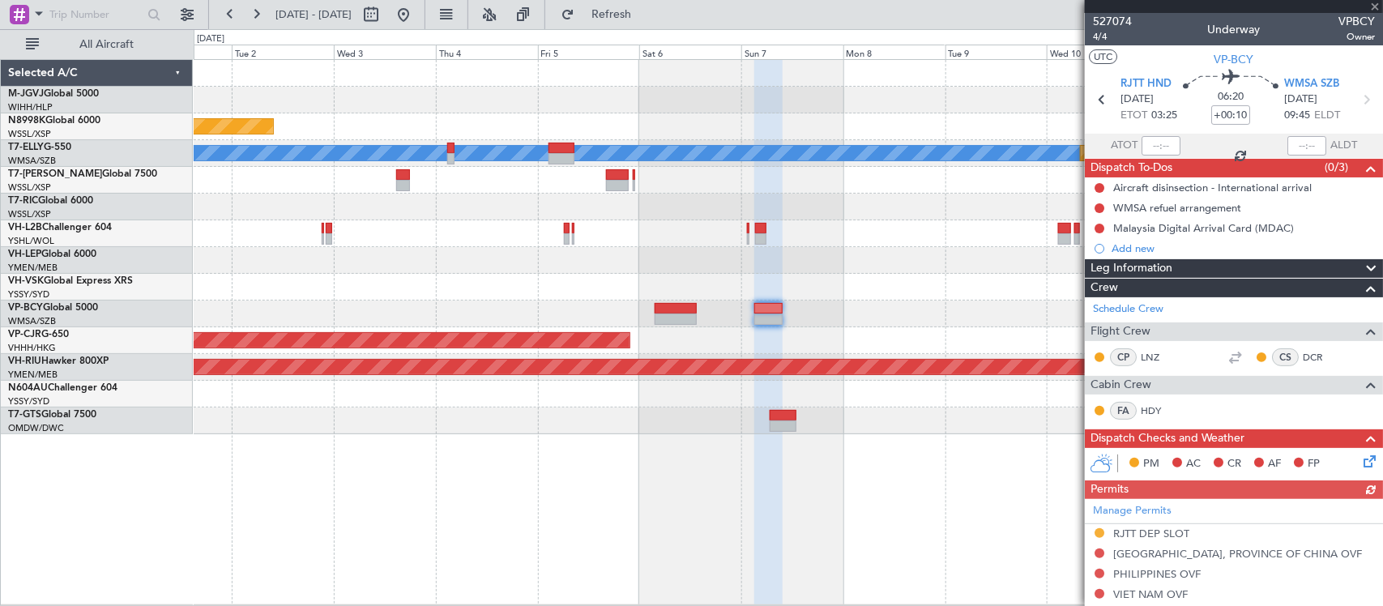
scroll to position [337, 0]
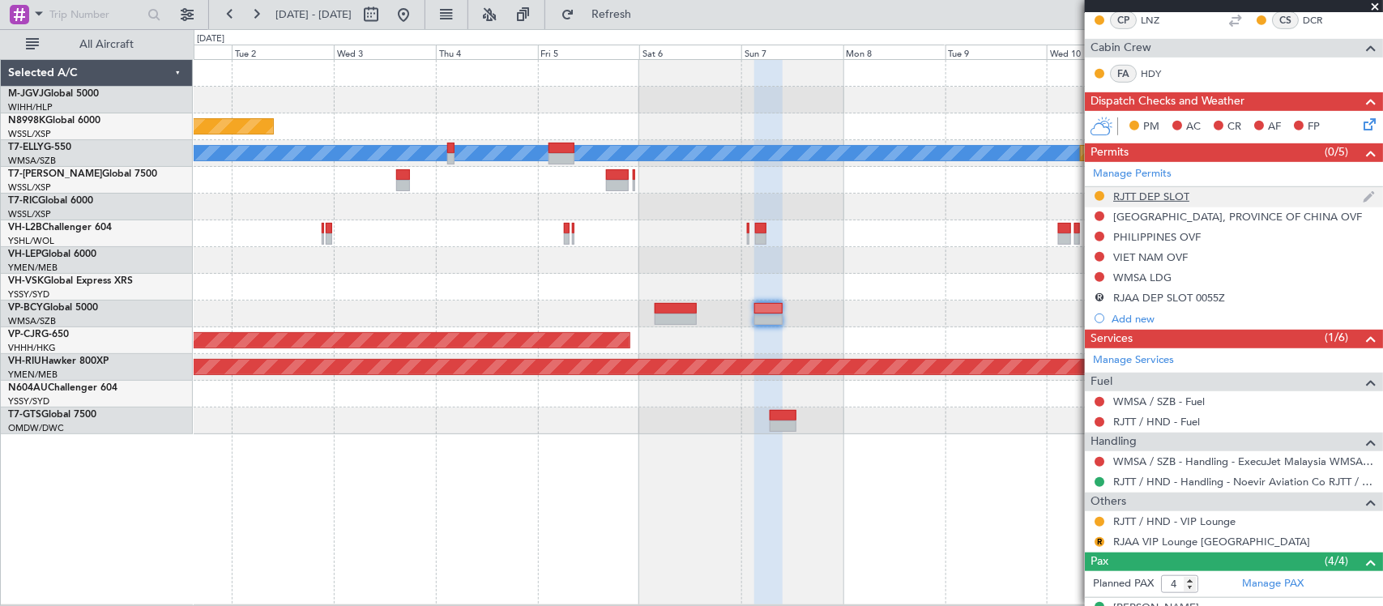
click at [1156, 195] on div "RJTT DEP SLOT" at bounding box center [1152, 197] width 76 height 14
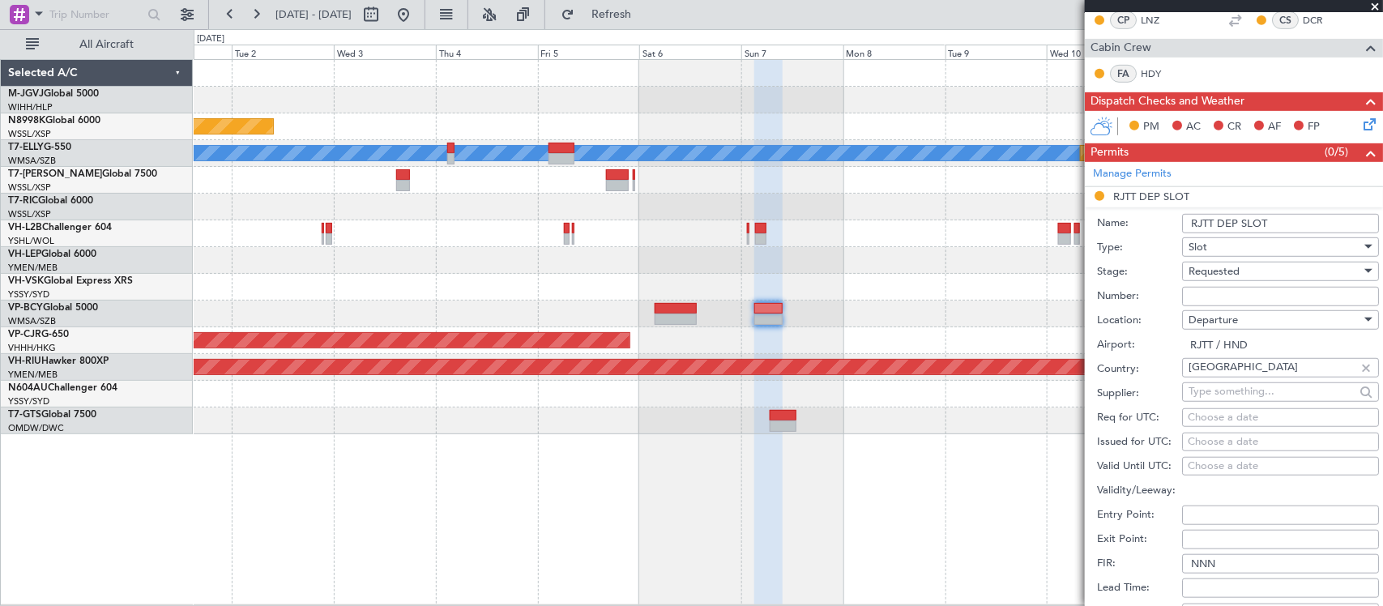
click at [1250, 442] on div "Choose a date" at bounding box center [1281, 442] width 186 height 16
select select "8"
select select "2025"
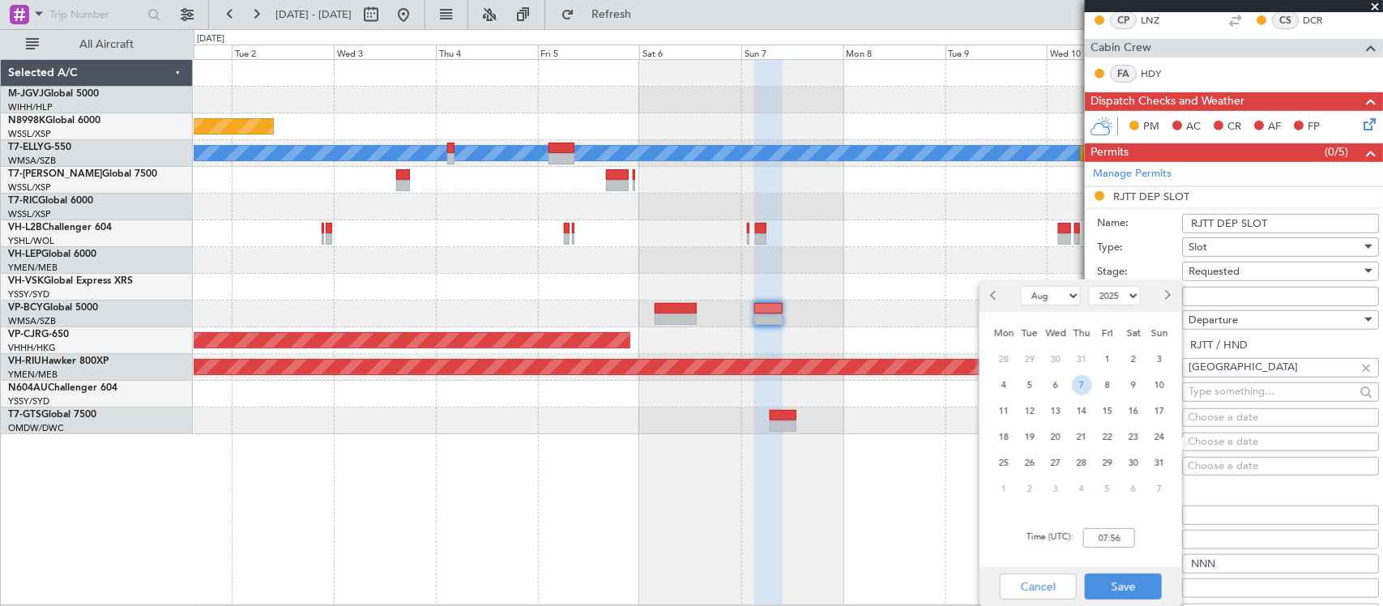
click at [1075, 387] on span "7" at bounding box center [1082, 385] width 20 height 20
type input "00:00"
click at [1152, 485] on span "7" at bounding box center [1160, 489] width 20 height 20
select select "9"
click at [1121, 536] on input "00:00" at bounding box center [1110, 537] width 52 height 19
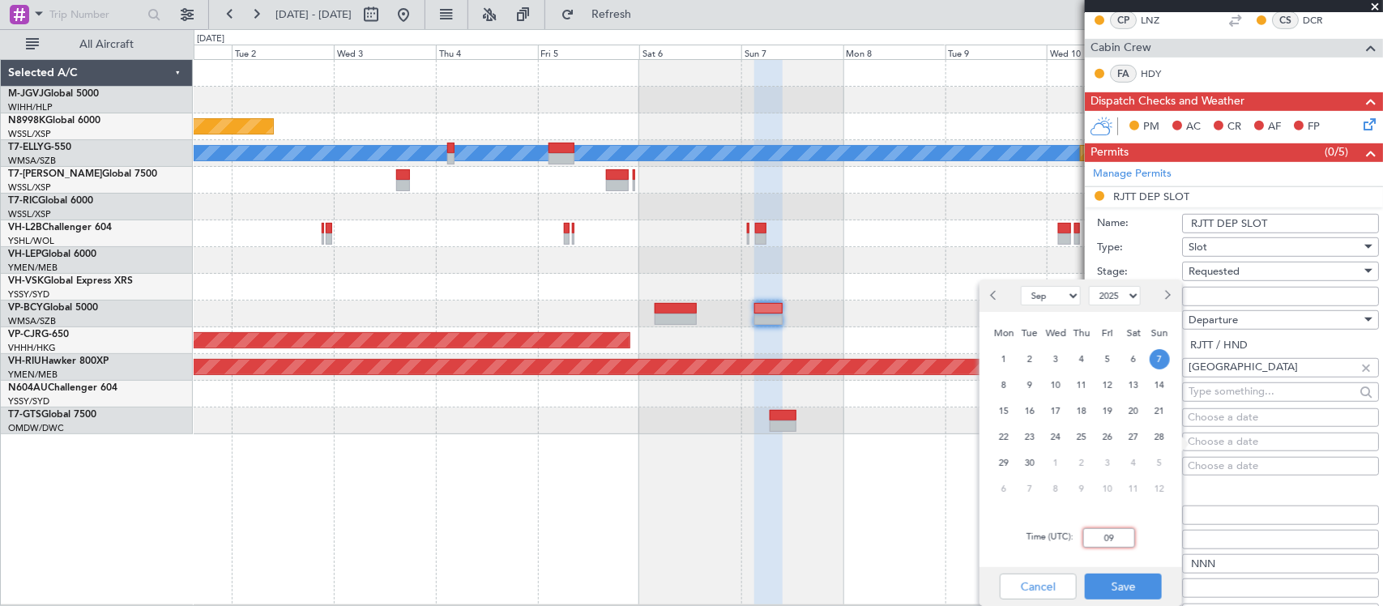
type input "0"
type input "06:00"
click at [1144, 585] on button "Save" at bounding box center [1123, 587] width 77 height 26
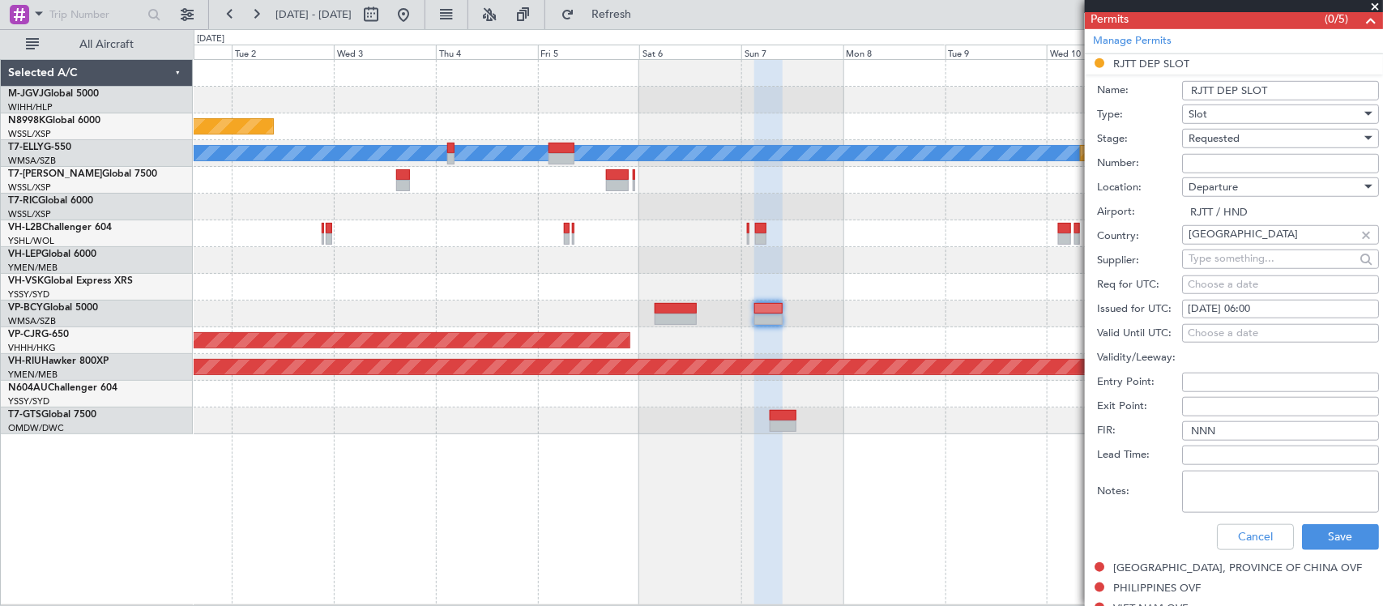
scroll to position [675, 0]
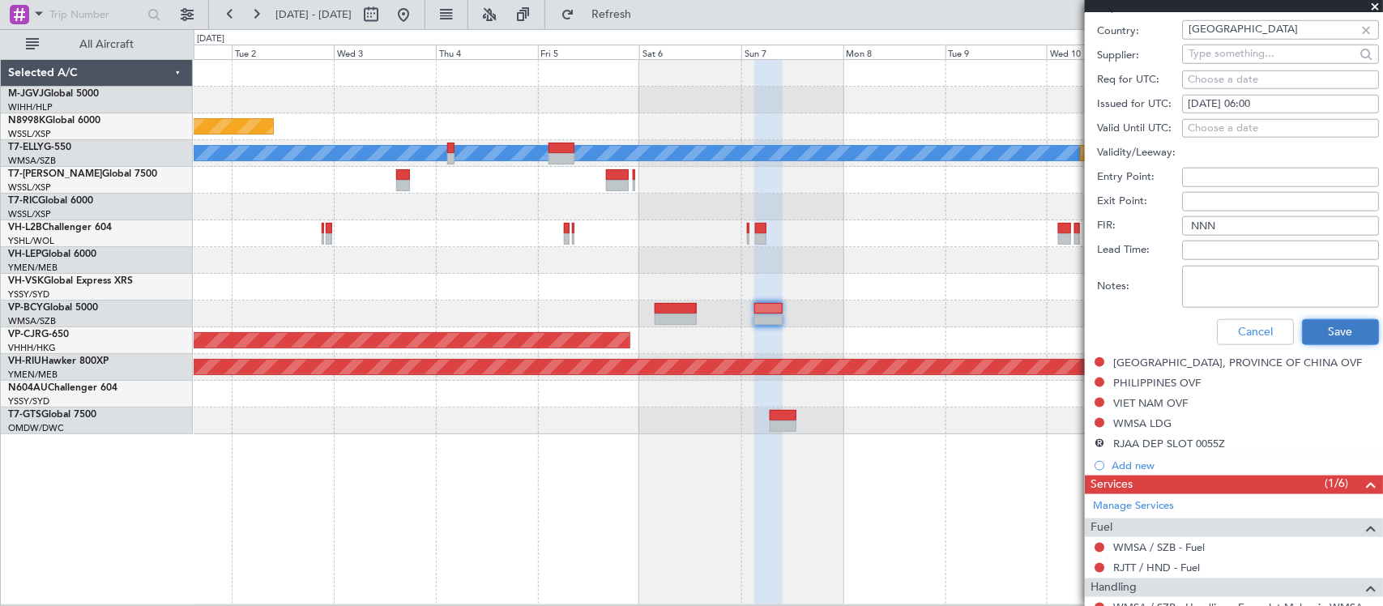
click at [1327, 334] on button "Save" at bounding box center [1340, 332] width 77 height 26
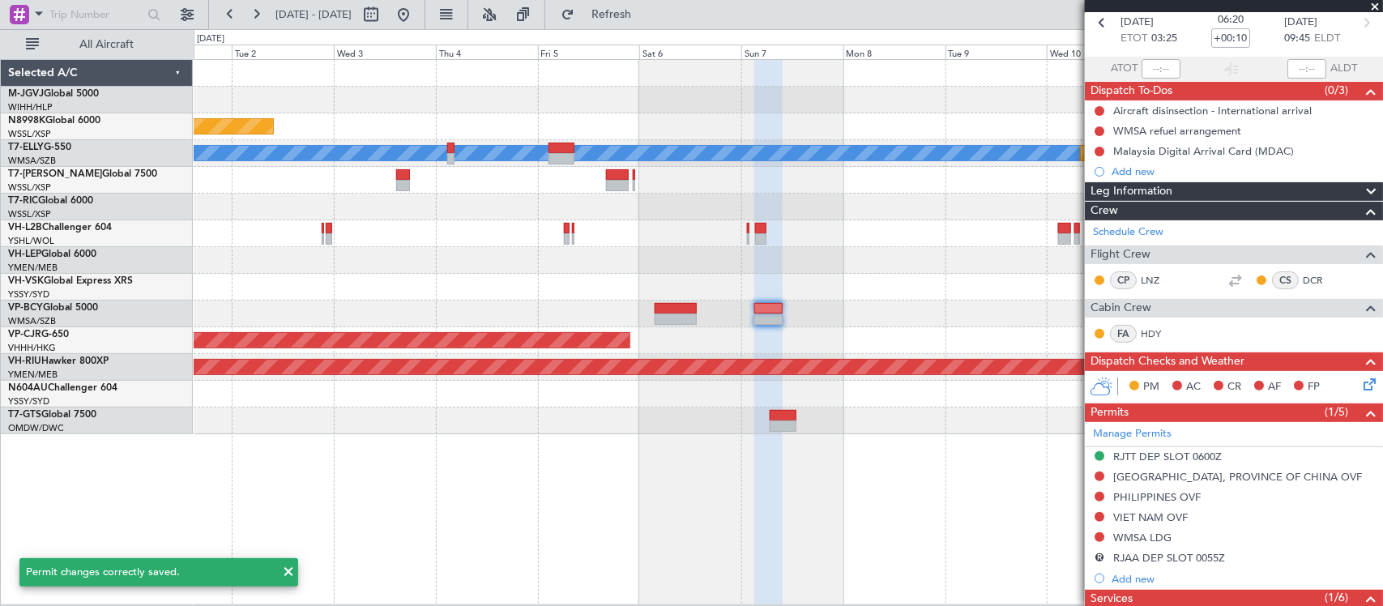
scroll to position [0, 0]
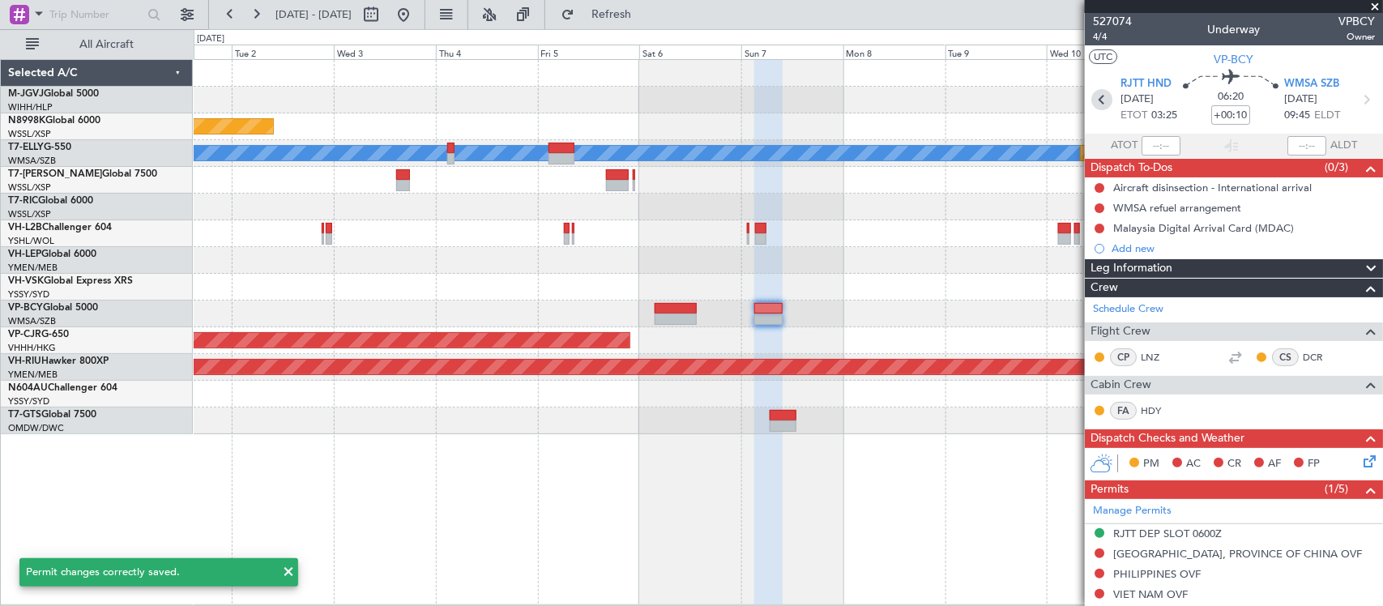
click at [1105, 100] on icon at bounding box center [1102, 99] width 21 height 21
type input "+00:50"
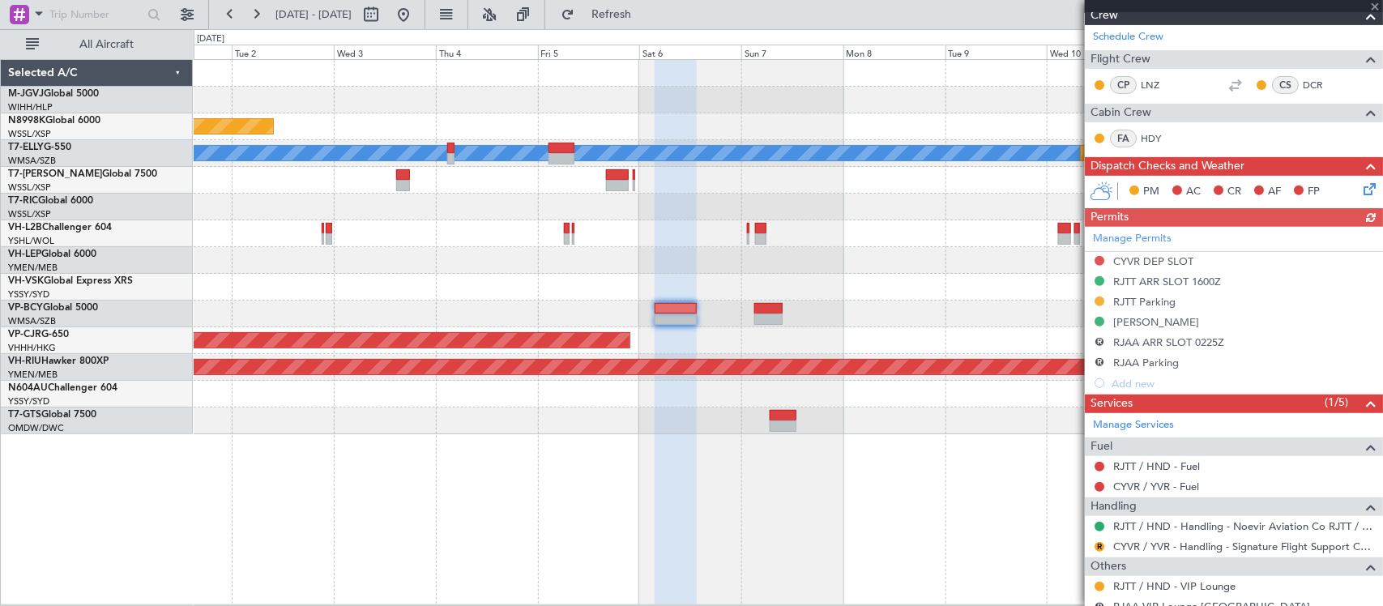
scroll to position [337, 0]
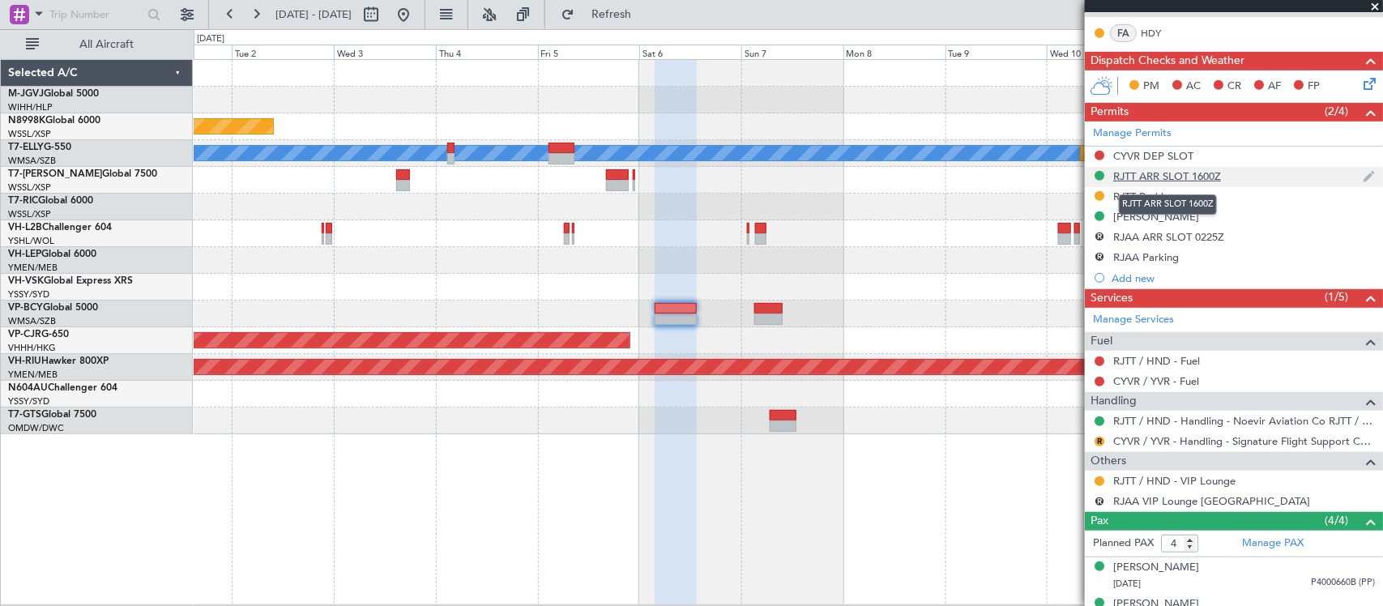
click at [1213, 177] on div "RJTT ARR SLOT 1600Z" at bounding box center [1168, 176] width 108 height 14
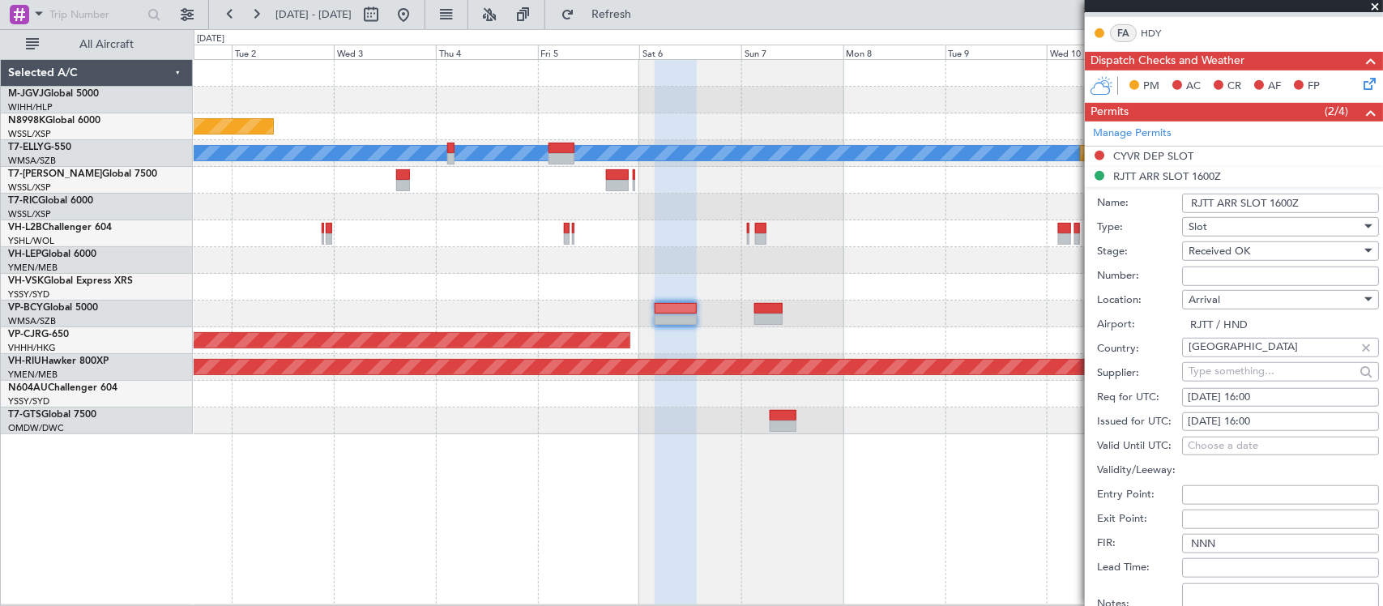
click at [1246, 402] on div "[DATE] 16:00" at bounding box center [1281, 398] width 186 height 16
select select "8"
select select "2025"
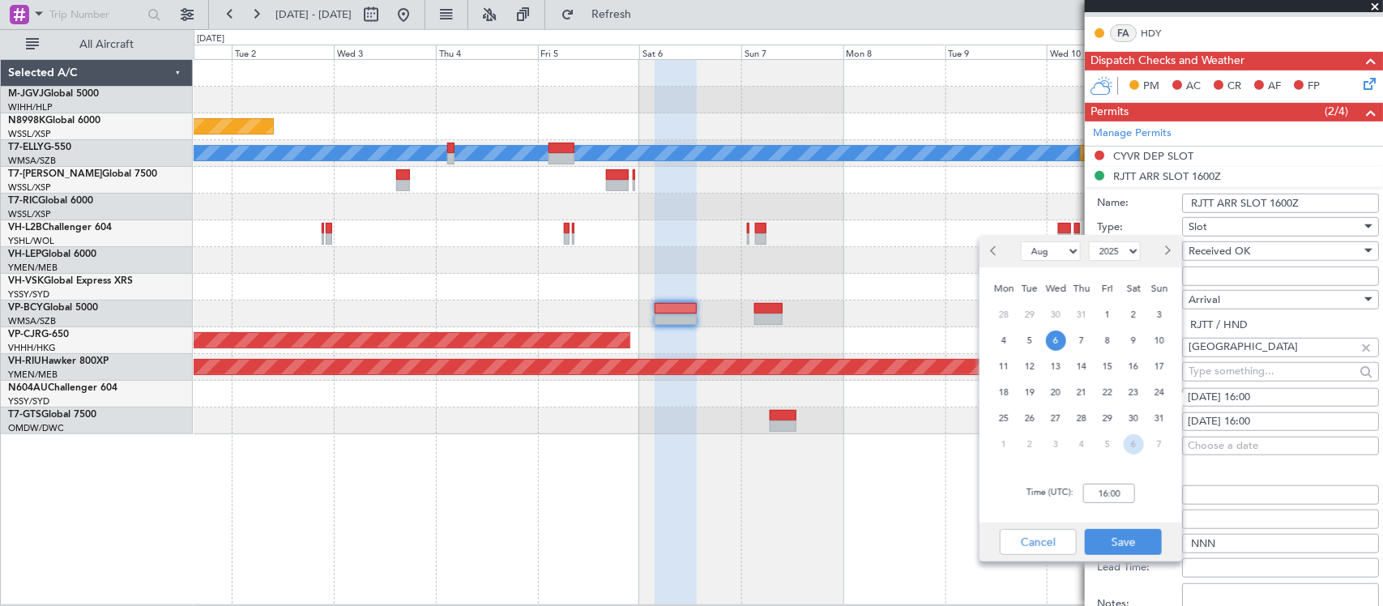
click at [1135, 447] on span "6" at bounding box center [1134, 444] width 20 height 20
select select "9"
click at [1121, 495] on input "00:00" at bounding box center [1110, 493] width 52 height 19
type input "16:00"
click at [1112, 541] on button "Save" at bounding box center [1123, 542] width 77 height 26
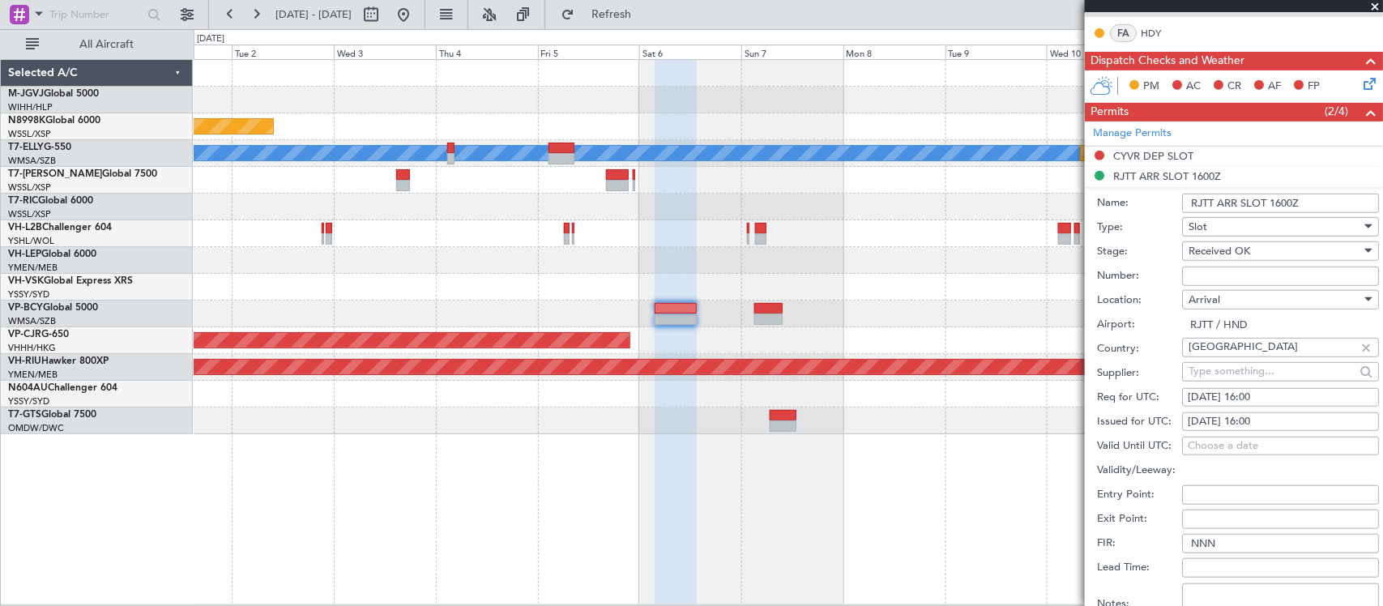
click at [1270, 400] on div "[DATE] 16:00" at bounding box center [1281, 398] width 186 height 16
select select "9"
select select "2025"
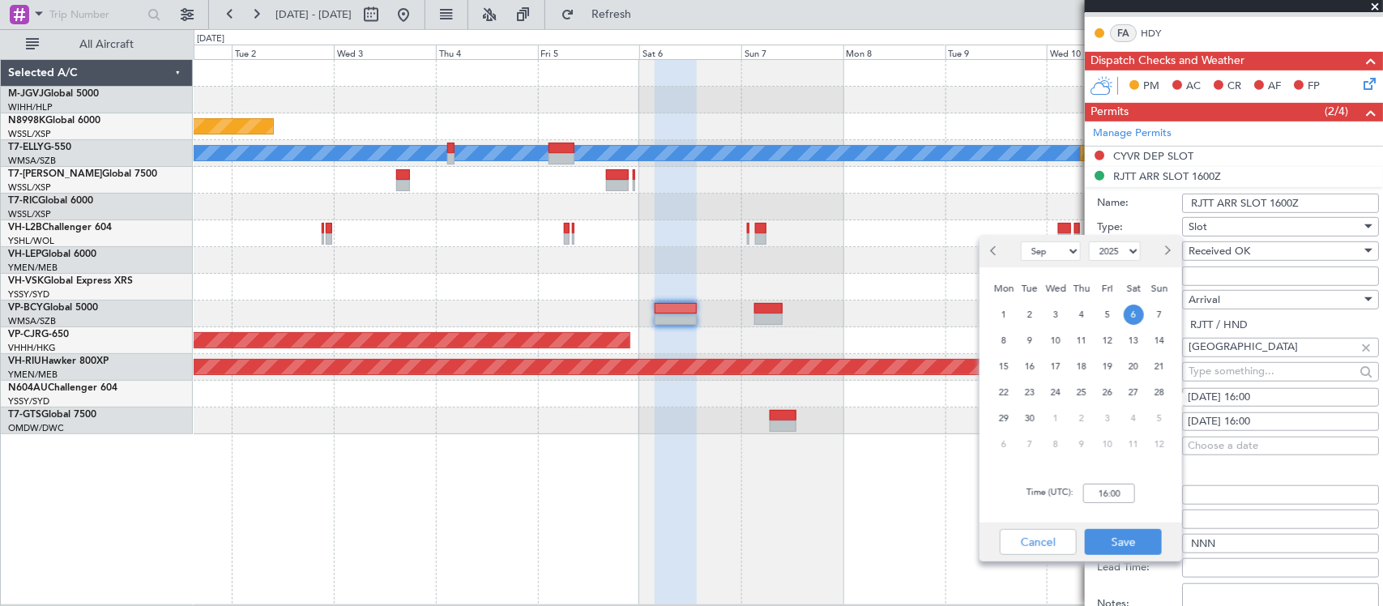
click at [1263, 425] on div "[DATE] 16:00" at bounding box center [1281, 422] width 186 height 16
select select "8"
select select "2025"
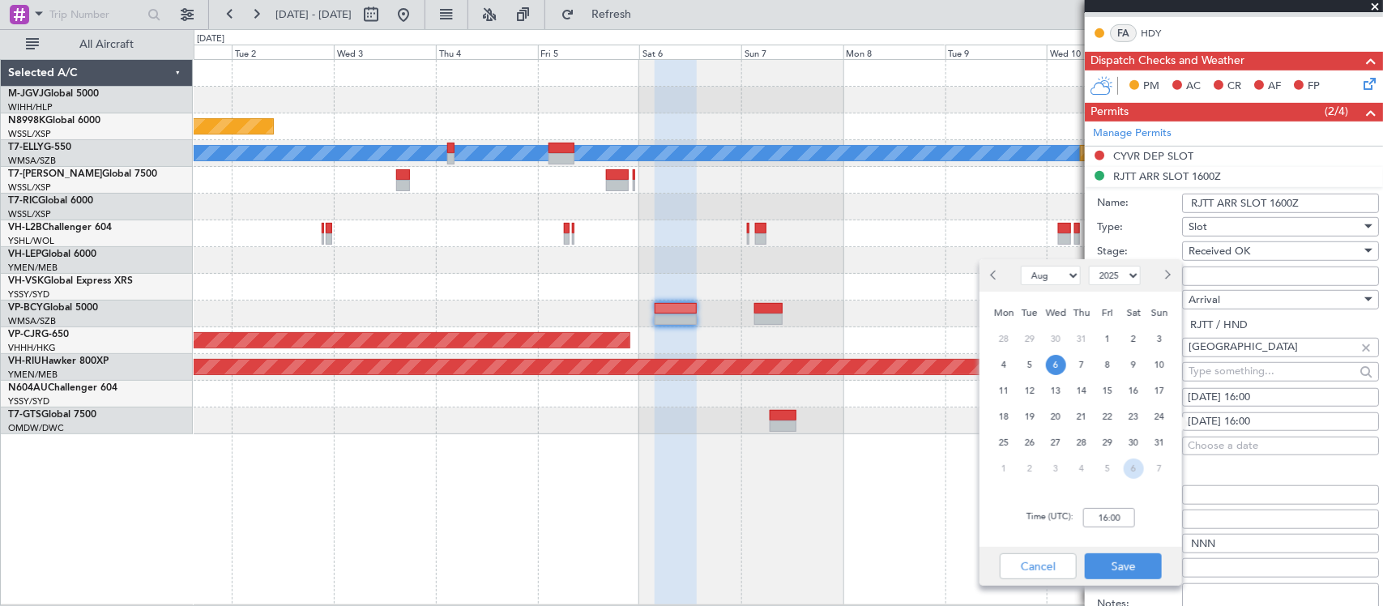
click at [1132, 471] on span "6" at bounding box center [1134, 469] width 20 height 20
select select "9"
click at [1121, 511] on input "00:00" at bounding box center [1110, 517] width 52 height 19
type input "16:00"
click at [1131, 559] on button "Save" at bounding box center [1123, 567] width 77 height 26
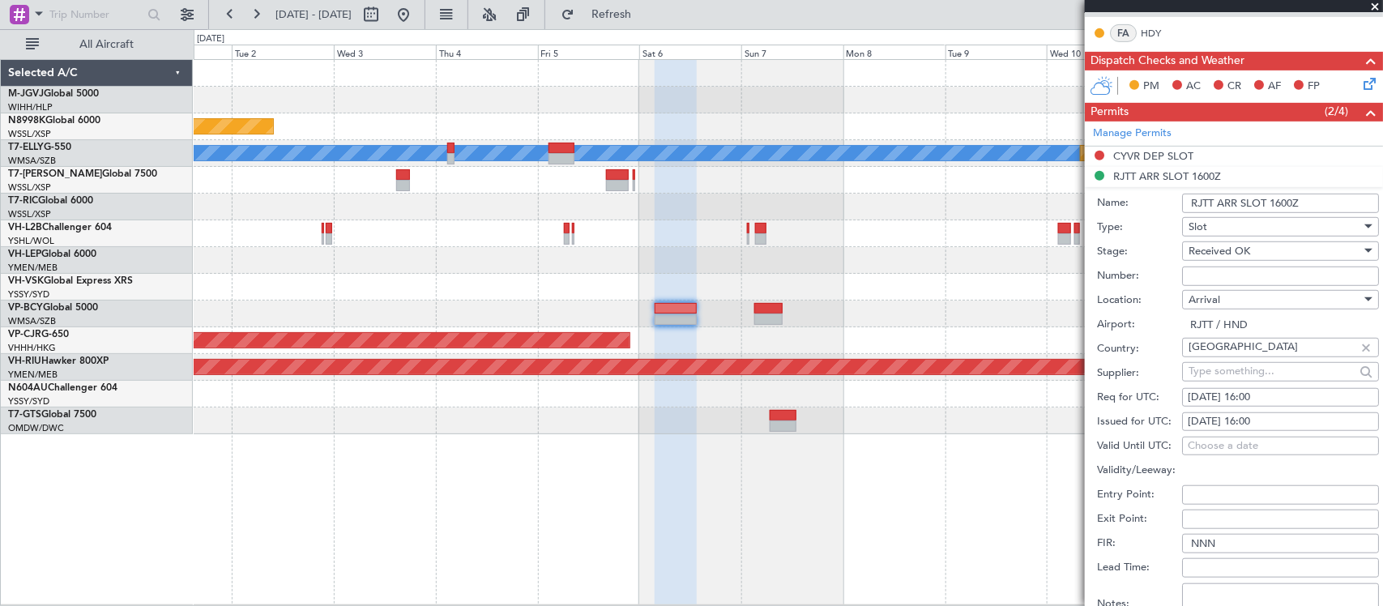
scroll to position [507, 0]
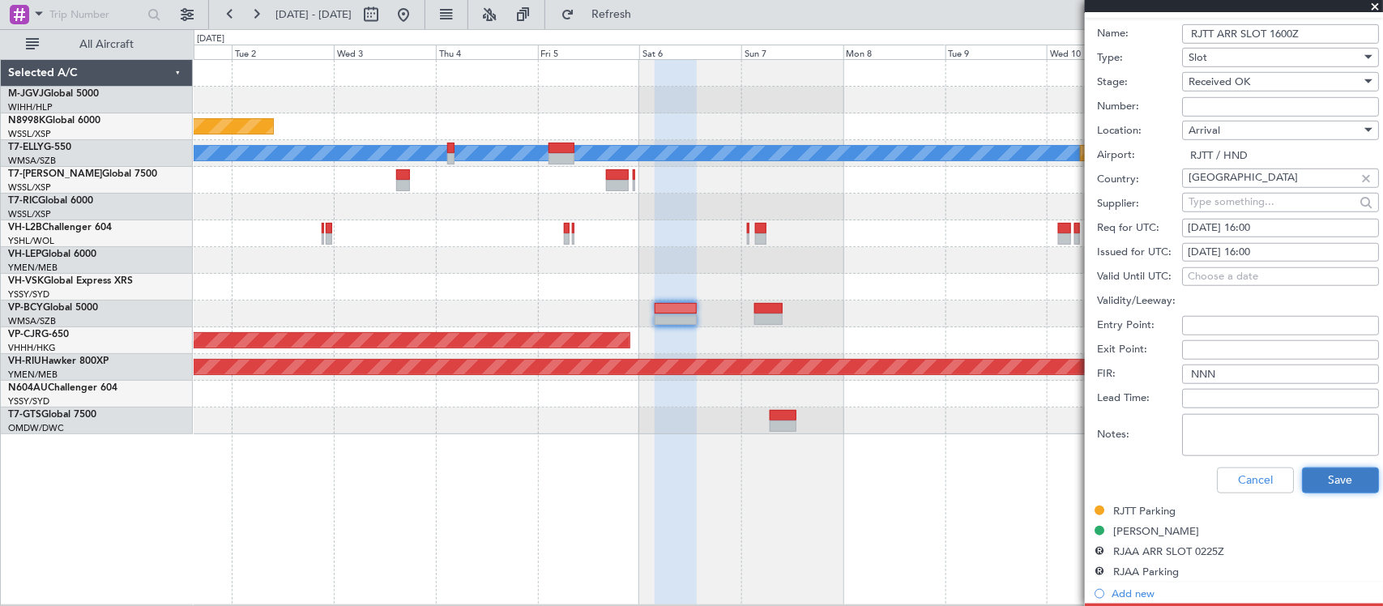
click at [1314, 478] on button "Save" at bounding box center [1340, 481] width 77 height 26
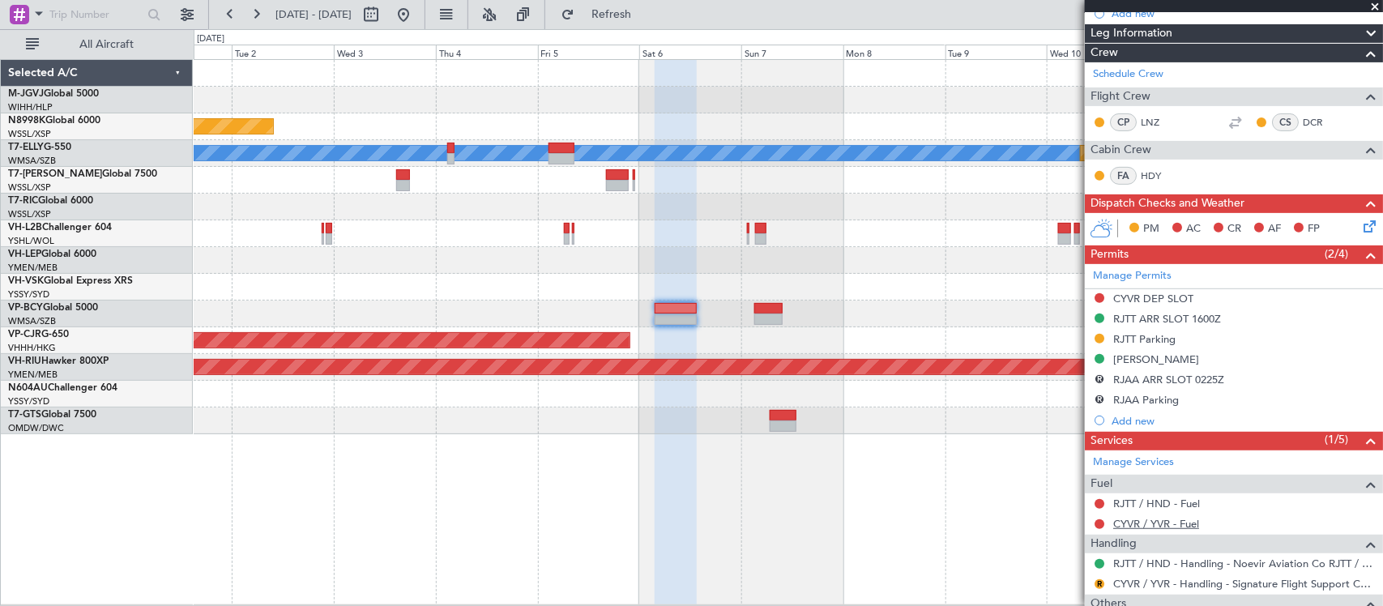
scroll to position [359, 0]
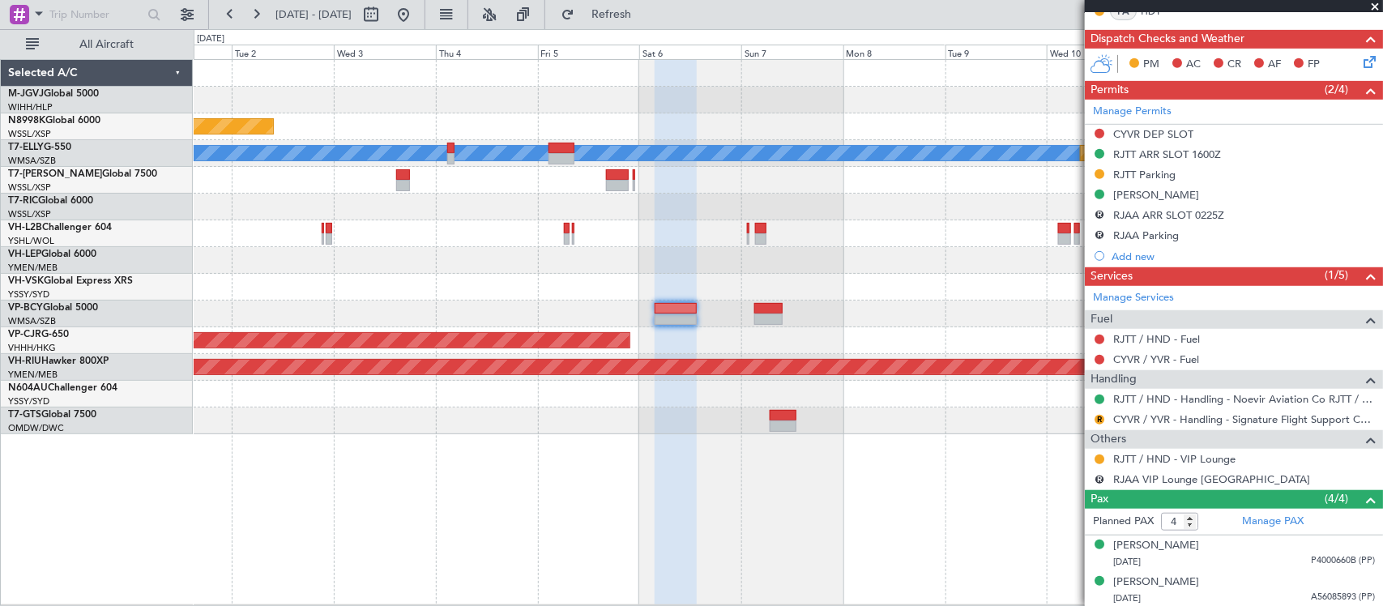
click at [1025, 450] on div "Planned Maint [GEOGRAPHIC_DATA] (Seletar) [PERSON_NAME] Planned Maint [GEOGRAPH…" at bounding box center [789, 332] width 1190 height 546
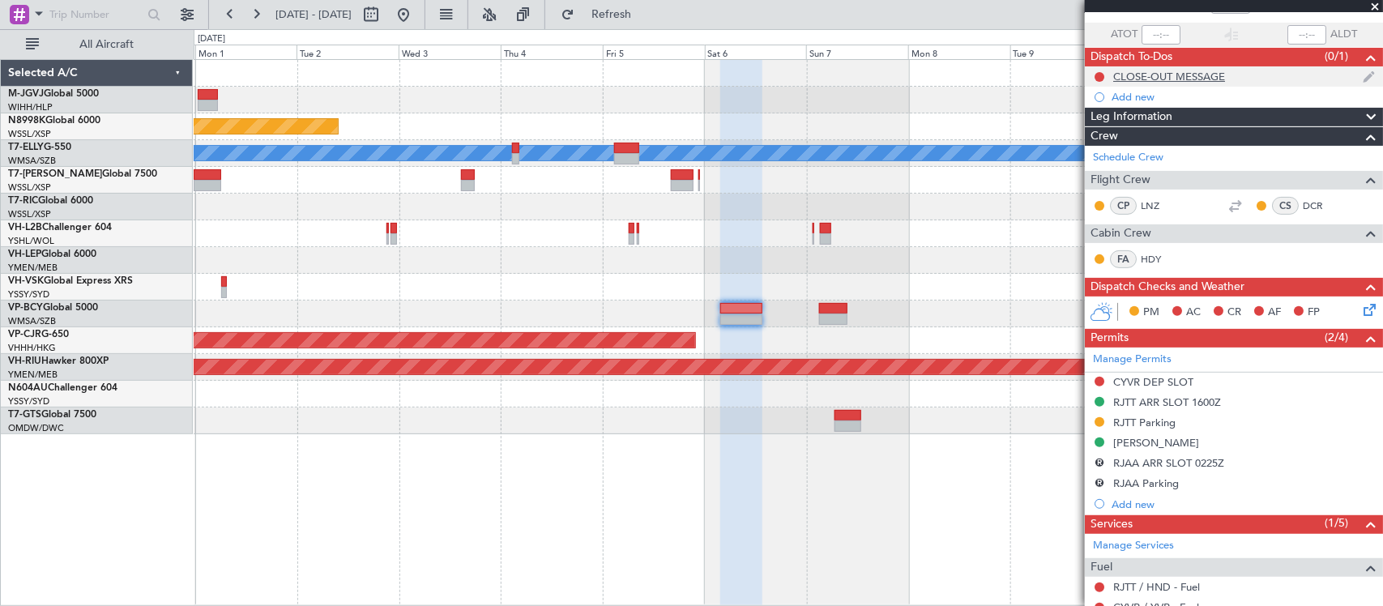
scroll to position [0, 0]
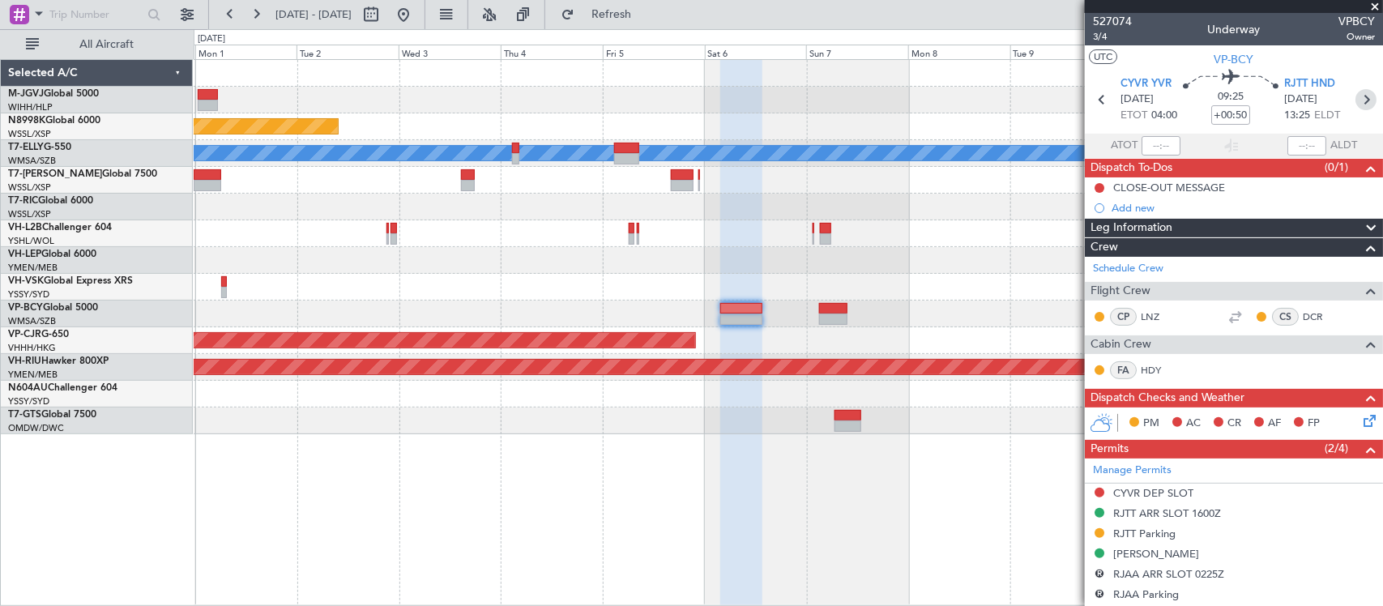
click at [1356, 104] on icon at bounding box center [1366, 99] width 21 height 21
type input "+00:10"
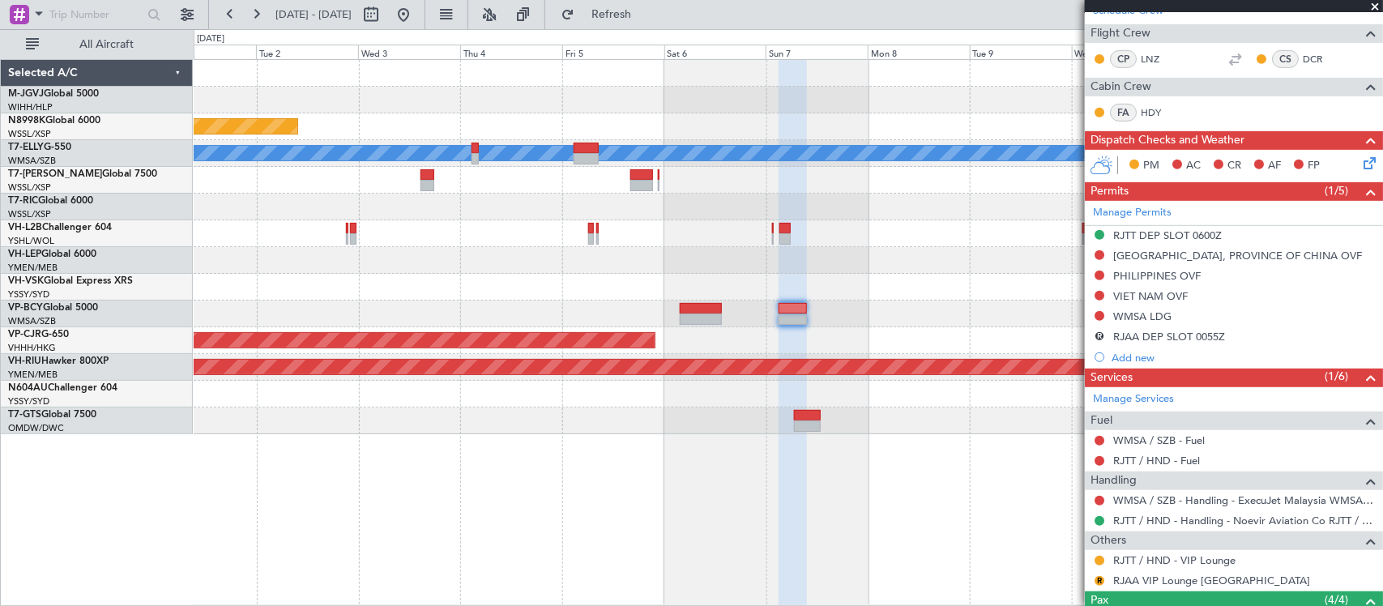
scroll to position [476, 0]
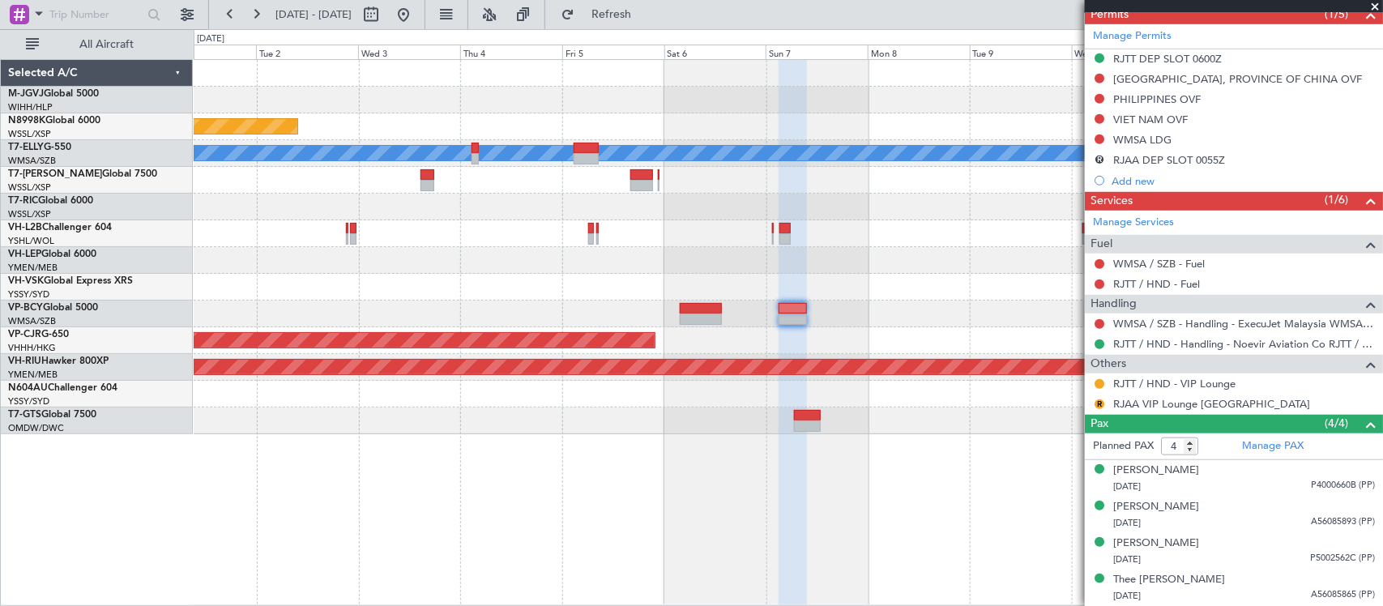
click at [1042, 216] on div at bounding box center [788, 207] width 1189 height 27
click at [417, 23] on button at bounding box center [404, 15] width 26 height 26
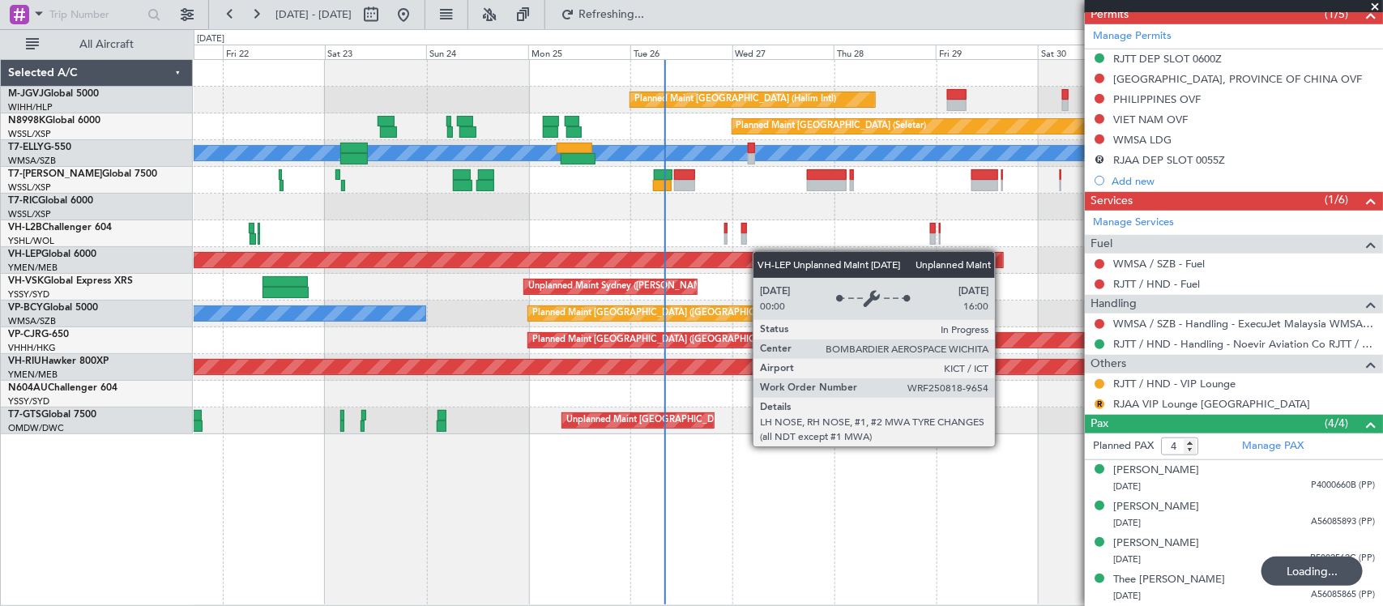
click at [754, 252] on div "Planned Maint [GEOGRAPHIC_DATA] (Halim Intl) Planned Maint [GEOGRAPHIC_DATA] (S…" at bounding box center [788, 247] width 1189 height 374
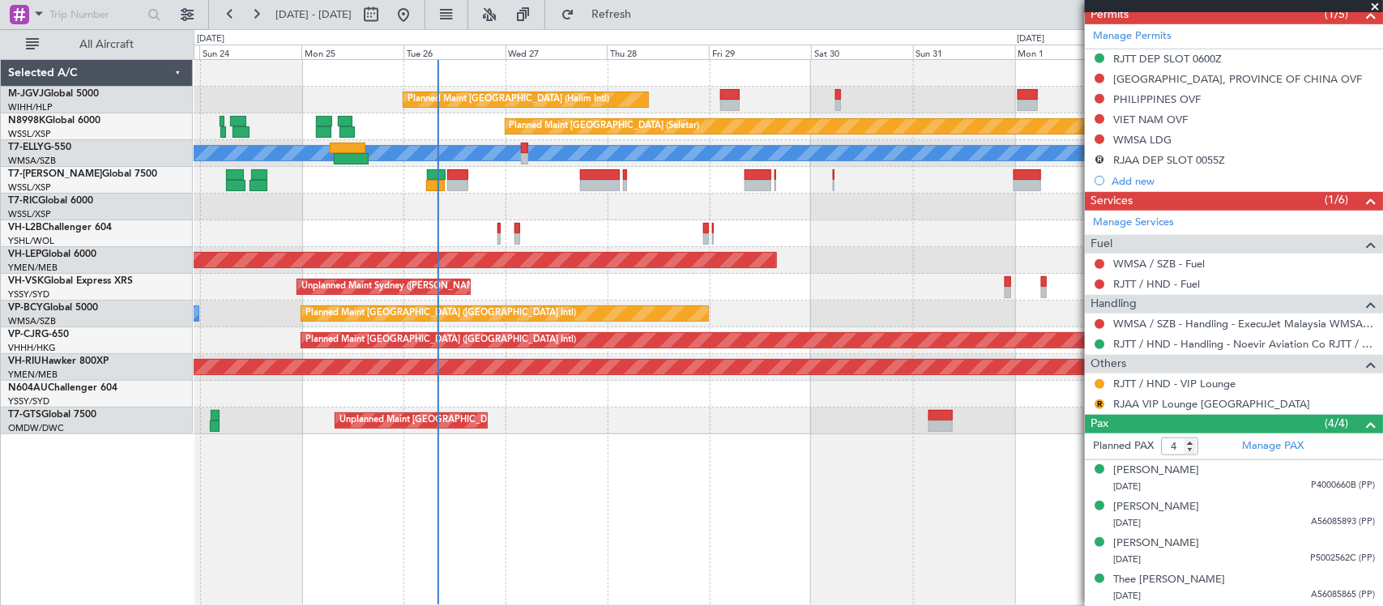
click at [654, 302] on div "Planned Maint [GEOGRAPHIC_DATA] (Halim Intl) Planned Maint [GEOGRAPHIC_DATA] (S…" at bounding box center [788, 247] width 1189 height 374
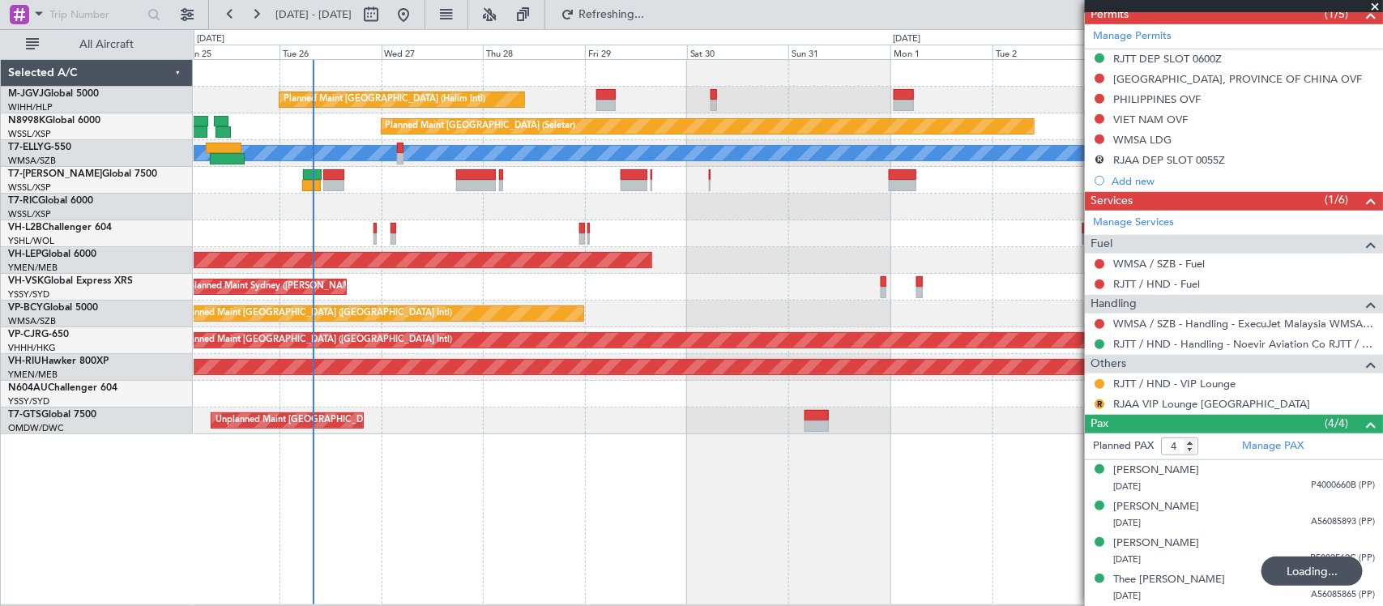
click at [620, 324] on div "Planned Maint [GEOGRAPHIC_DATA] ([GEOGRAPHIC_DATA] Intl) [PERSON_NAME] (Sultan …" at bounding box center [788, 314] width 1189 height 27
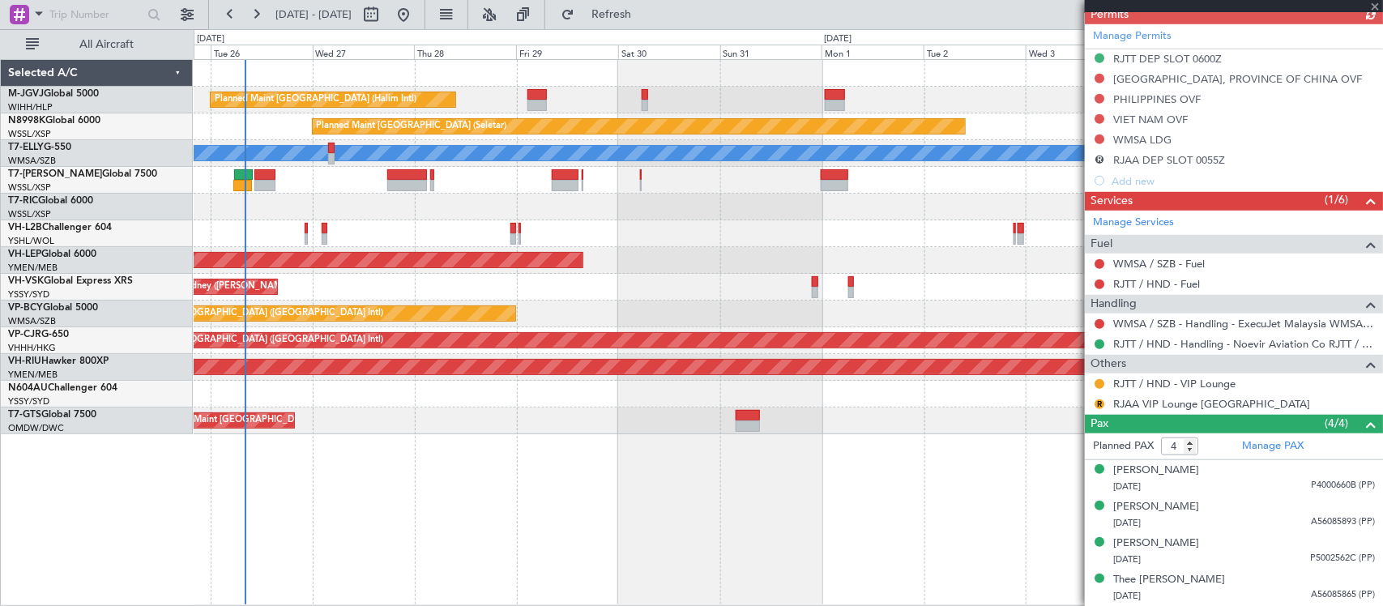
click at [673, 411] on div "Planned Maint [GEOGRAPHIC_DATA] (Halim Intl) Planned Maint [GEOGRAPHIC_DATA] (S…" at bounding box center [788, 247] width 1189 height 374
